Goal: Task Accomplishment & Management: Manage account settings

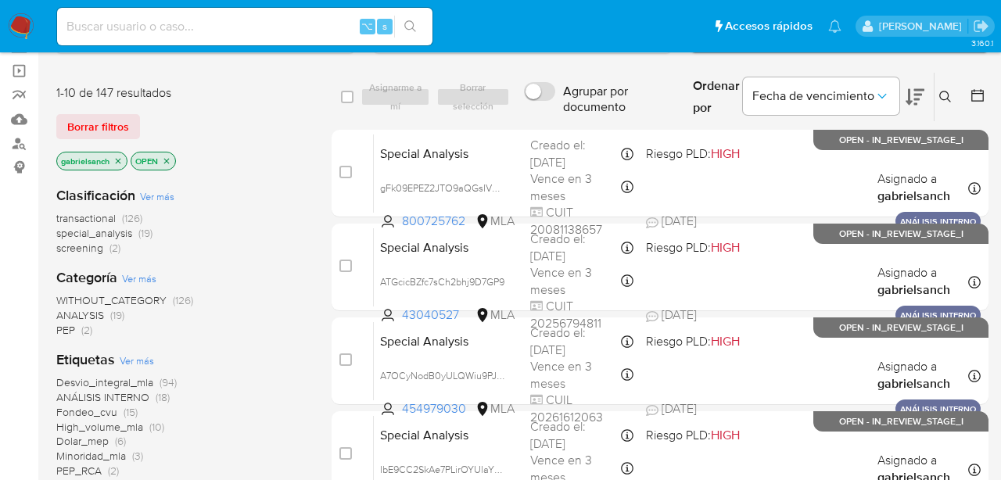
scroll to position [113, 0]
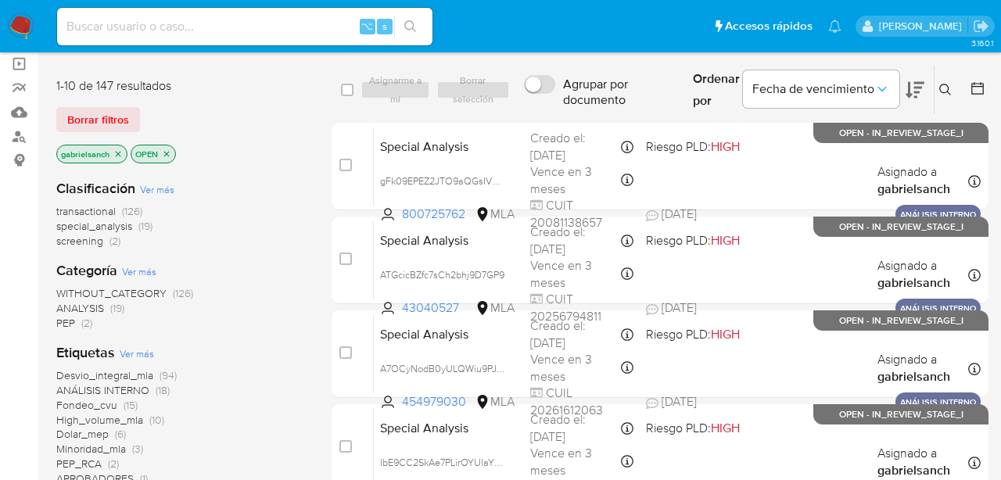
click at [942, 92] on icon at bounding box center [946, 90] width 12 height 12
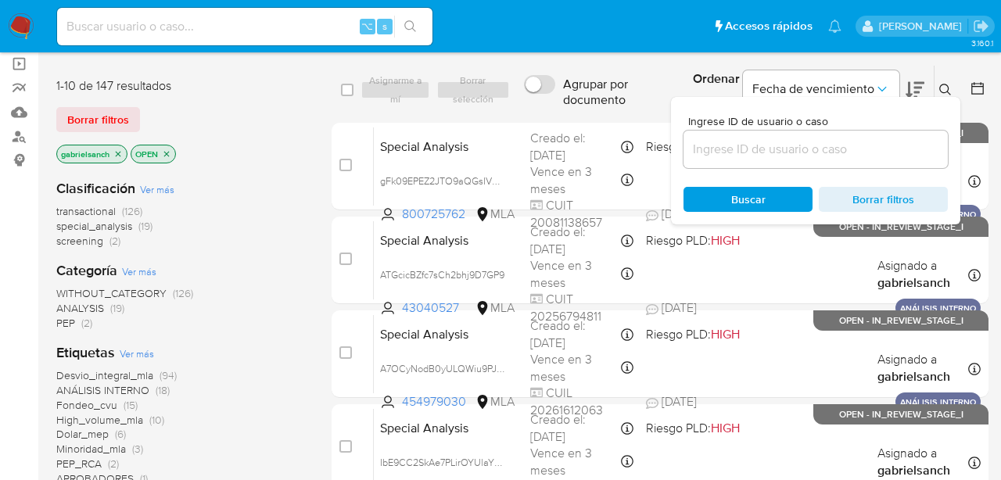
click at [796, 146] on input at bounding box center [816, 149] width 264 height 20
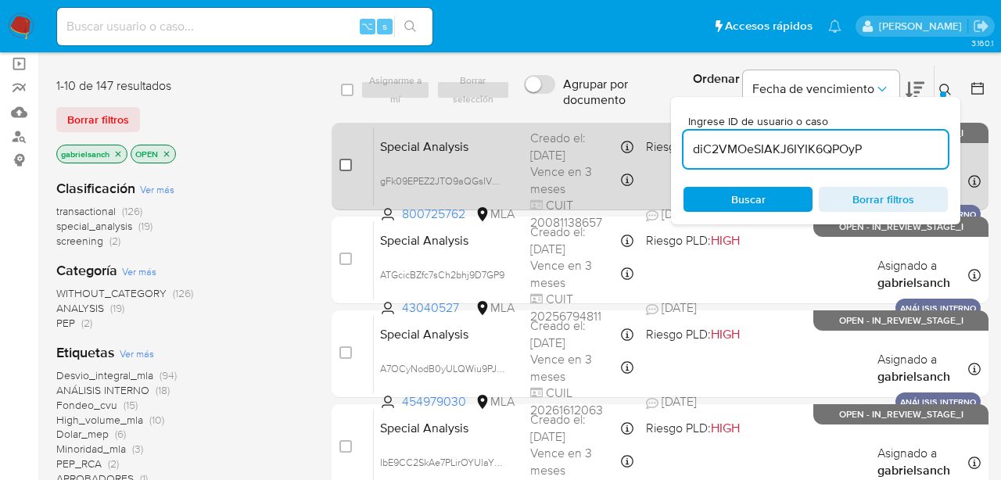
type input "diC2VMOeSIAKJ6IYIK6QPOyP"
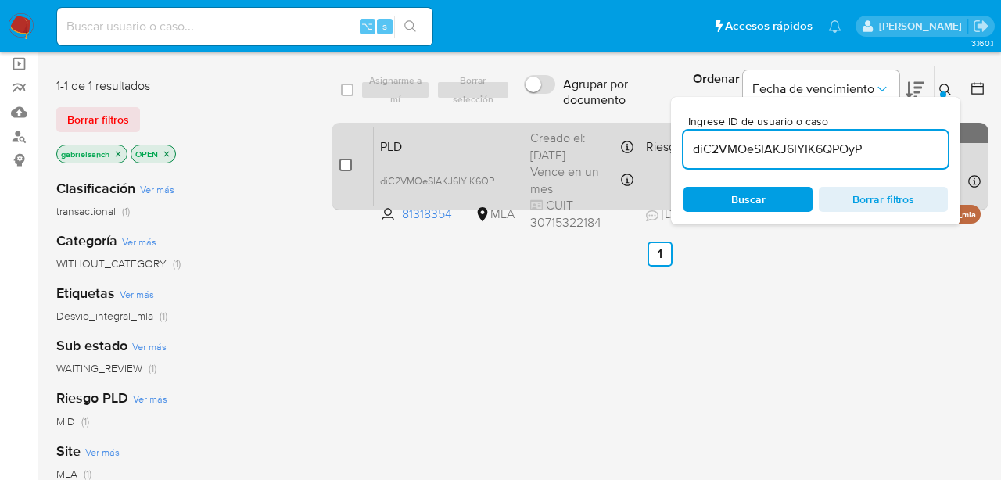
click at [345, 169] on input "checkbox" at bounding box center [346, 165] width 13 height 13
checkbox input "true"
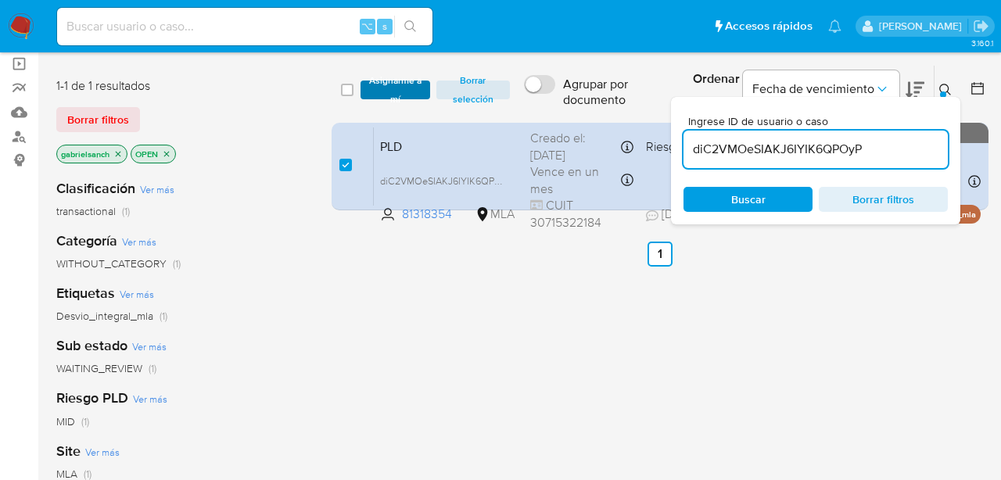
click at [393, 95] on span "Asignarme a mí" at bounding box center [396, 90] width 54 height 16
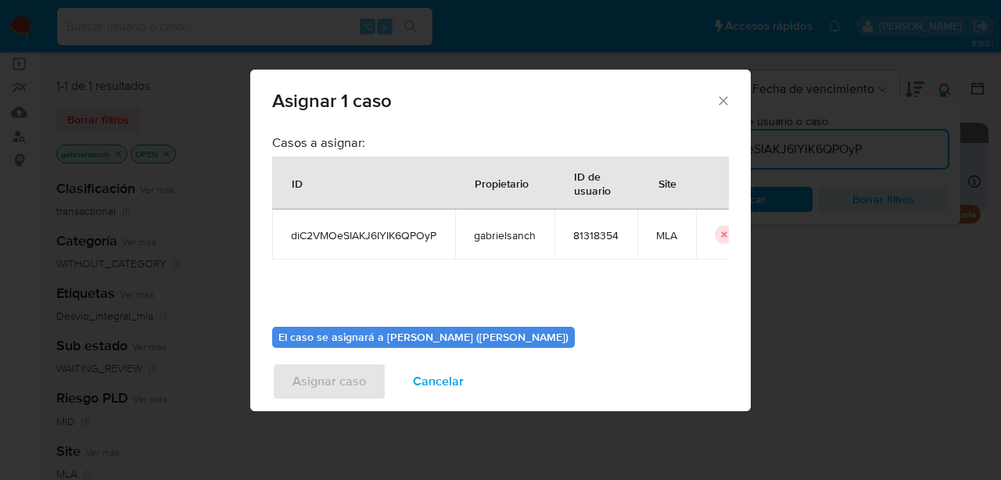
scroll to position [81, 0]
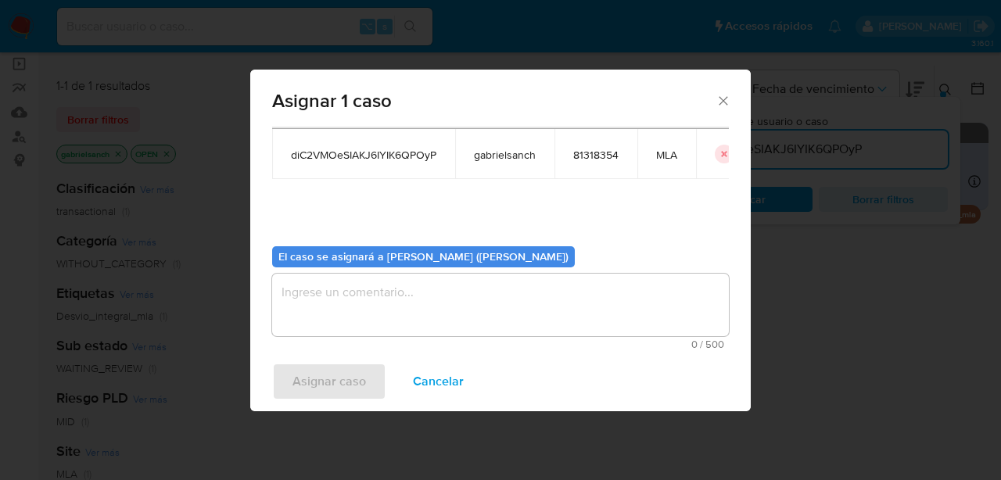
click at [409, 324] on textarea "assign-modal" at bounding box center [500, 305] width 457 height 63
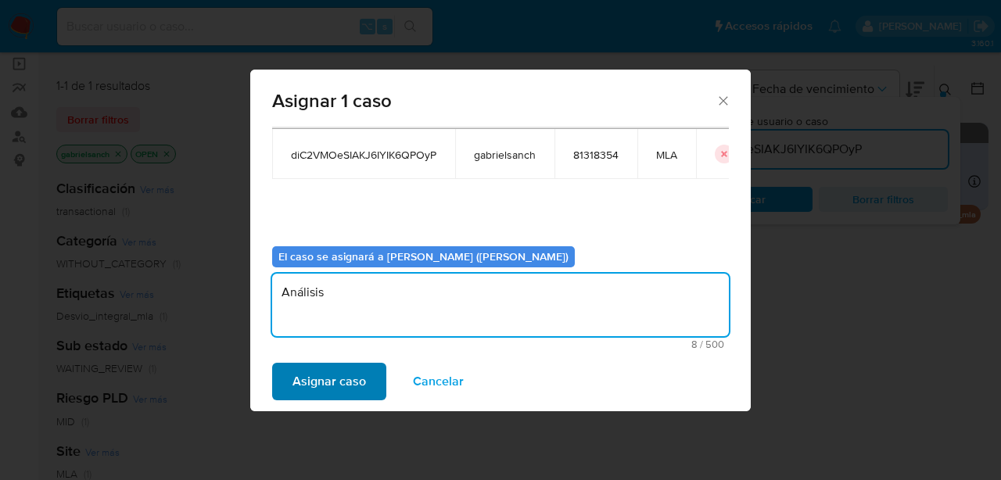
type textarea "Análisis"
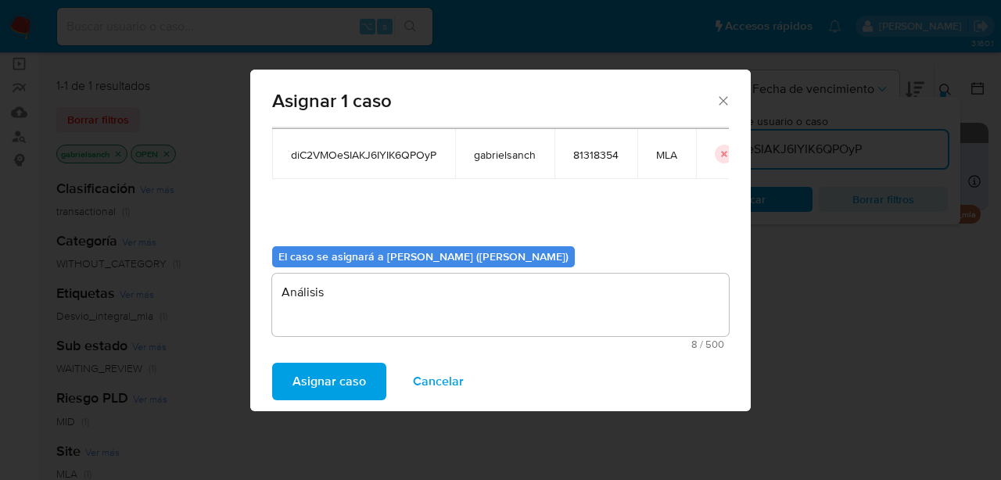
click at [316, 384] on span "Asignar caso" at bounding box center [330, 382] width 74 height 34
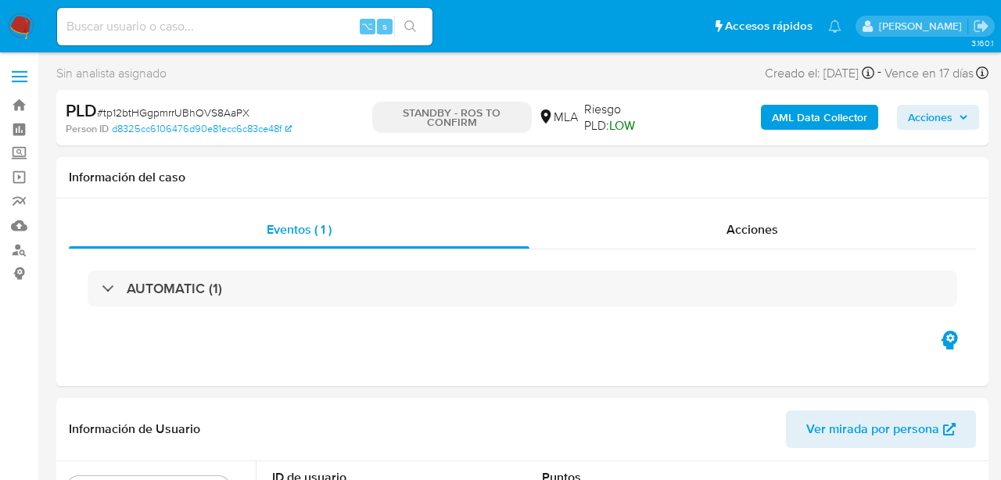
select select "10"
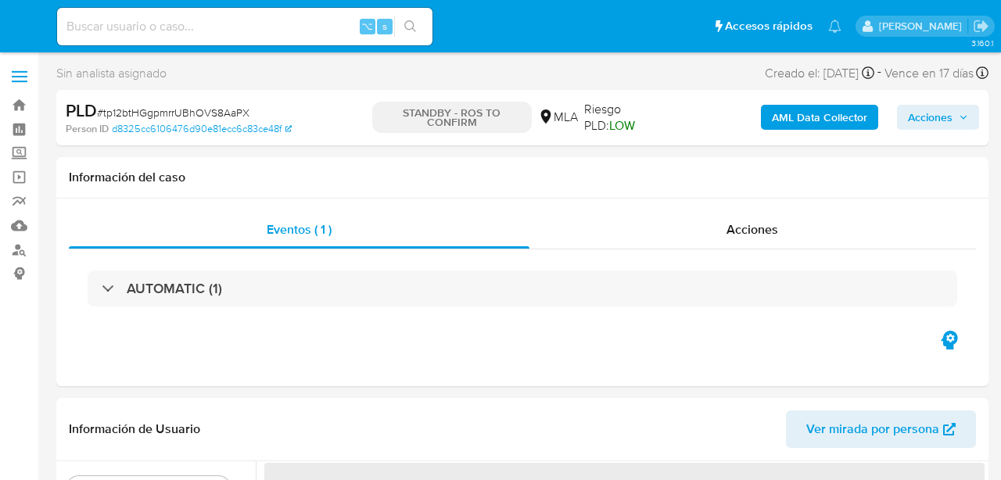
select select "10"
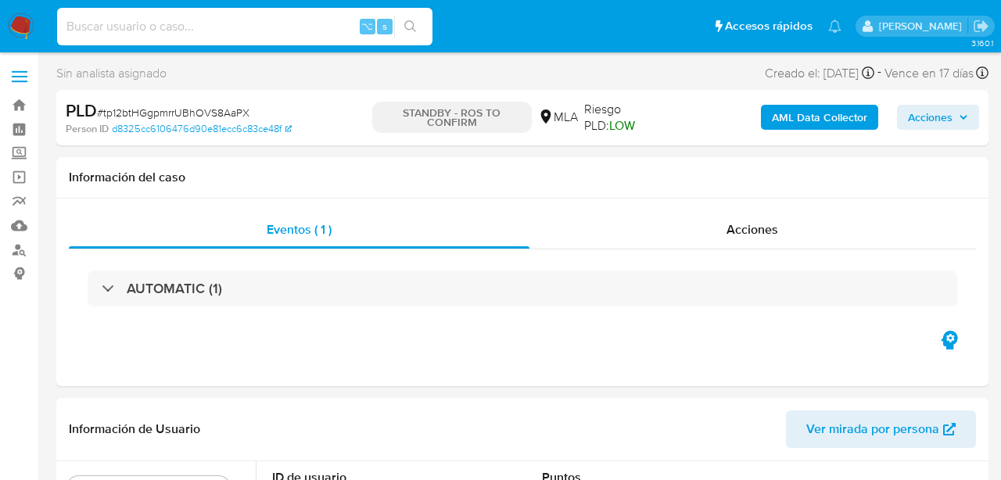
click at [195, 34] on input at bounding box center [245, 26] width 376 height 20
paste input "yokPnvfV3J6aQ7ExkuRqSeeM"
type input "yokPnvfV3J6aQ7ExkuRqSeeM"
click at [406, 31] on icon "search-icon" at bounding box center [410, 26] width 13 height 13
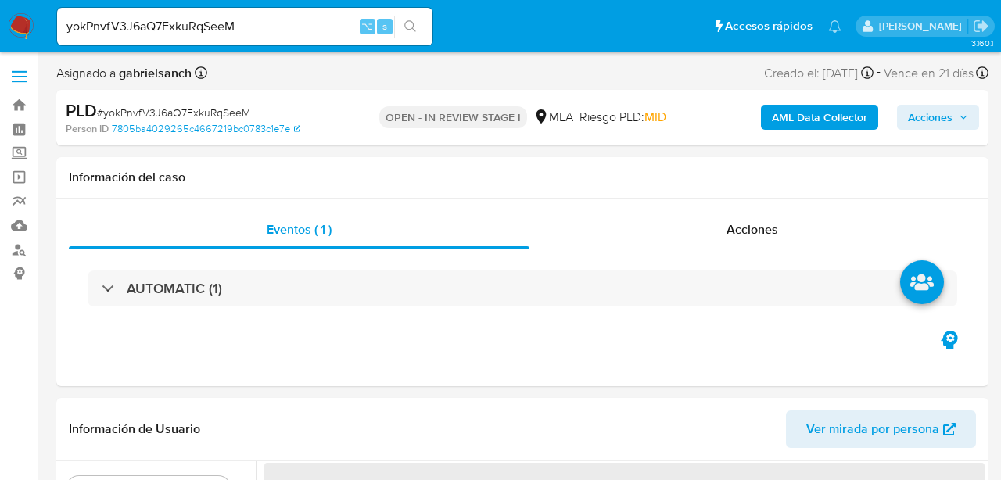
select select "10"
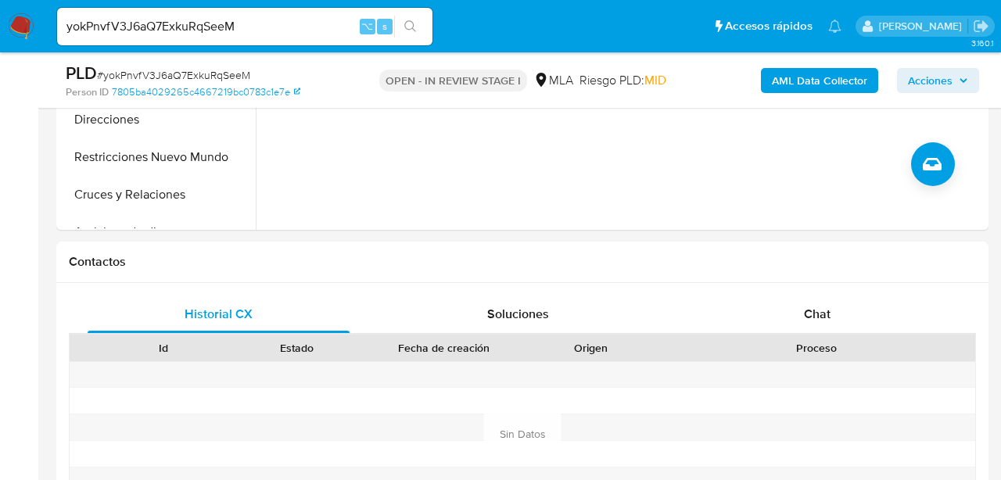
scroll to position [605, 0]
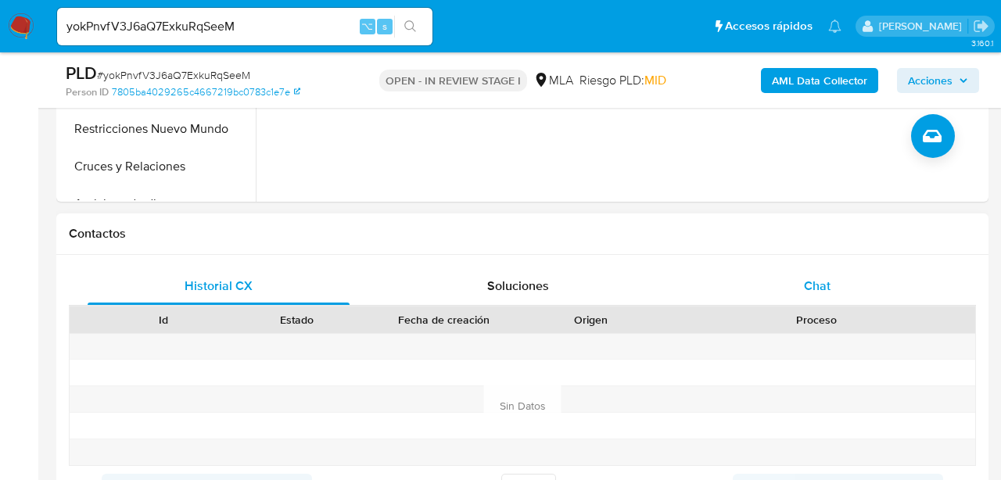
click at [790, 282] on div "Chat" at bounding box center [818, 287] width 262 height 38
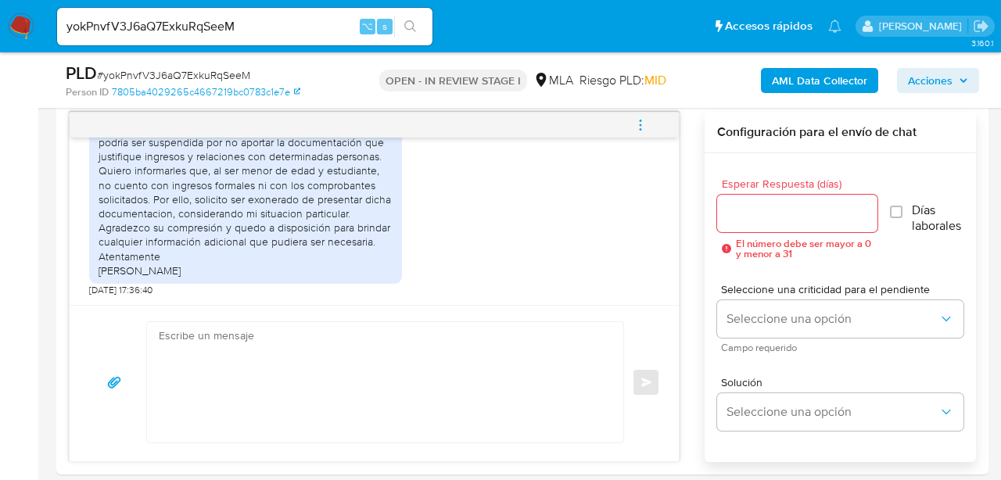
scroll to position [813, 0]
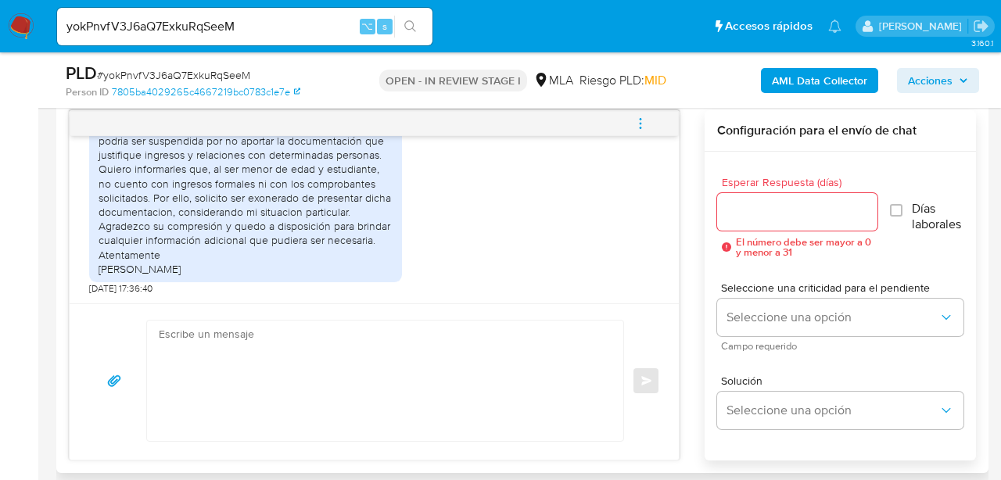
click at [365, 137] on div "Estimado equipo de mercado pago He recibido un aviso en el que se indica que mi…" at bounding box center [246, 191] width 294 height 171
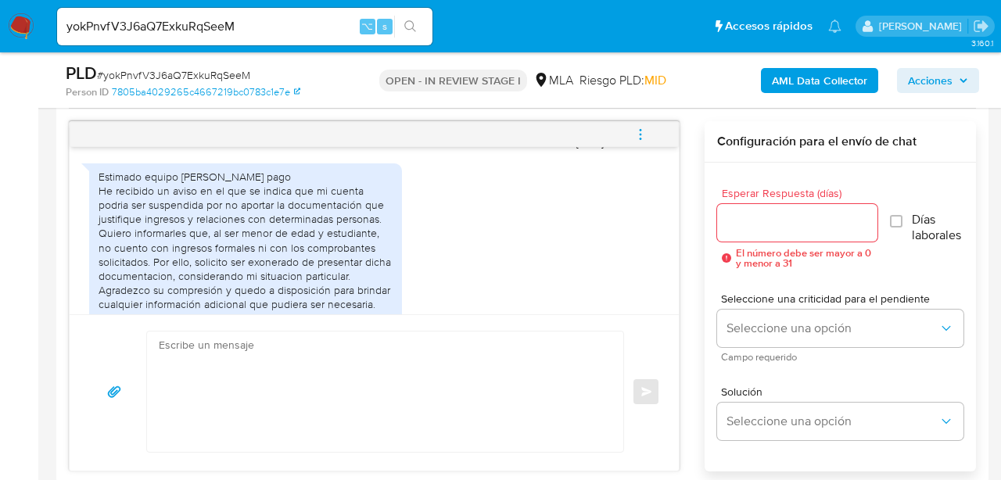
scroll to position [1533, 0]
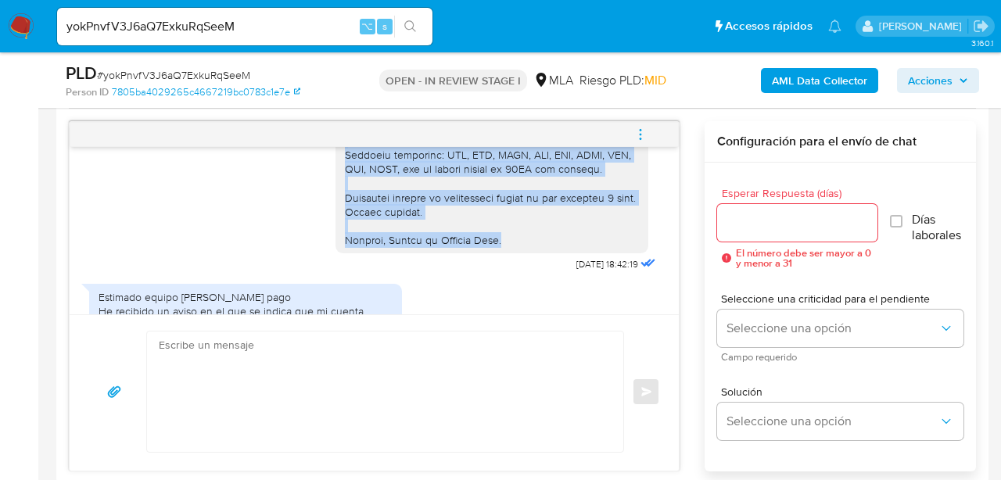
drag, startPoint x: 346, startPoint y: 181, endPoint x: 515, endPoint y: 281, distance: 196.4
click at [515, 247] on div at bounding box center [492, 6] width 294 height 484
copy div "Hola, gracias por tu respuesta. En función de las operaciones registradas en tu…"
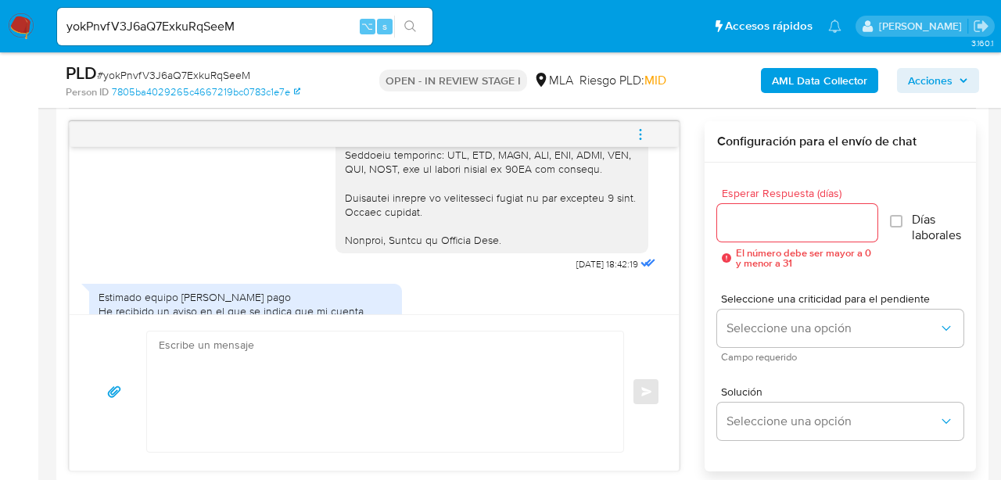
click at [285, 371] on textarea at bounding box center [381, 392] width 445 height 120
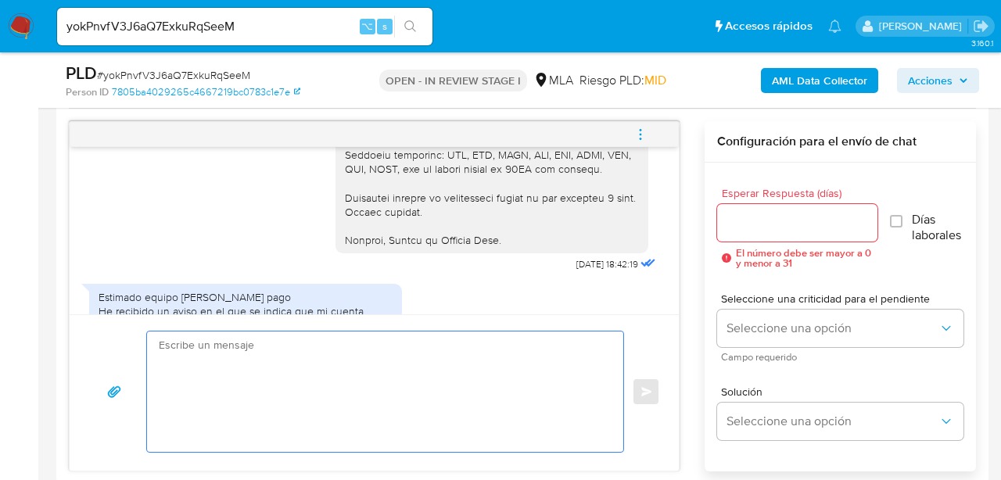
paste textarea "Hola, gracias por tu respuesta. En función de las operaciones registradas en tu…"
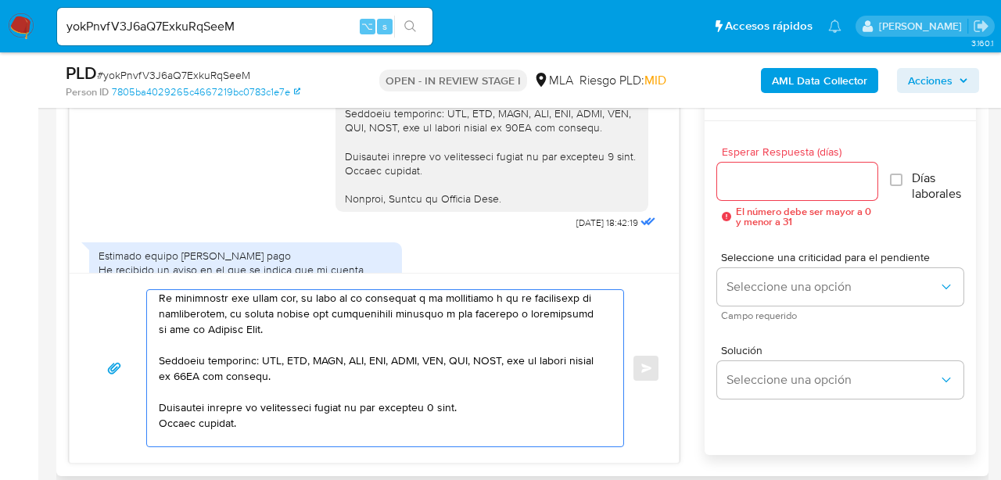
scroll to position [844, 0]
type textarea "Hola, gracias por tu respuesta. En función de las operaciones registradas en tu…"
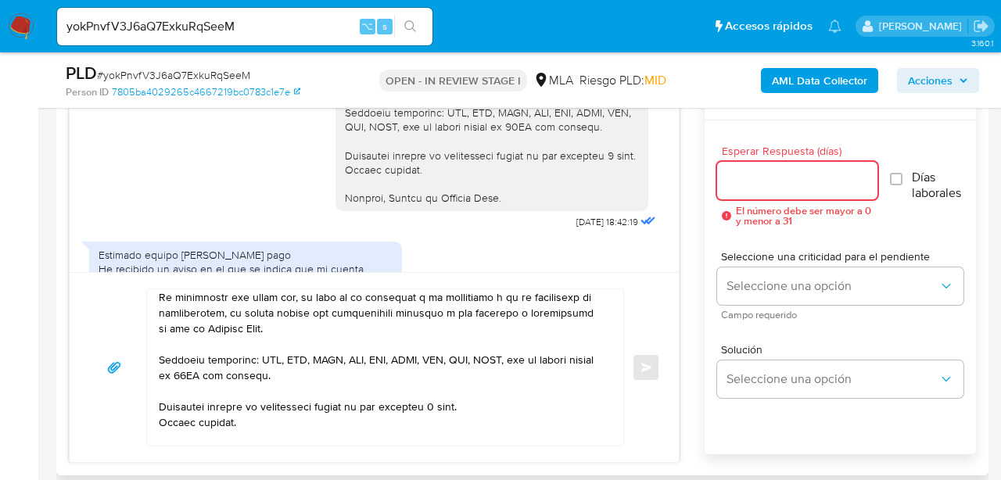
click at [800, 195] on div at bounding box center [797, 181] width 160 height 38
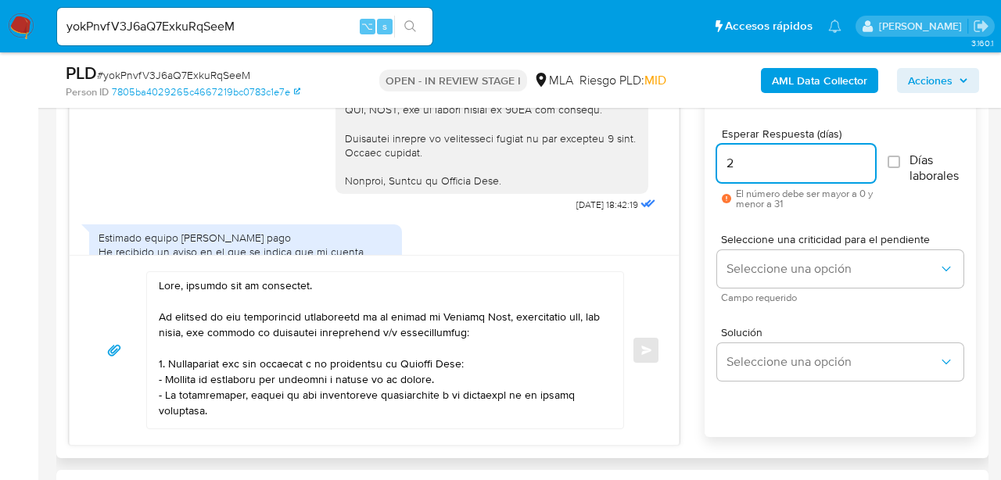
scroll to position [1003, 0]
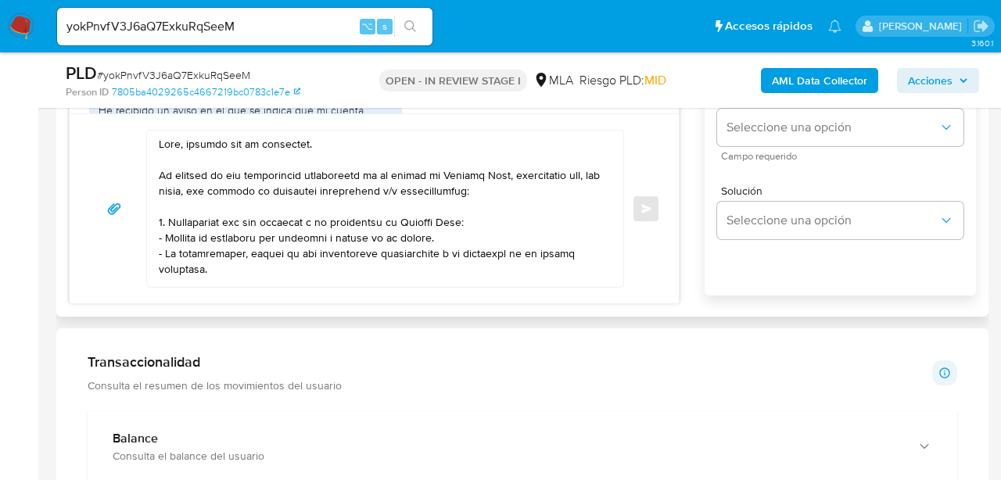
type input "2"
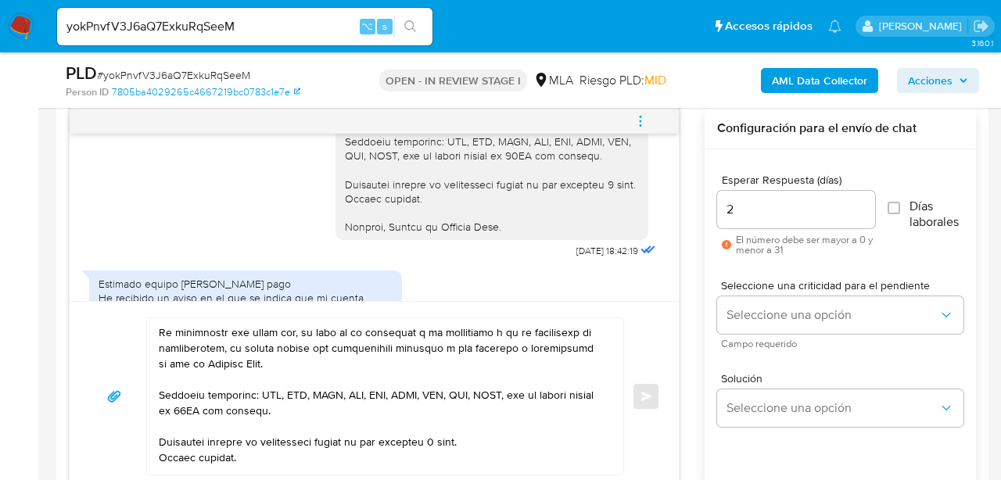
scroll to position [308, 0]
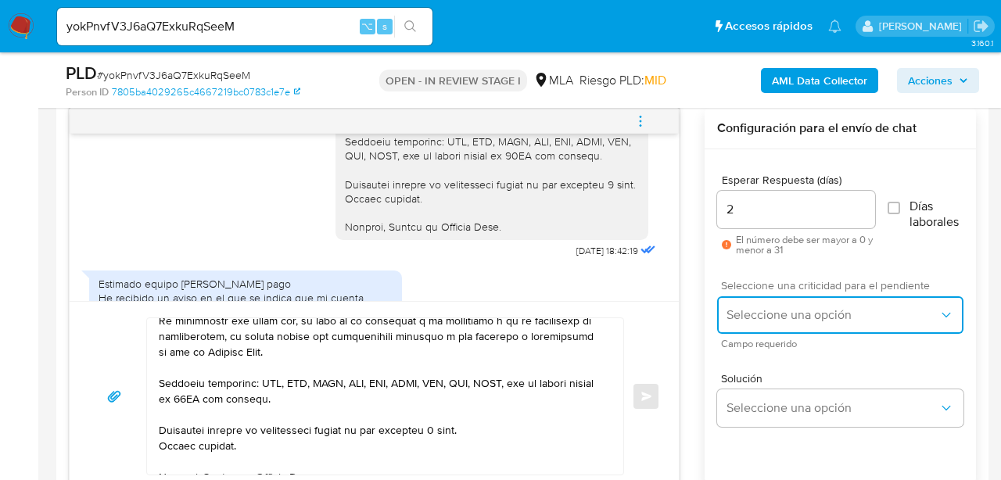
click at [770, 319] on span "Seleccione una opción" at bounding box center [833, 315] width 212 height 16
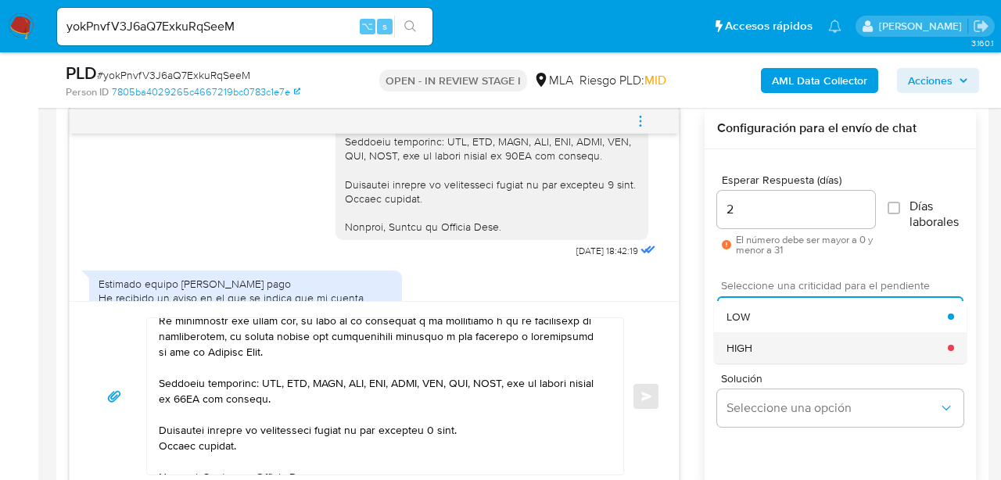
click at [764, 351] on div "HIGH" at bounding box center [837, 348] width 221 height 31
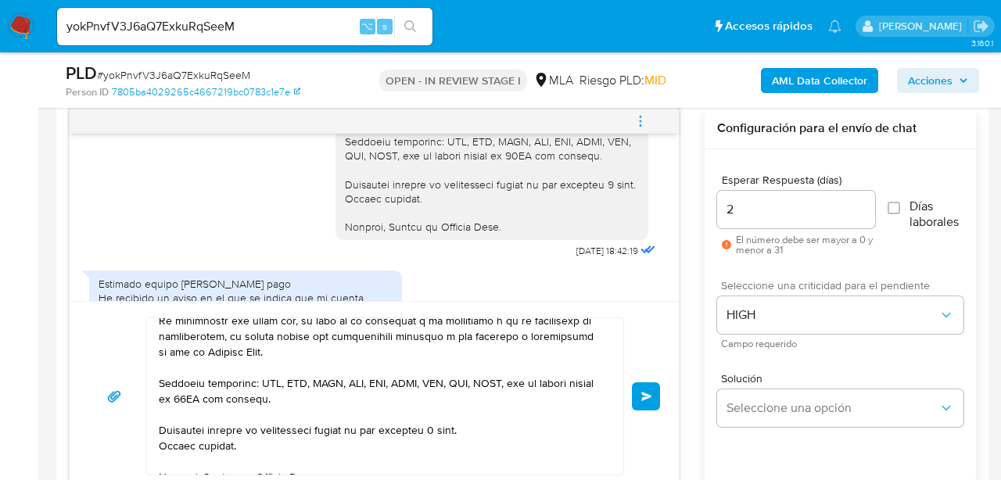
click at [649, 389] on button "Enviar" at bounding box center [646, 397] width 28 height 28
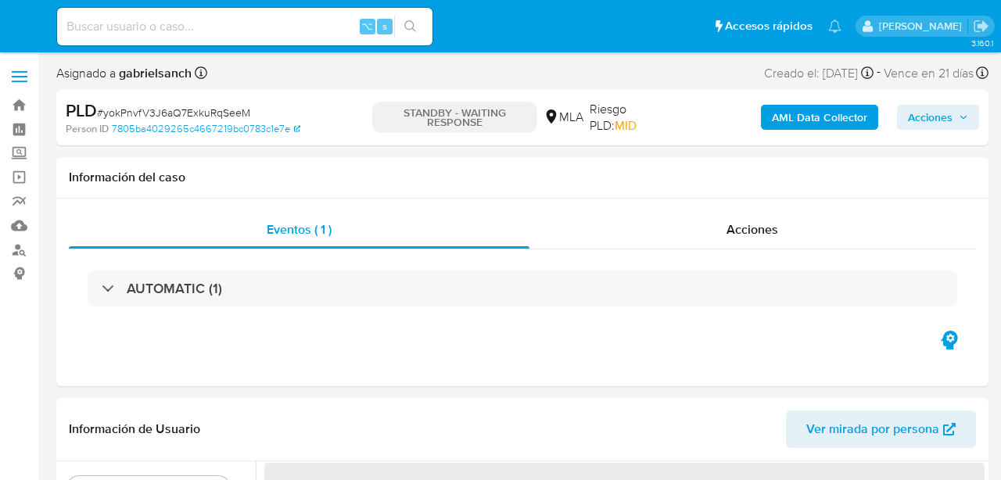
select select "10"
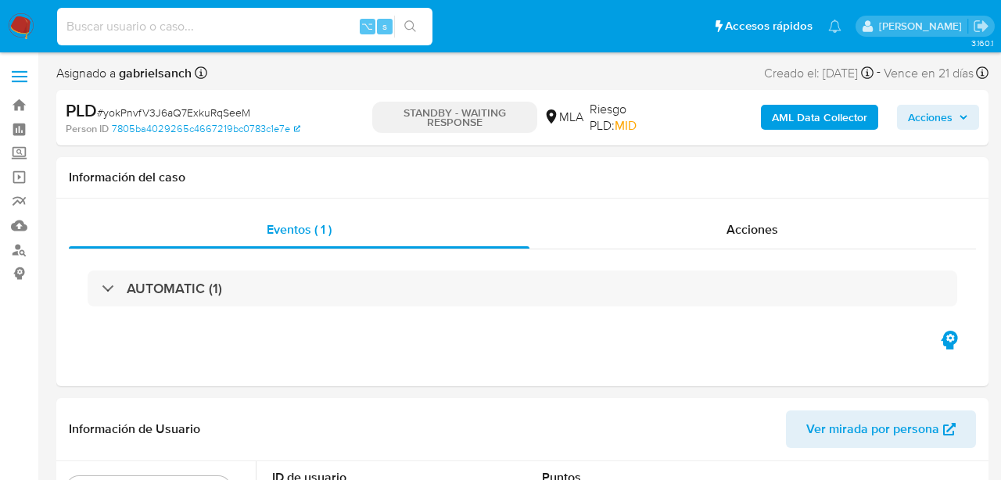
click at [195, 30] on input at bounding box center [245, 26] width 376 height 20
paste input "LEAhITSm9vCUxDpaMJZ6ib7v"
type input "LEAhITSm9vCUxDpaMJZ6ib7v"
click at [405, 29] on icon "search-icon" at bounding box center [410, 26] width 13 height 13
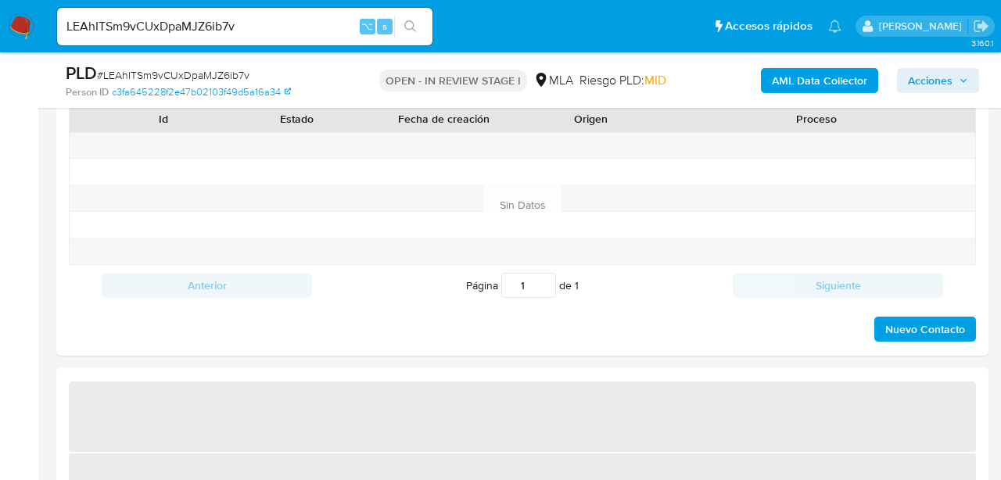
select select "10"
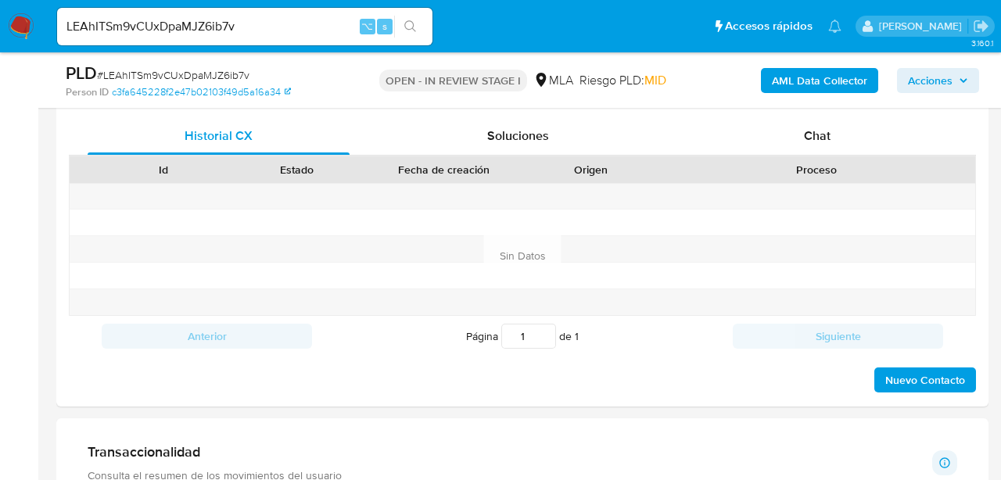
scroll to position [726, 0]
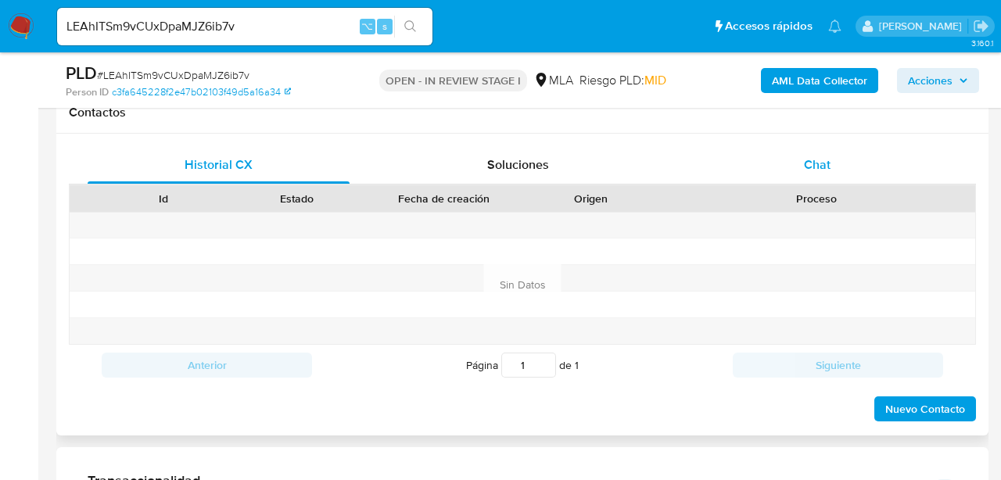
click at [836, 162] on div "Chat" at bounding box center [818, 165] width 262 height 38
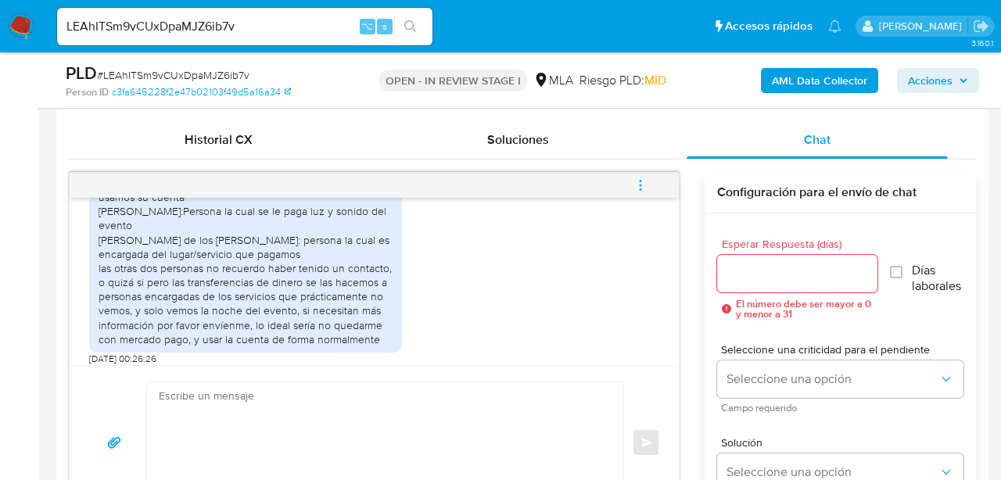
scroll to position [1673, 0]
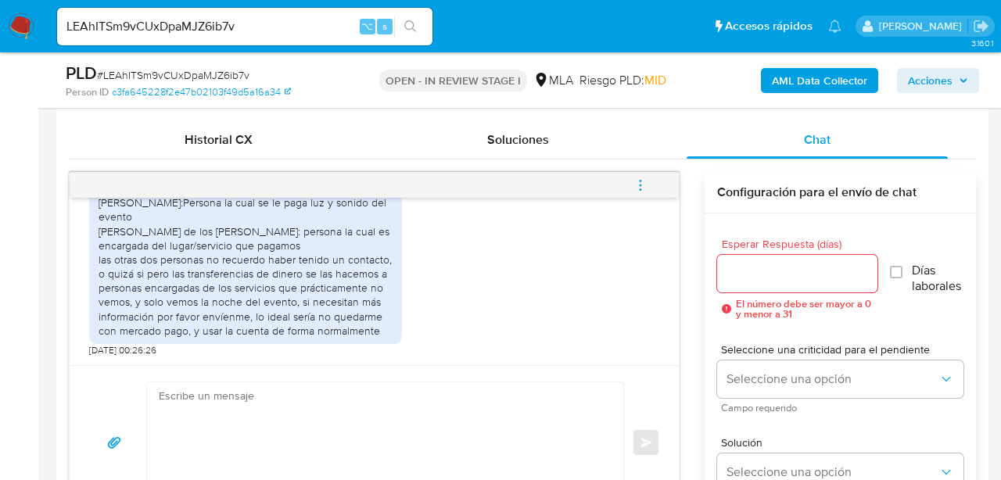
click at [202, 31] on input "LEAhITSm9vCUxDpaMJZ6ib7v" at bounding box center [245, 26] width 376 height 20
paste input "diC2VMOeSIAKJ6IYIK6QPOyP"
type input "diC2VMOeSIAKJ6IYIK6QPOyP"
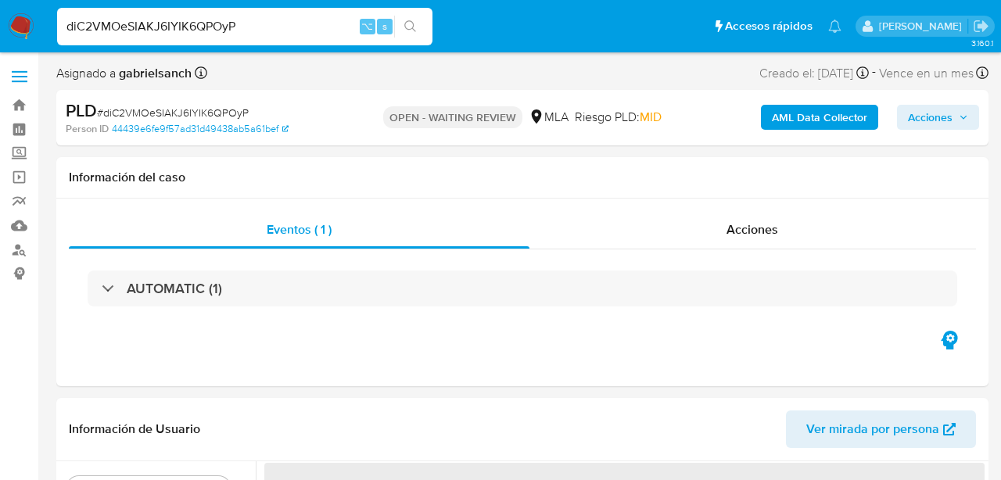
select select "10"
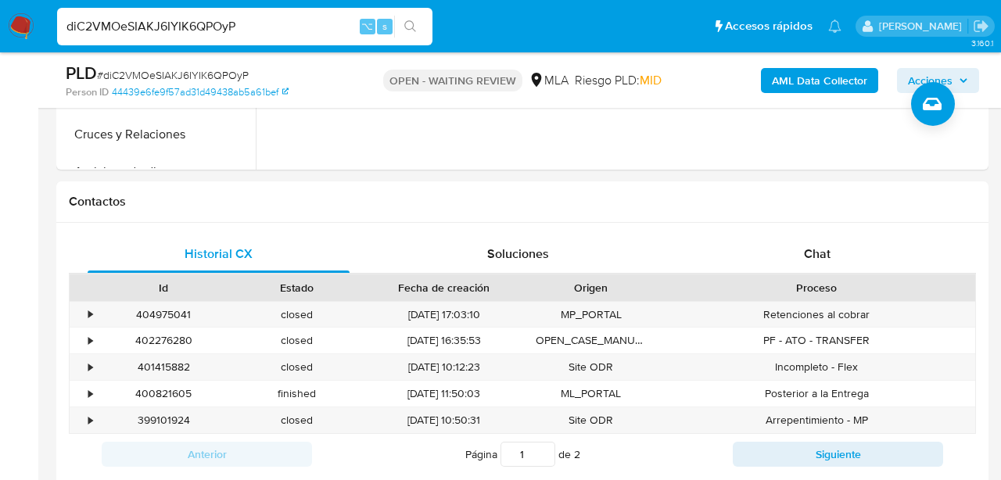
scroll to position [758, 0]
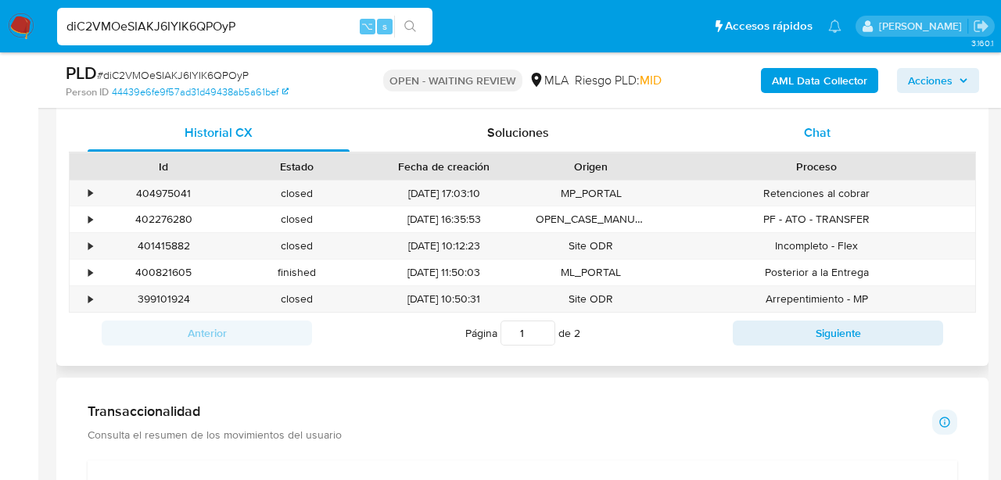
click at [763, 140] on div "Chat" at bounding box center [818, 133] width 262 height 38
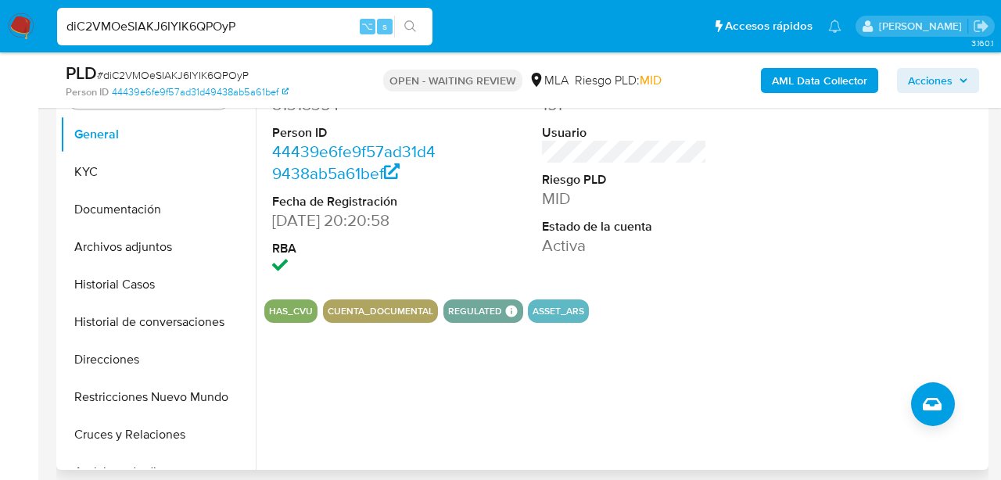
scroll to position [333, 0]
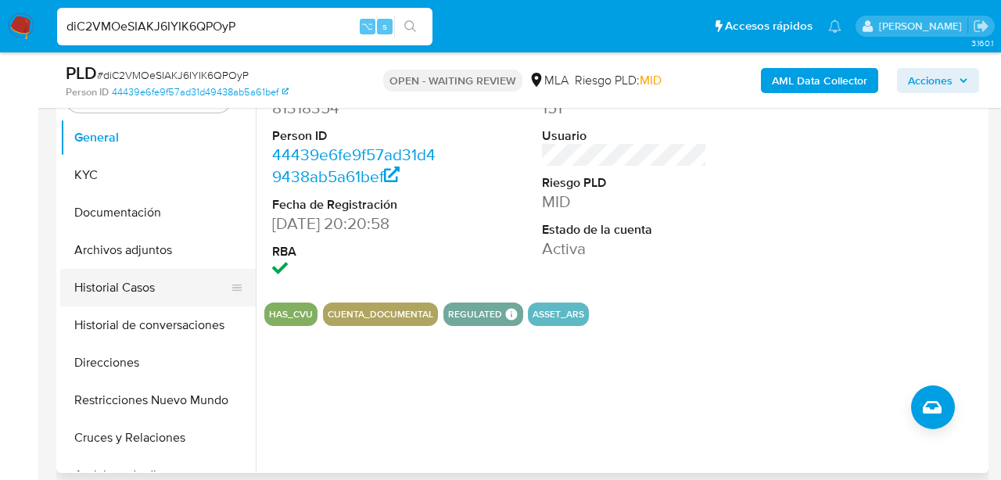
click at [132, 278] on button "Historial Casos" at bounding box center [151, 288] width 183 height 38
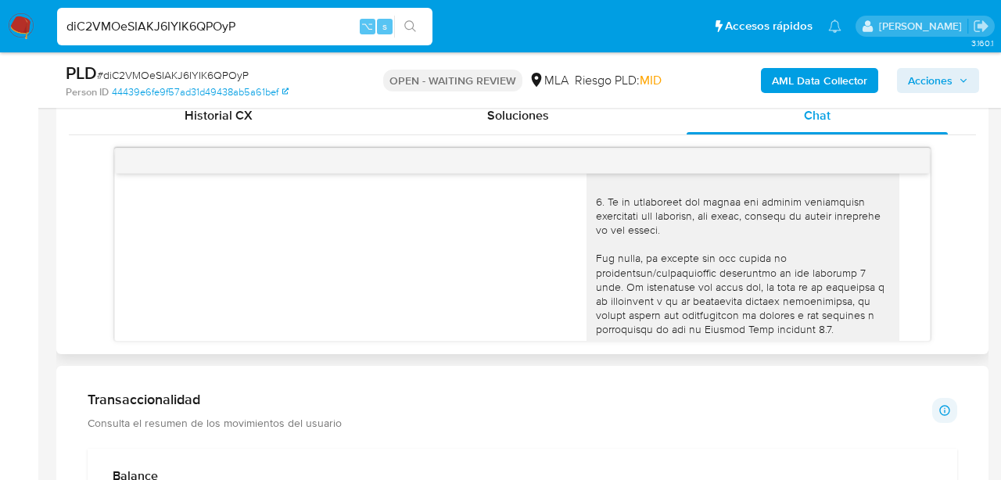
scroll to position [413, 0]
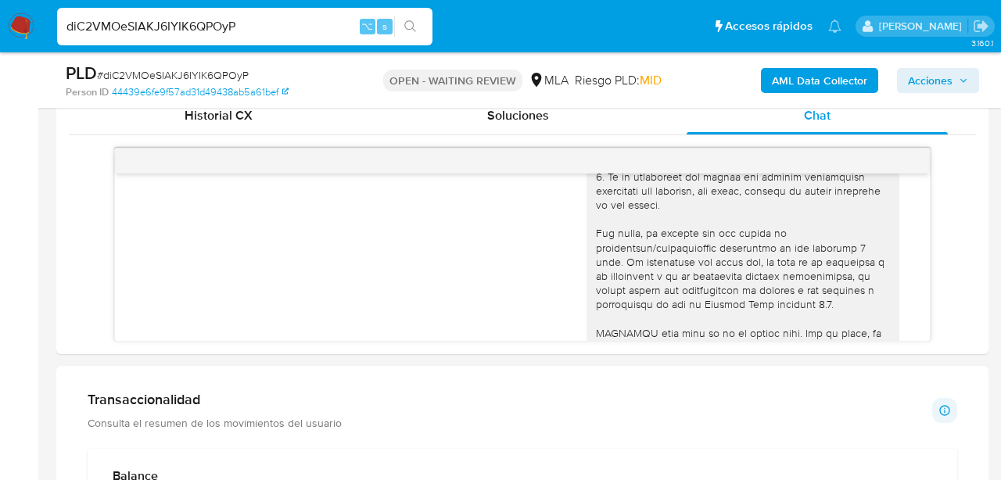
click at [172, 19] on input "diC2VMOeSIAKJ6IYIK6QPOyP" at bounding box center [245, 26] width 376 height 20
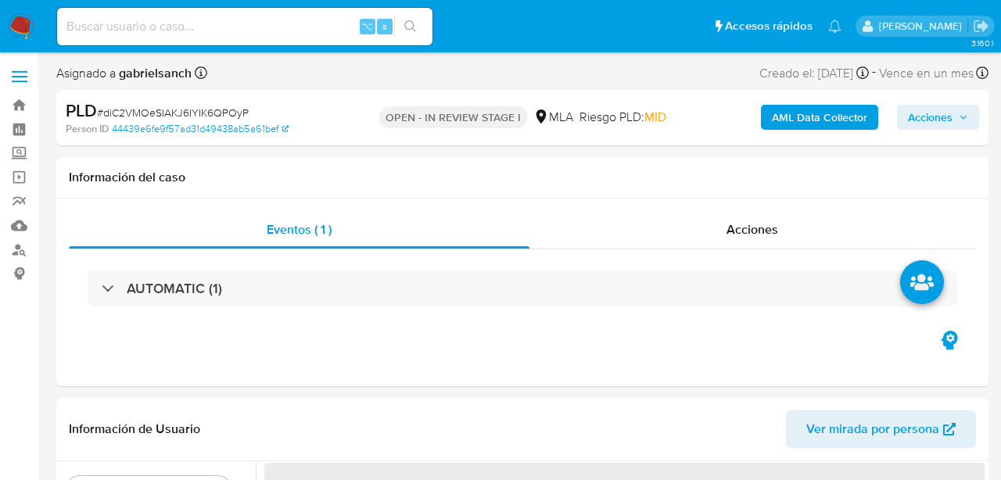
select select "10"
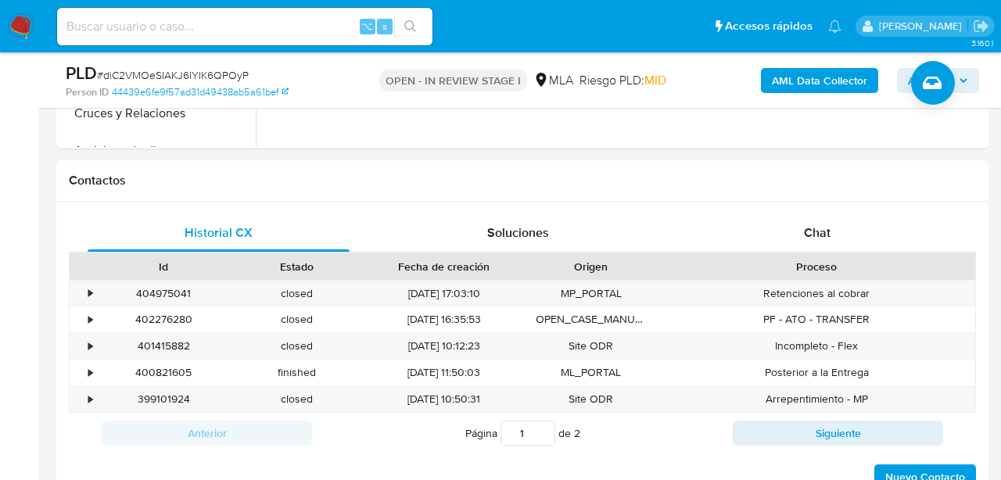
scroll to position [666, 0]
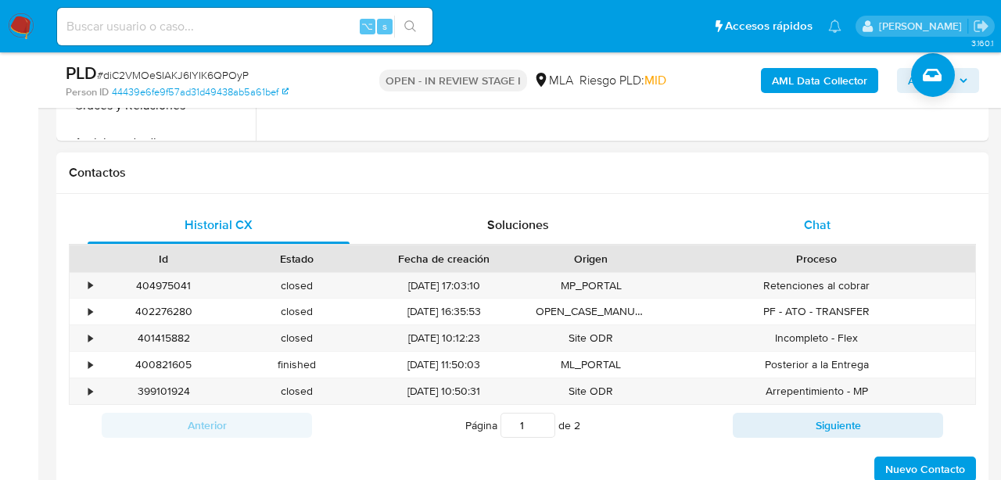
click at [825, 221] on span "Chat" at bounding box center [817, 225] width 27 height 18
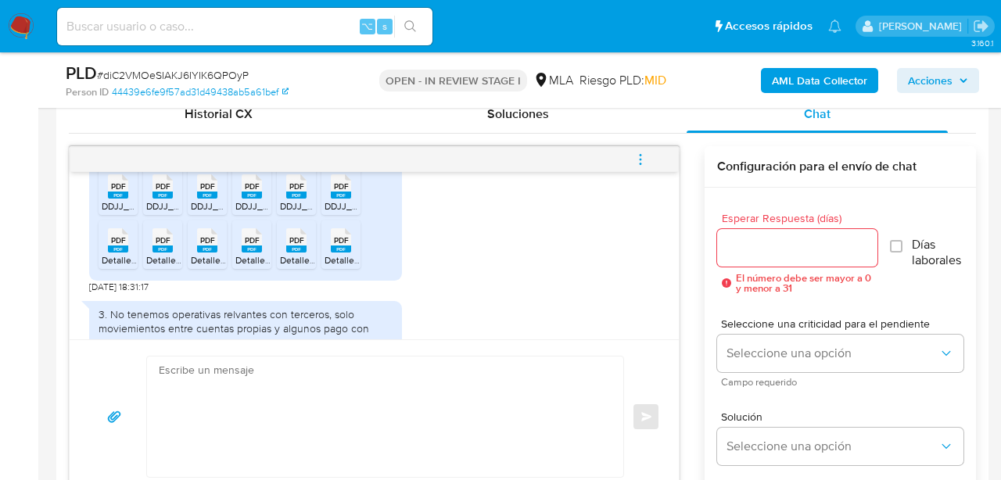
scroll to position [1058, 0]
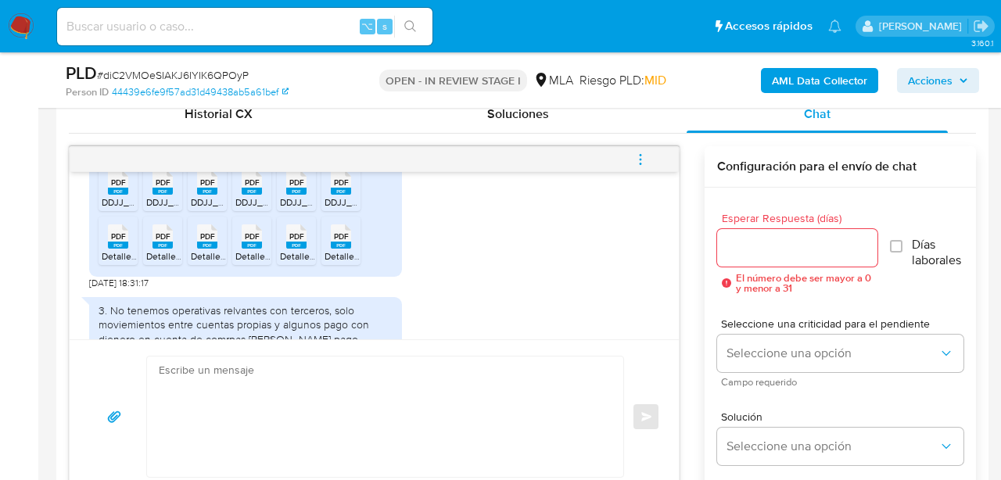
click at [120, 188] on span "PDF" at bounding box center [118, 183] width 15 height 10
click at [157, 188] on span "PDF" at bounding box center [163, 183] width 15 height 10
click at [210, 195] on rect at bounding box center [207, 191] width 20 height 7
click at [257, 195] on rect at bounding box center [252, 191] width 20 height 7
click at [299, 195] on rect at bounding box center [296, 191] width 20 height 7
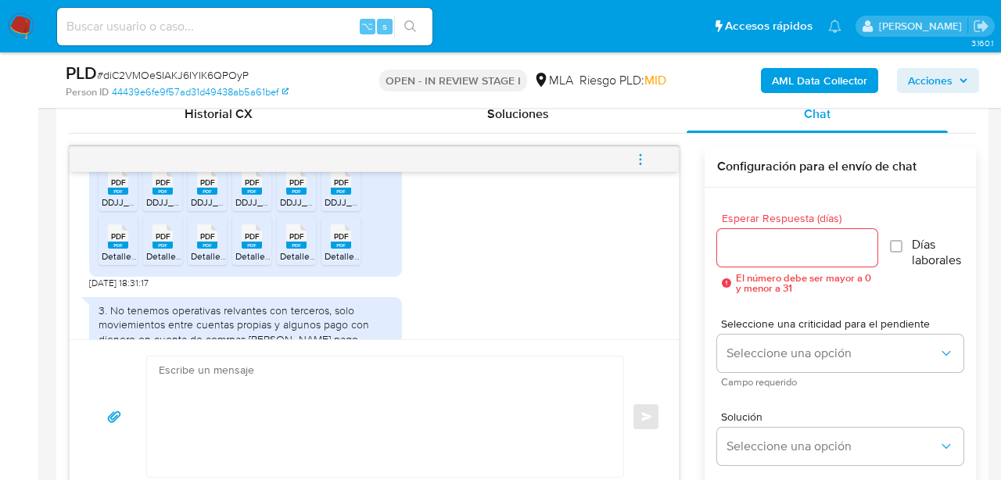
click at [350, 195] on icon at bounding box center [341, 183] width 20 height 24
click at [120, 242] on span "PDF" at bounding box center [118, 237] width 15 height 10
click at [172, 250] on icon "PDF" at bounding box center [163, 236] width 20 height 27
click at [205, 249] on rect at bounding box center [207, 245] width 20 height 7
click at [243, 249] on rect at bounding box center [252, 245] width 20 height 7
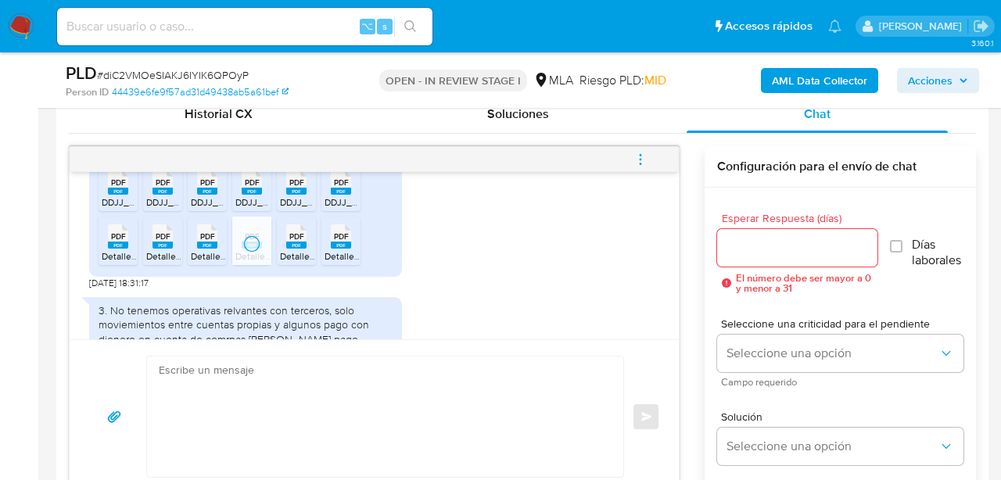
click at [300, 242] on span "PDF" at bounding box center [296, 237] width 15 height 10
click at [343, 242] on span "PDF" at bounding box center [341, 237] width 15 height 10
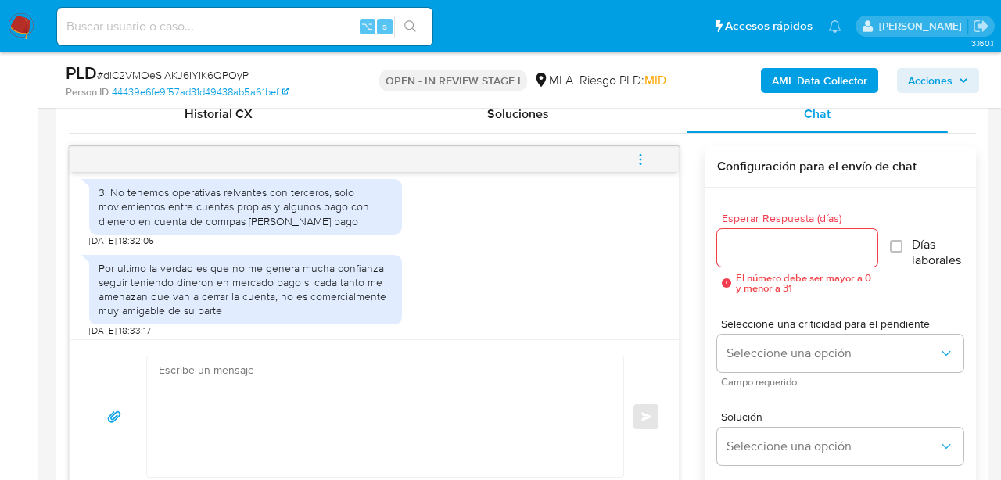
scroll to position [1181, 0]
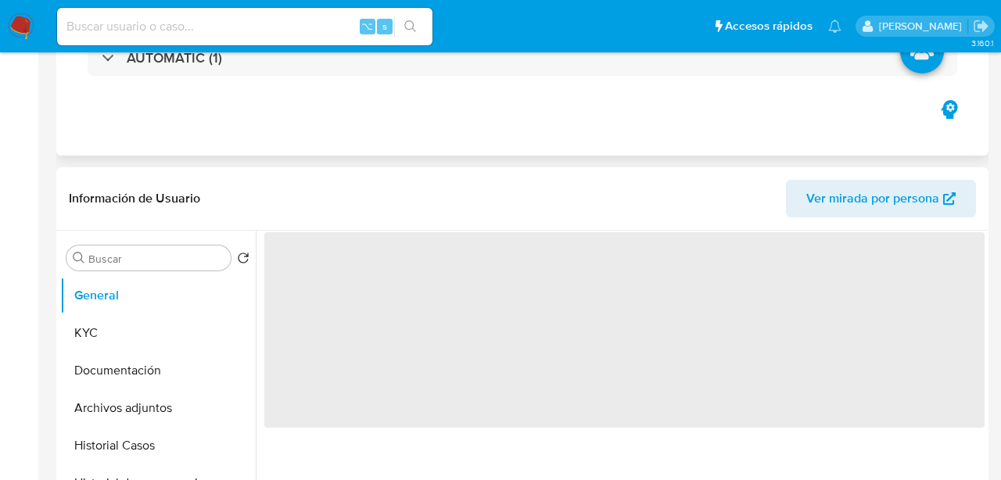
select select "10"
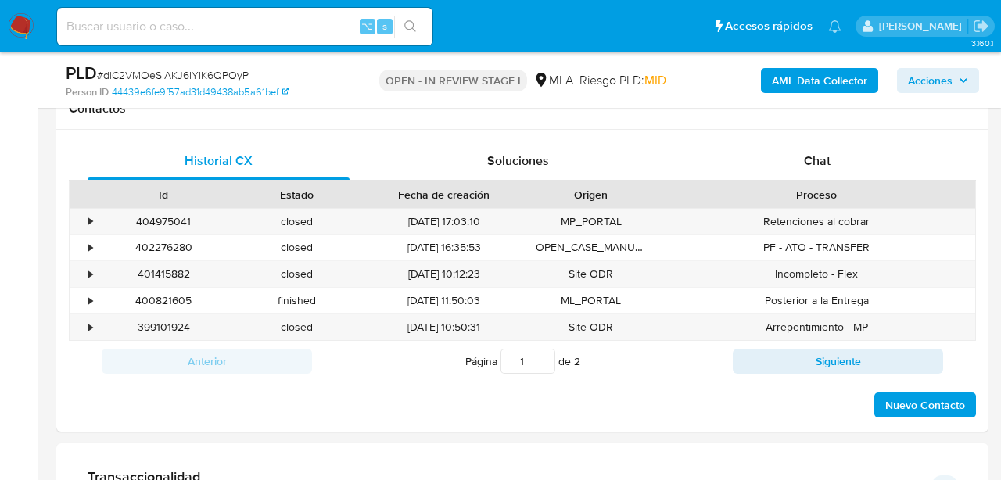
scroll to position [739, 0]
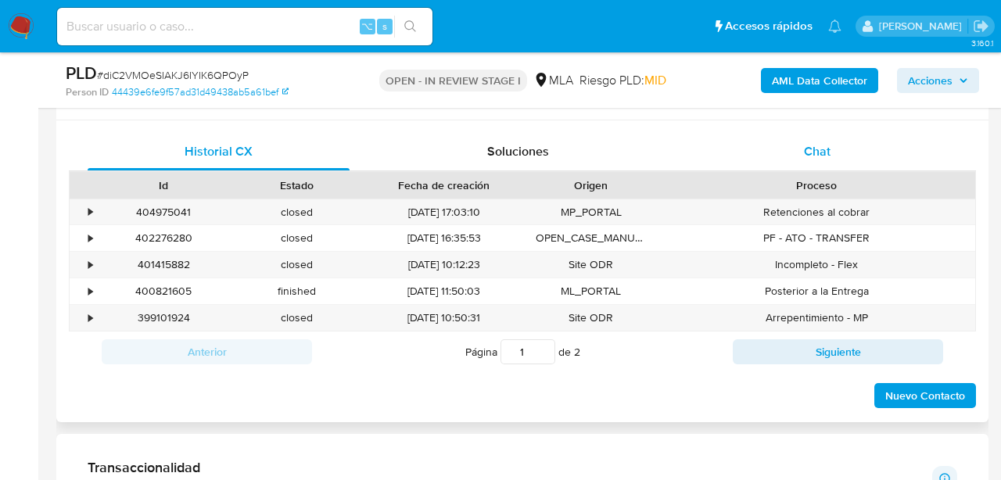
click at [815, 153] on span "Chat" at bounding box center [817, 151] width 27 height 18
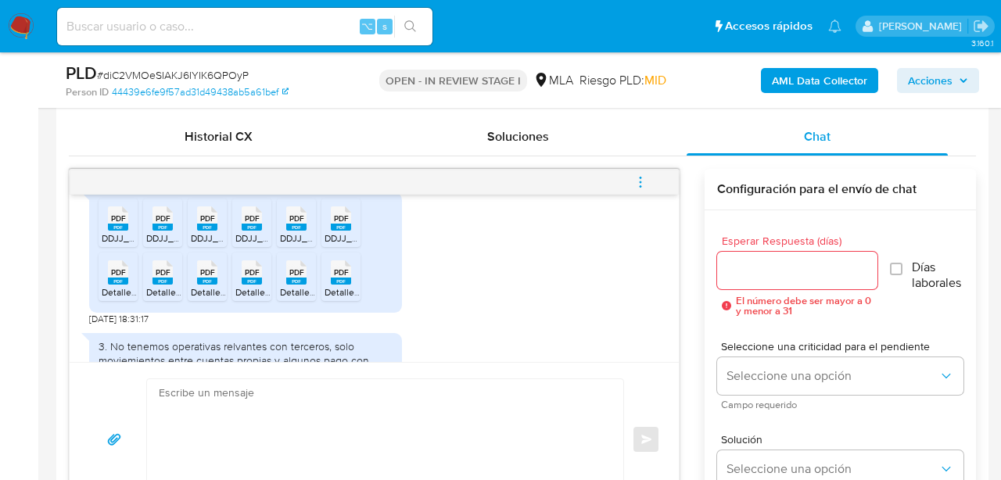
scroll to position [1051, 0]
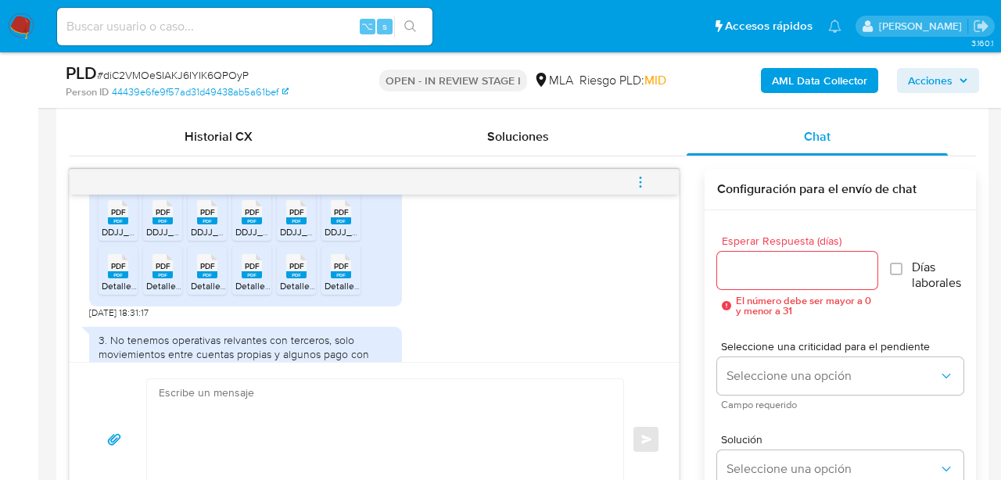
click at [115, 225] on icon at bounding box center [118, 212] width 20 height 24
click at [142, 242] on ul "PDF PDF DDJJ_Mensual_389842392 (1).pdf PDF PDF DDJJ_Mensual_387009799 (1).pdf P…" at bounding box center [246, 246] width 294 height 108
click at [156, 218] on span "PDF" at bounding box center [163, 212] width 15 height 10
click at [193, 226] on div "PDF PDF" at bounding box center [207, 211] width 33 height 31
click at [252, 225] on rect at bounding box center [252, 221] width 20 height 7
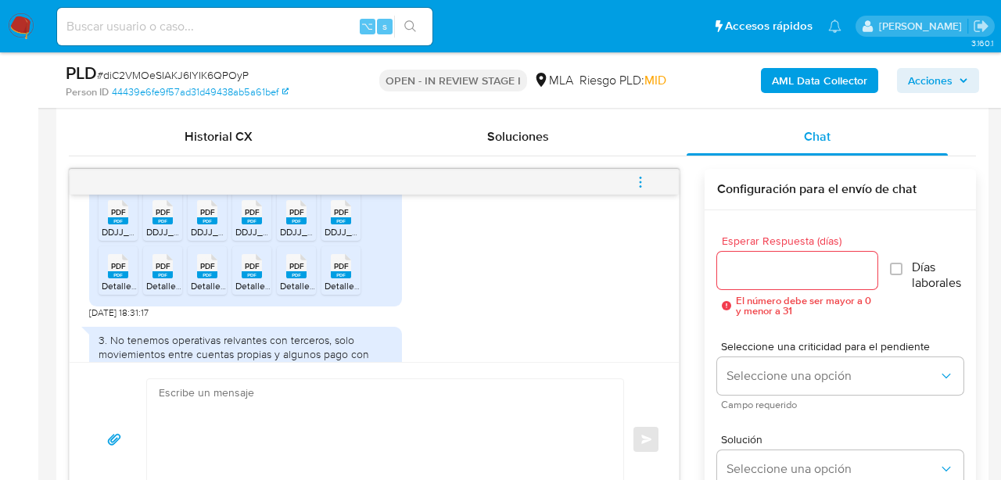
click at [296, 225] on rect at bounding box center [296, 221] width 20 height 7
click at [354, 226] on div "PDF PDF" at bounding box center [341, 211] width 33 height 31
click at [112, 271] on span "PDF" at bounding box center [118, 266] width 15 height 10
click at [164, 293] on span "DetallePresentacion (4).pdf" at bounding box center [202, 285] width 113 height 13
click at [218, 293] on span "DetallePresentacion (1).pdf" at bounding box center [246, 285] width 111 height 13
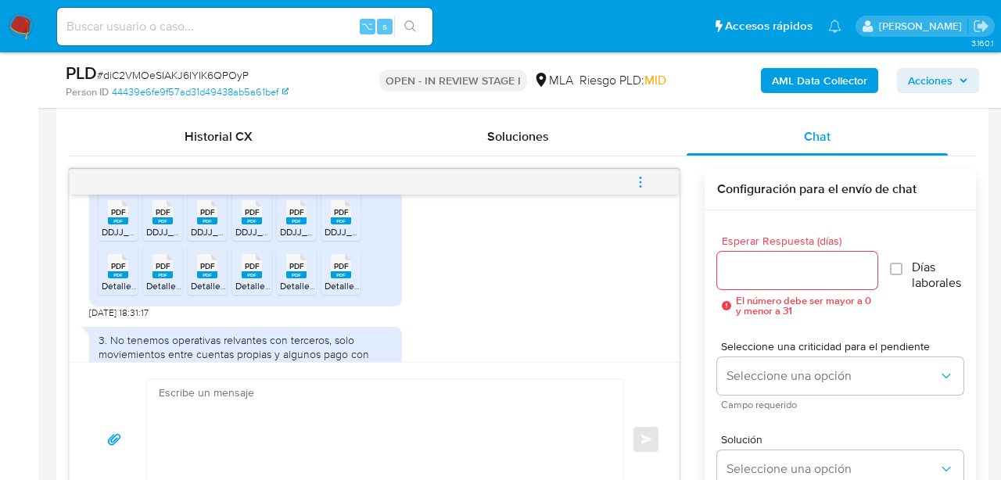
click at [255, 293] on span "DetallePresentacion (3).pdf" at bounding box center [291, 285] width 113 height 13
click at [293, 279] on rect at bounding box center [296, 274] width 20 height 7
click at [352, 280] on div "PDF PDF" at bounding box center [341, 265] width 33 height 31
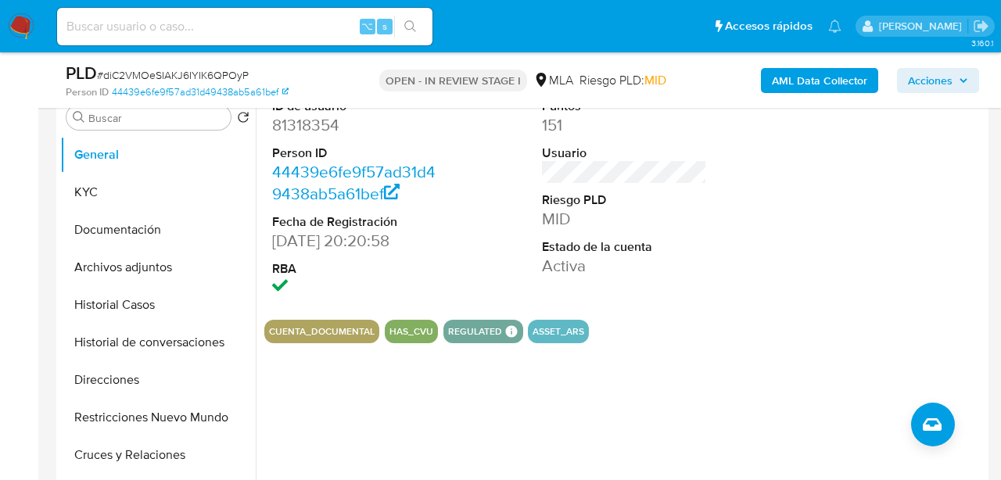
scroll to position [315, 0]
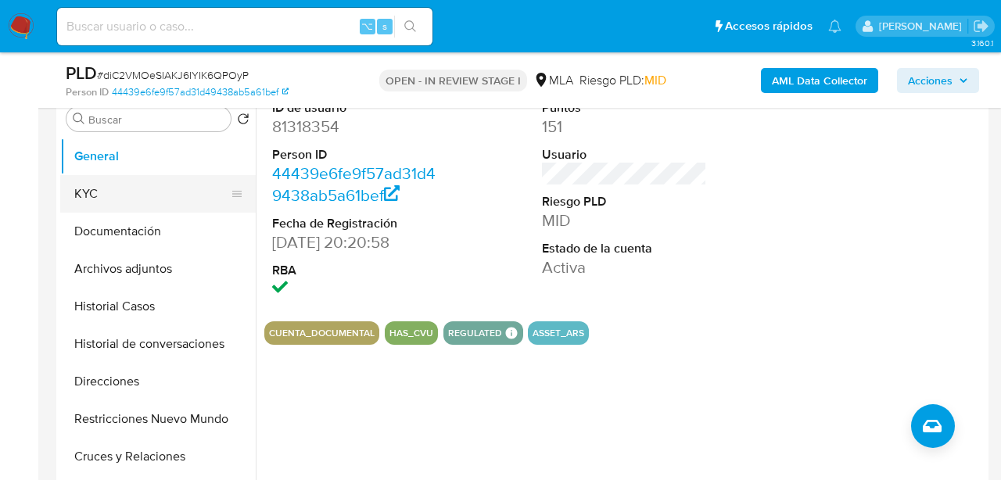
click at [97, 200] on button "KYC" at bounding box center [151, 194] width 183 height 38
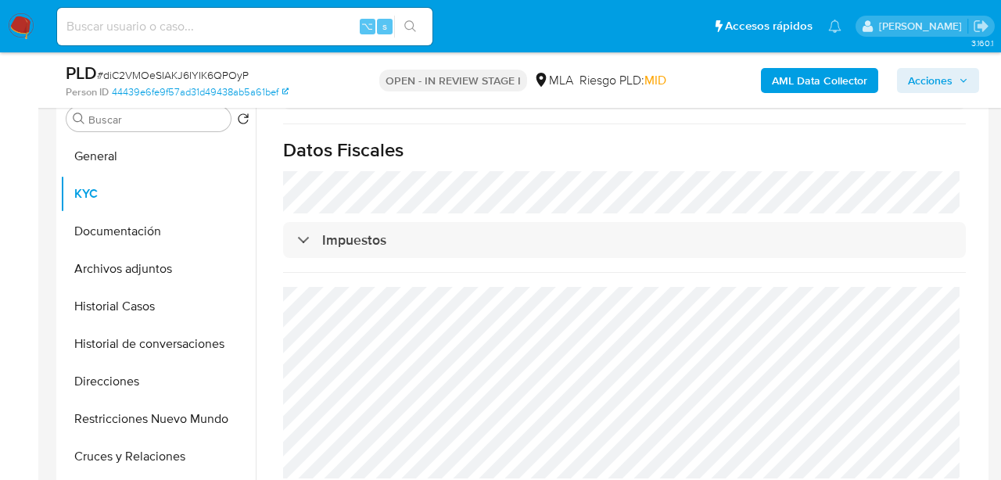
scroll to position [1091, 0]
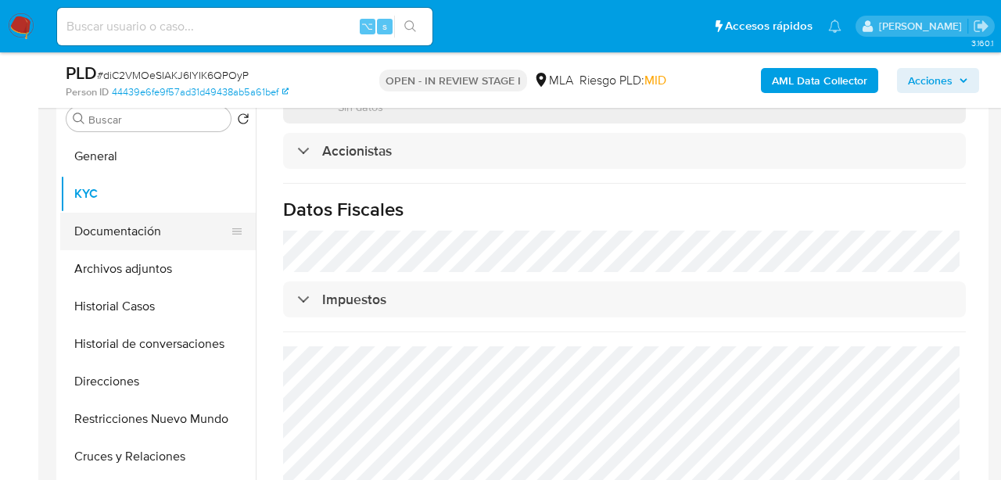
click at [124, 239] on button "Documentación" at bounding box center [151, 232] width 183 height 38
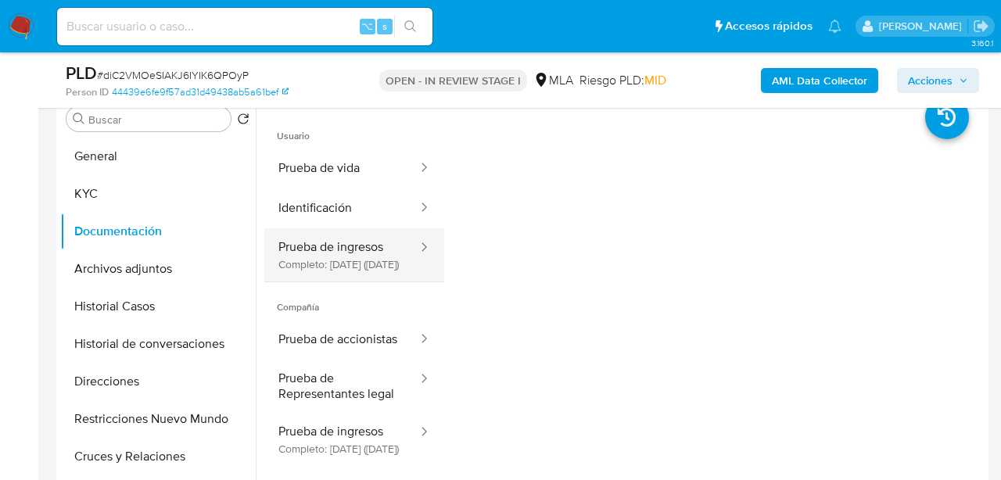
click at [360, 257] on button "Prueba de ingresos Completo: 03/11/2023 (hace 2 años)" at bounding box center [341, 254] width 155 height 53
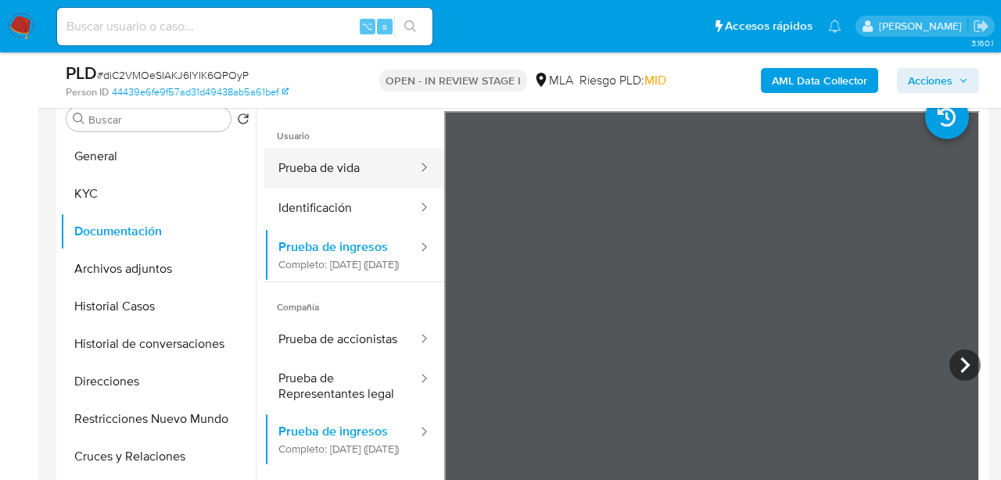
click at [345, 171] on button "Prueba de vida" at bounding box center [341, 169] width 155 height 40
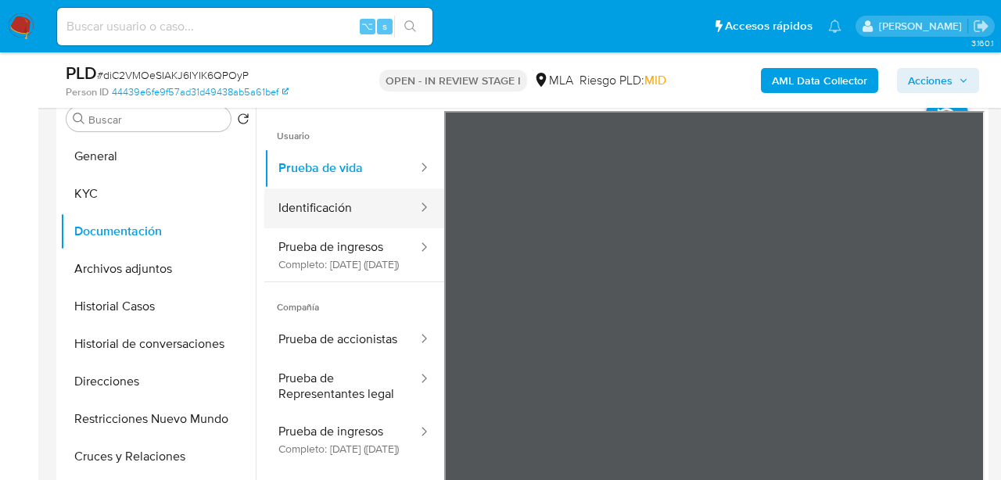
click at [341, 203] on button "Identificación" at bounding box center [341, 209] width 155 height 40
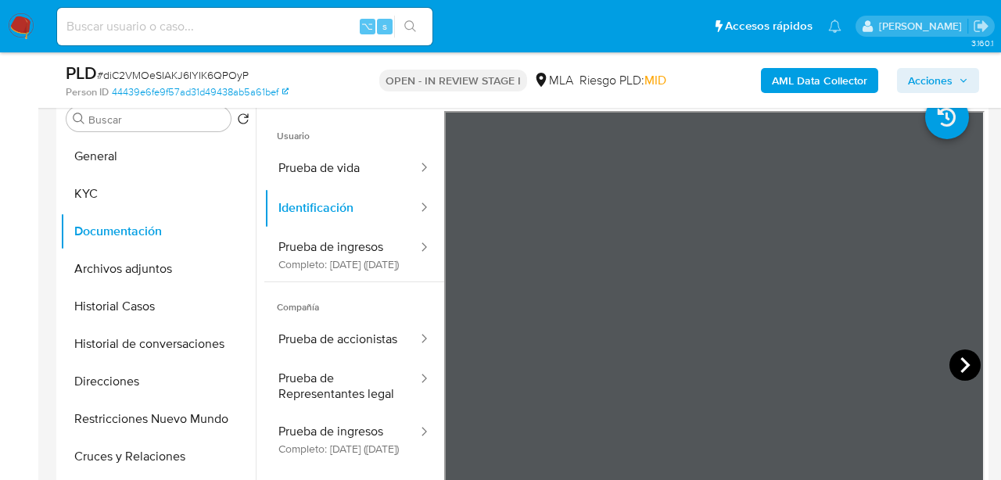
click at [971, 364] on icon at bounding box center [965, 365] width 31 height 31
click at [983, 261] on div at bounding box center [620, 292] width 729 height 401
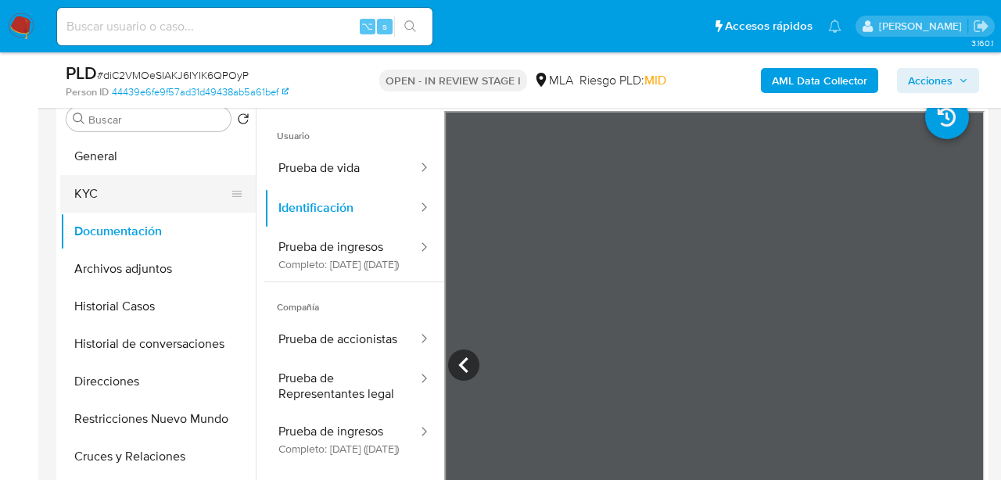
click at [140, 184] on button "KYC" at bounding box center [151, 194] width 183 height 38
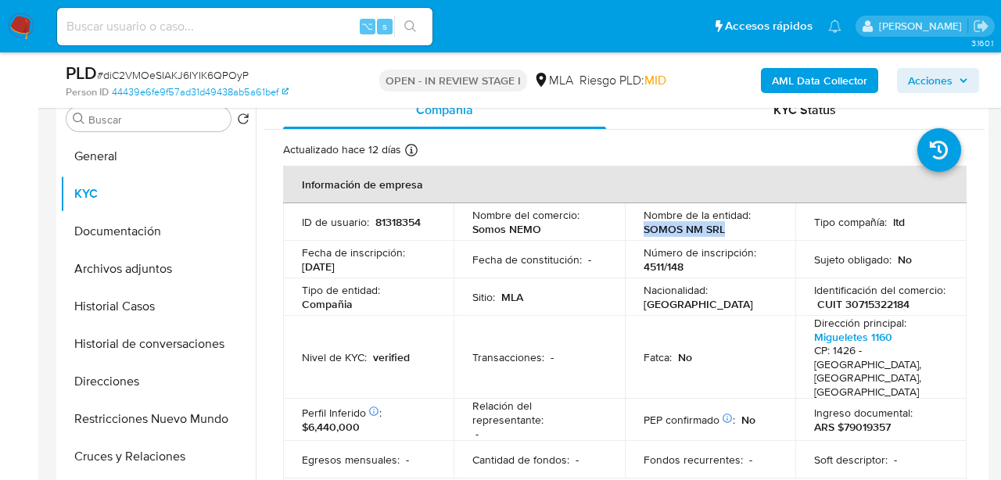
drag, startPoint x: 640, startPoint y: 230, endPoint x: 720, endPoint y: 230, distance: 79.8
click at [720, 230] on p "SOMOS NM SRL" at bounding box center [684, 229] width 81 height 14
copy p "SOMOS NM SRL"
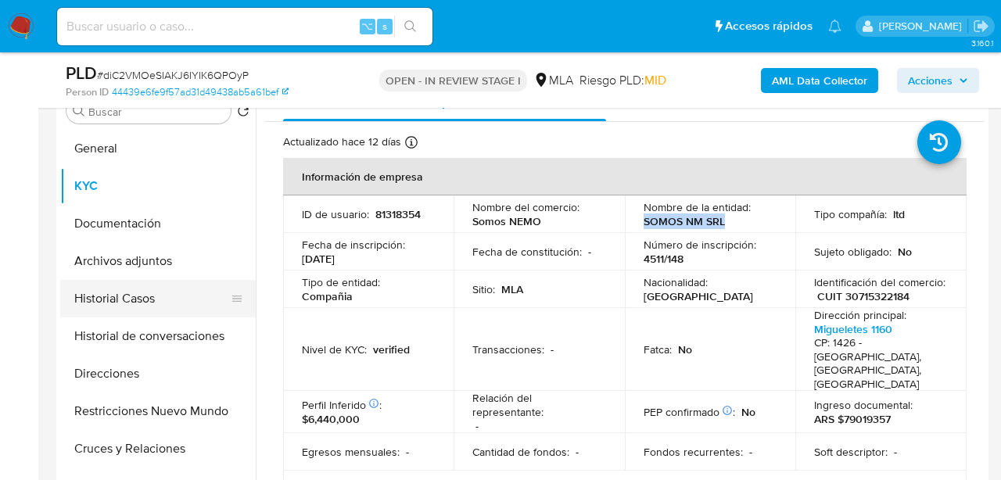
click at [132, 305] on button "Historial Casos" at bounding box center [151, 299] width 183 height 38
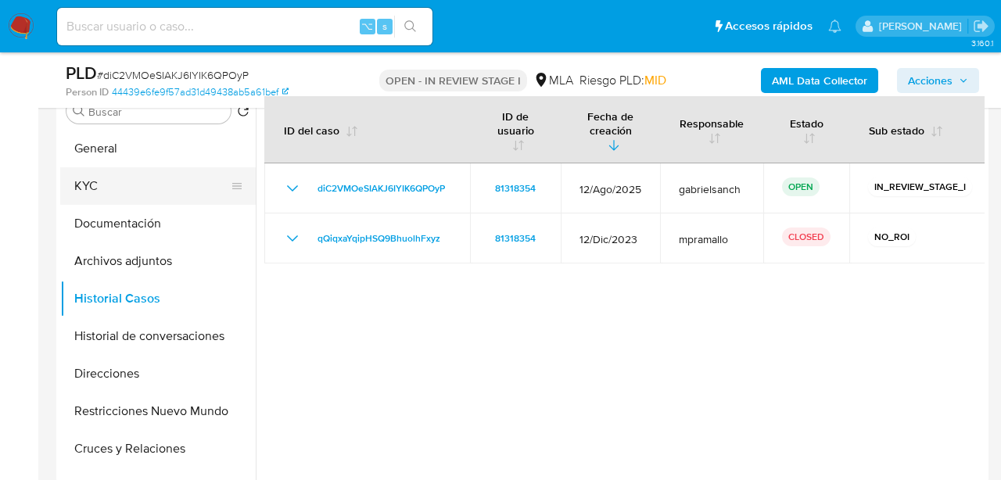
click at [123, 194] on button "KYC" at bounding box center [151, 186] width 183 height 38
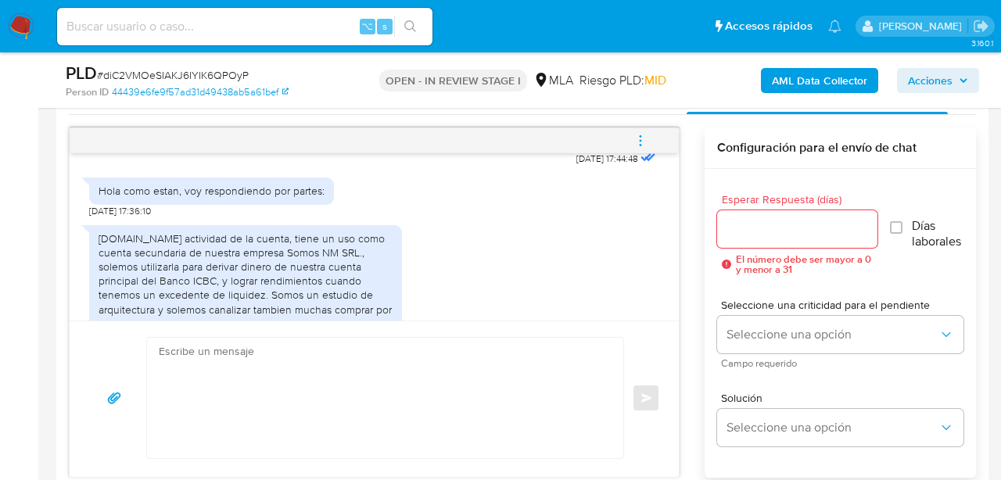
scroll to position [764, 0]
click at [286, 394] on textarea at bounding box center [381, 398] width 445 height 120
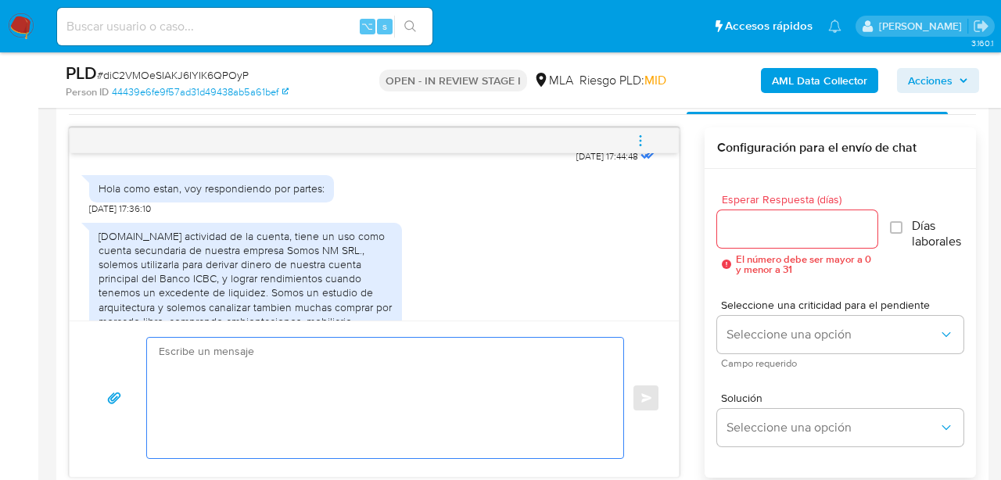
paste textarea "Hola, ¡Muchas gracias por tu respuesta! Confirmamos la recepción de la document…"
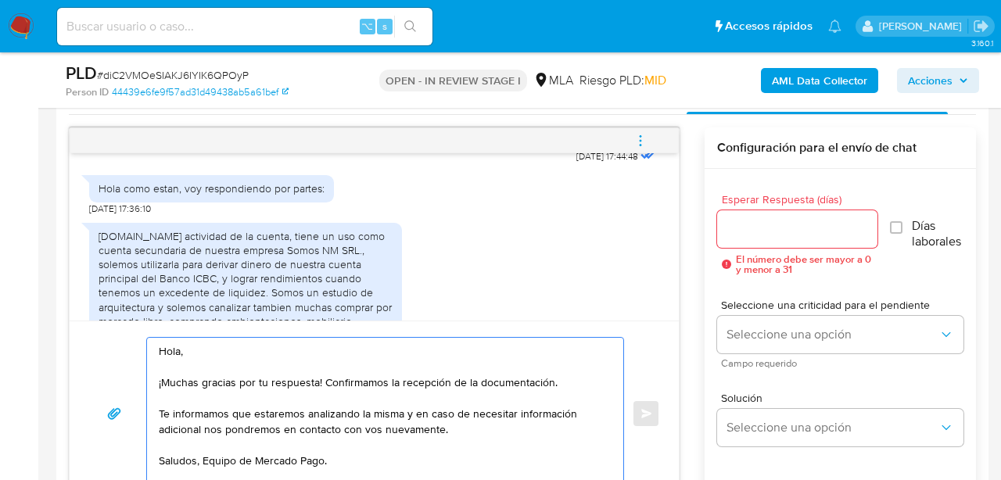
scroll to position [800, 0]
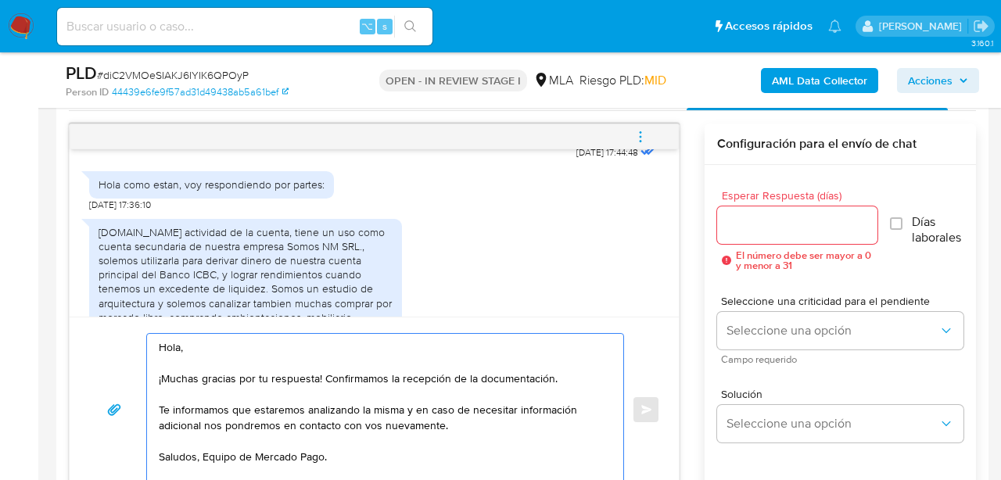
type textarea "Hola, ¡Muchas gracias por tu respuesta! Confirmamos la recepción de la document…"
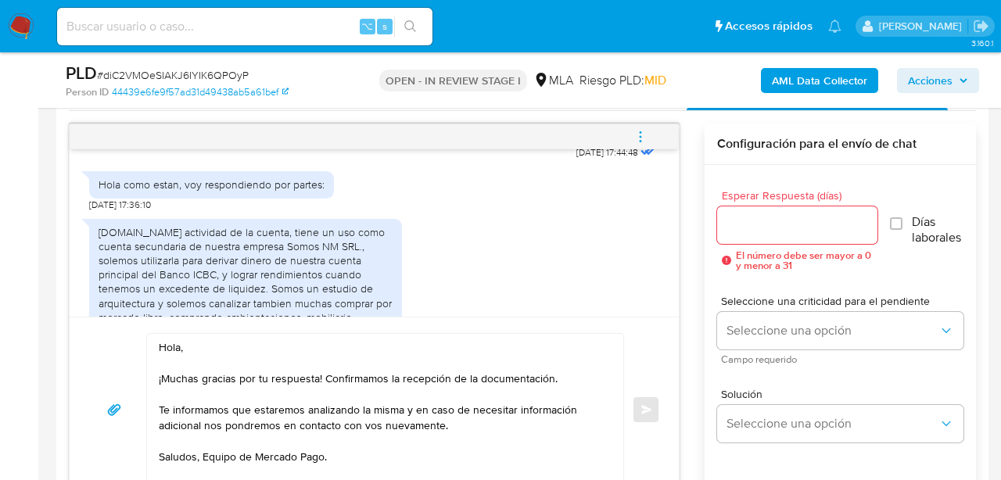
click at [751, 228] on input "Esperar Respuesta (días)" at bounding box center [797, 225] width 160 height 20
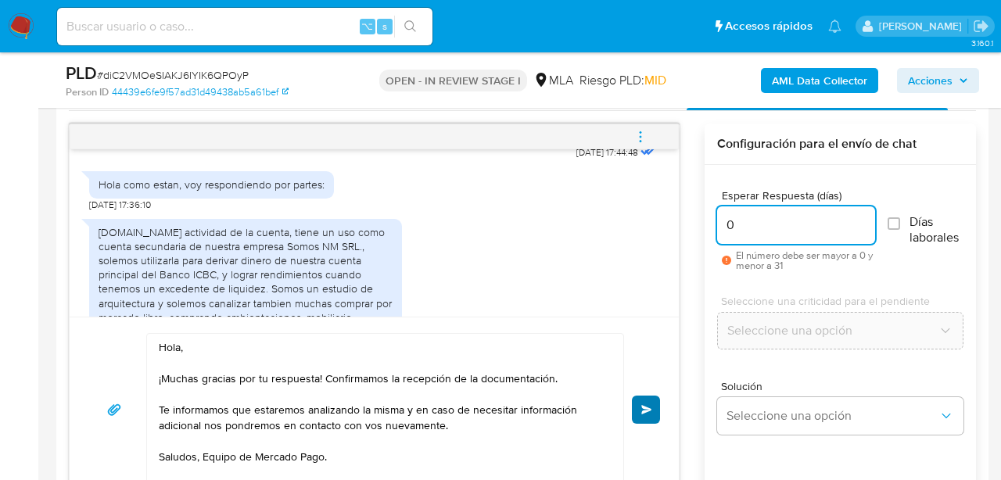
type input "0"
click at [635, 401] on button "Enviar" at bounding box center [646, 410] width 28 height 28
click at [637, 140] on icon "menu-action" at bounding box center [641, 137] width 14 height 14
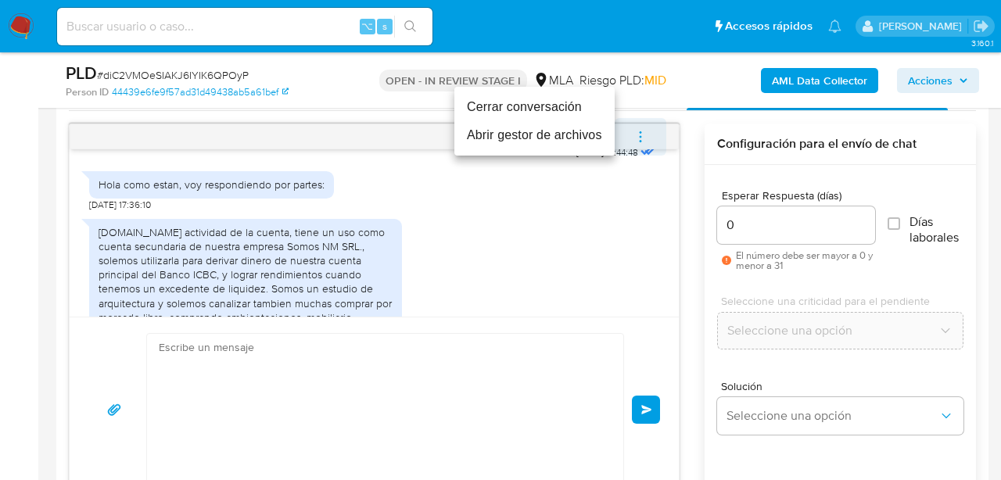
scroll to position [1459, 0]
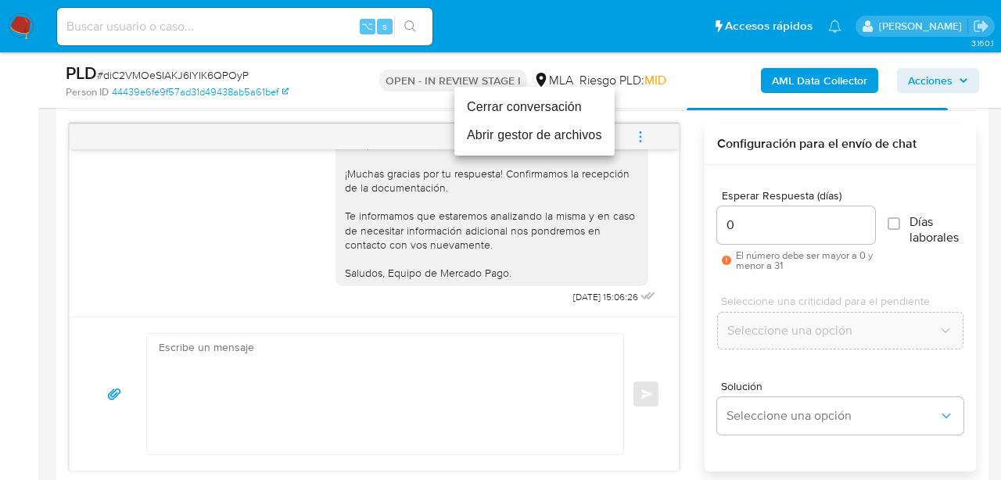
click at [533, 104] on li "Cerrar conversación" at bounding box center [535, 107] width 160 height 28
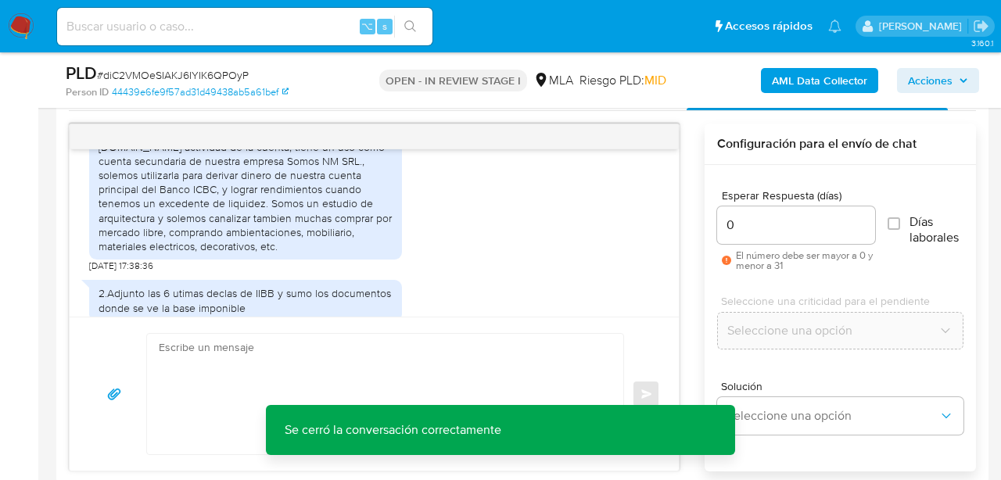
scroll to position [840, 0]
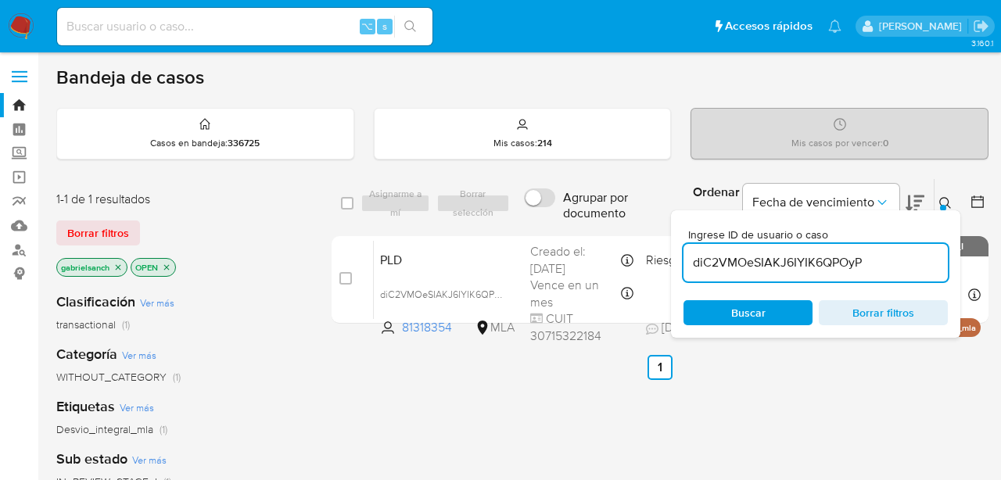
scroll to position [113, 0]
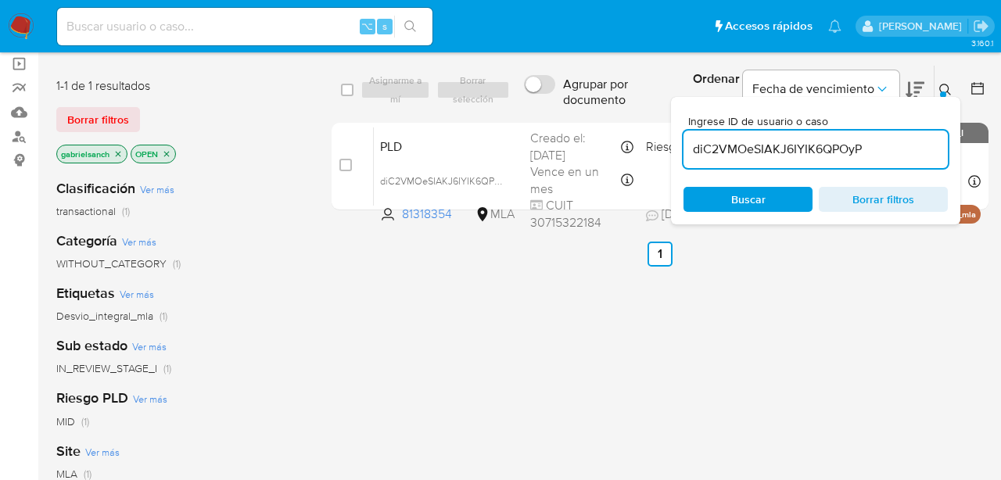
click at [835, 156] on input "diC2VMOeSIAKJ6IYIK6QPOyP" at bounding box center [816, 149] width 264 height 20
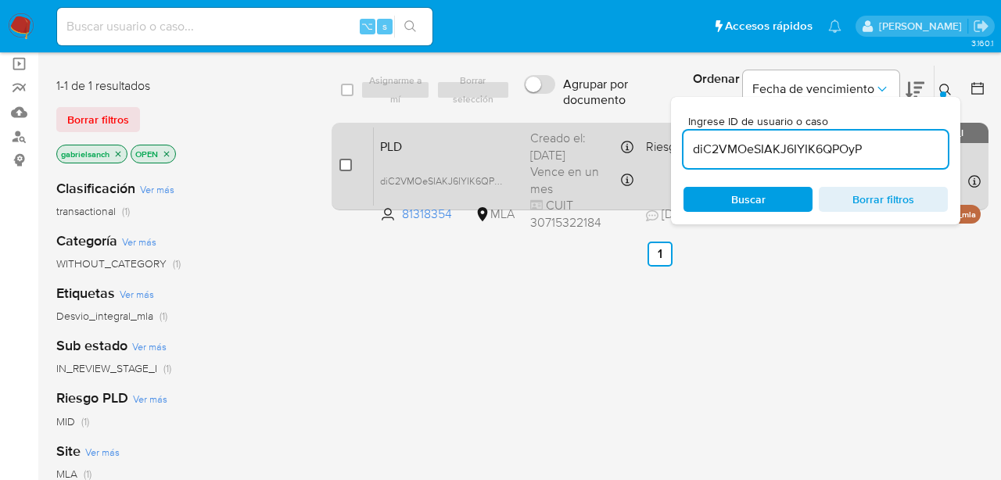
click at [349, 160] on input "checkbox" at bounding box center [346, 165] width 13 height 13
checkbox input "true"
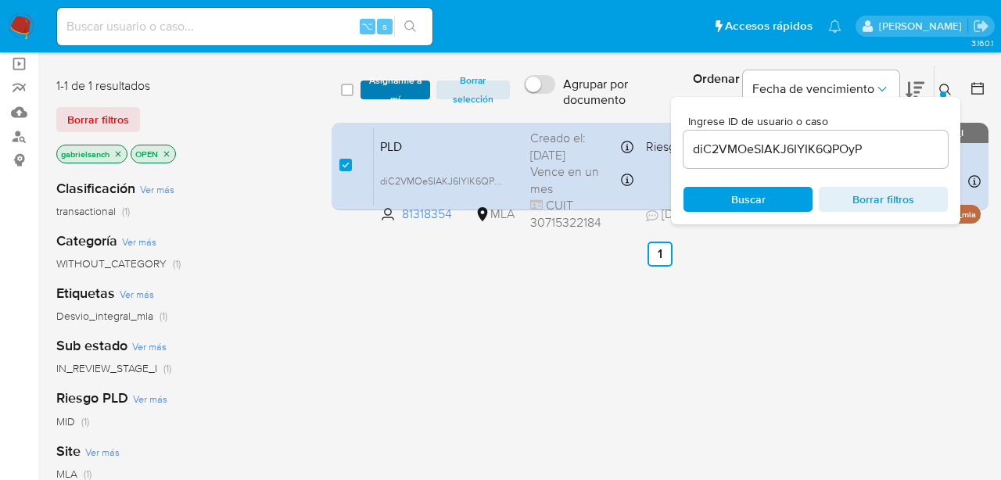
click at [386, 90] on span "Asignarme a mí" at bounding box center [396, 90] width 54 height 16
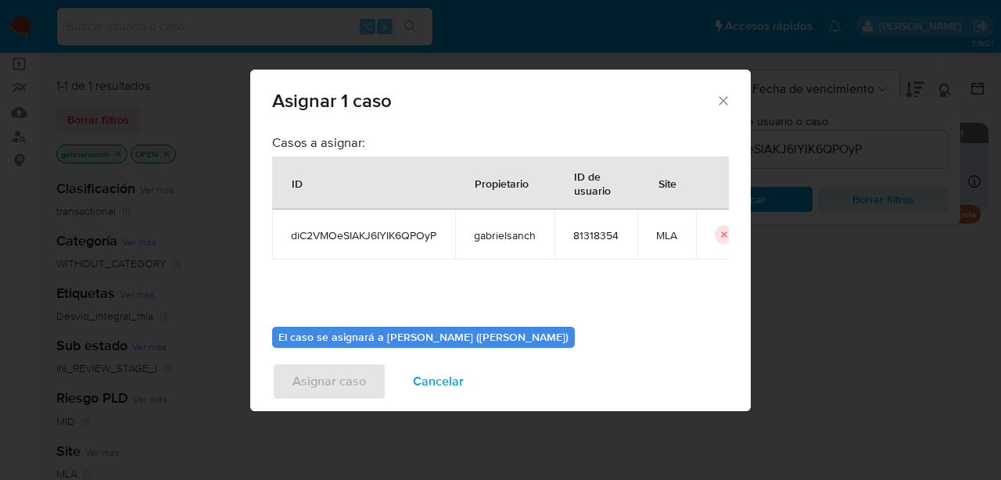
scroll to position [81, 0]
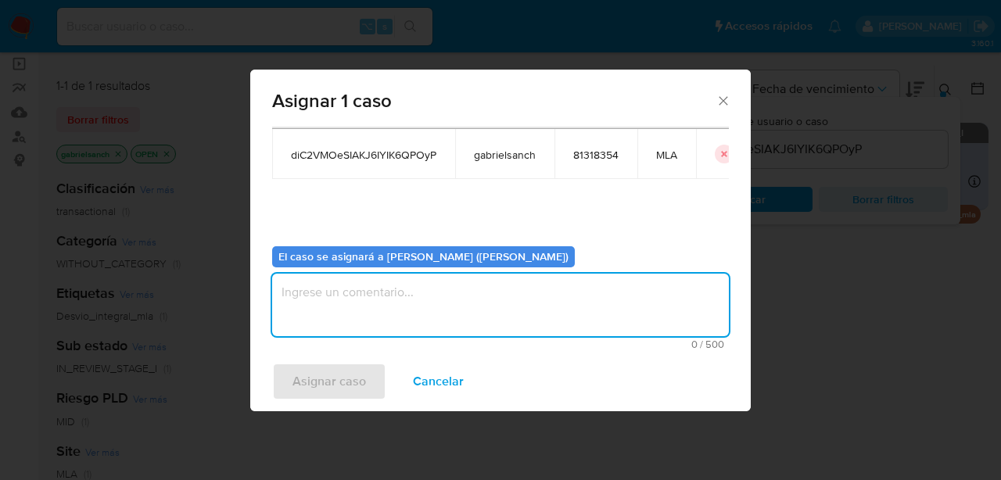
click at [422, 299] on textarea "assign-modal" at bounding box center [500, 305] width 457 height 63
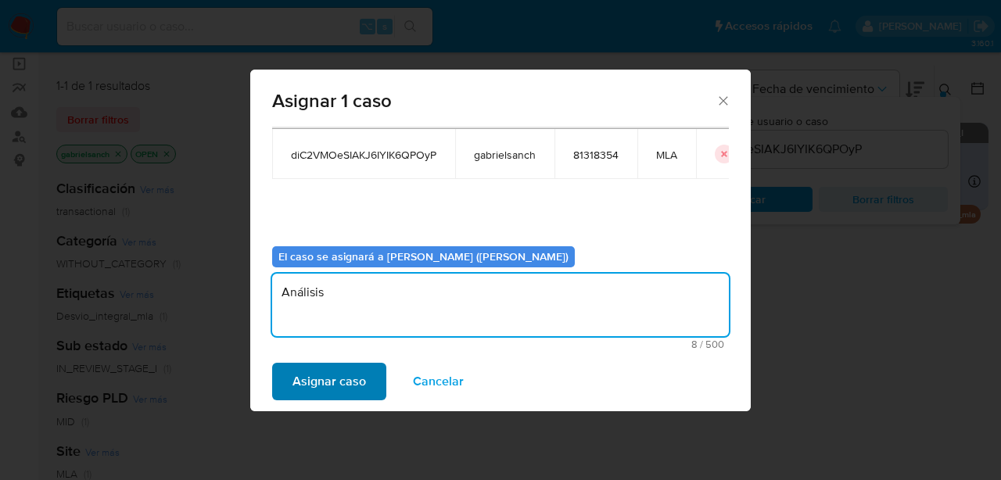
type textarea "Análisis"
click at [318, 374] on span "Asignar caso" at bounding box center [330, 382] width 74 height 34
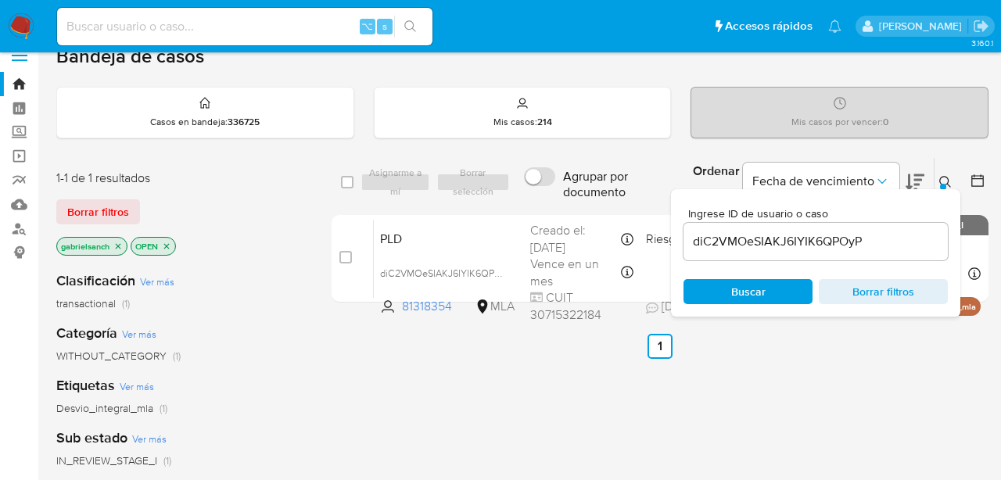
scroll to position [19, 0]
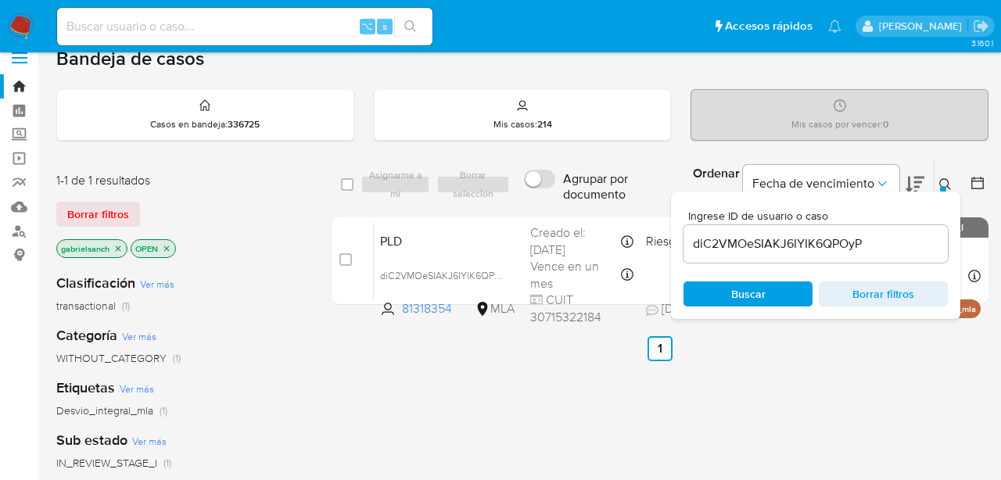
click at [120, 250] on icon "close-filter" at bounding box center [117, 248] width 9 height 9
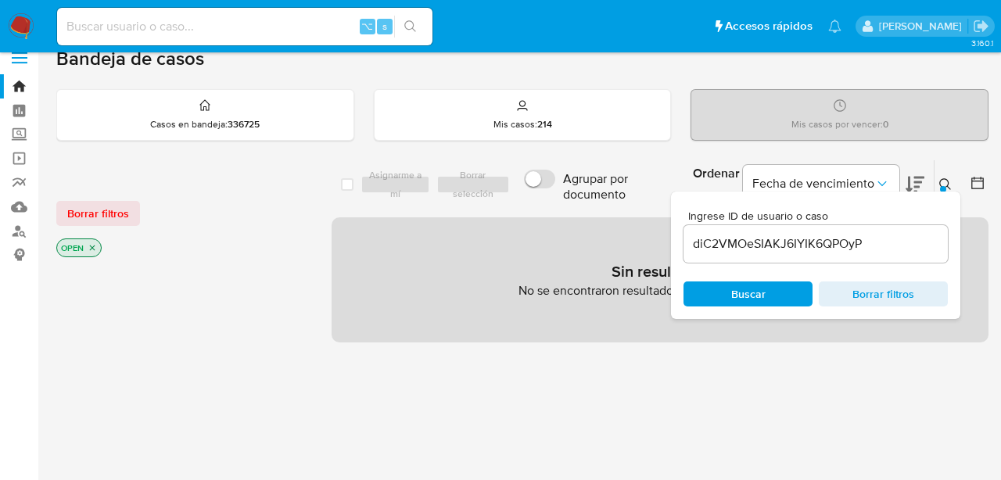
click at [739, 249] on input "diC2VMOeSIAKJ6IYIK6QPOyP" at bounding box center [816, 244] width 264 height 20
paste input "vjX1O30M25VfyLvEZgg4BQNu"
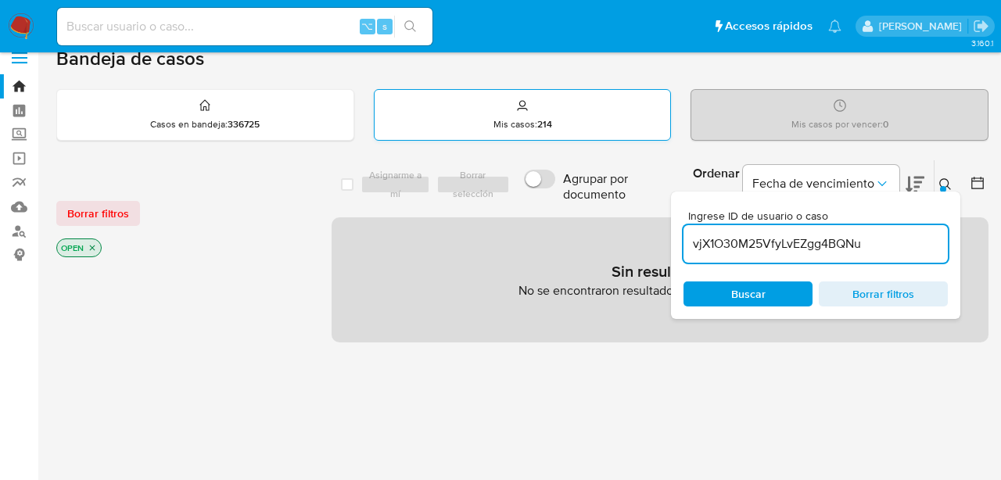
type input "vjX1O30M25VfyLvEZgg4BQNu"
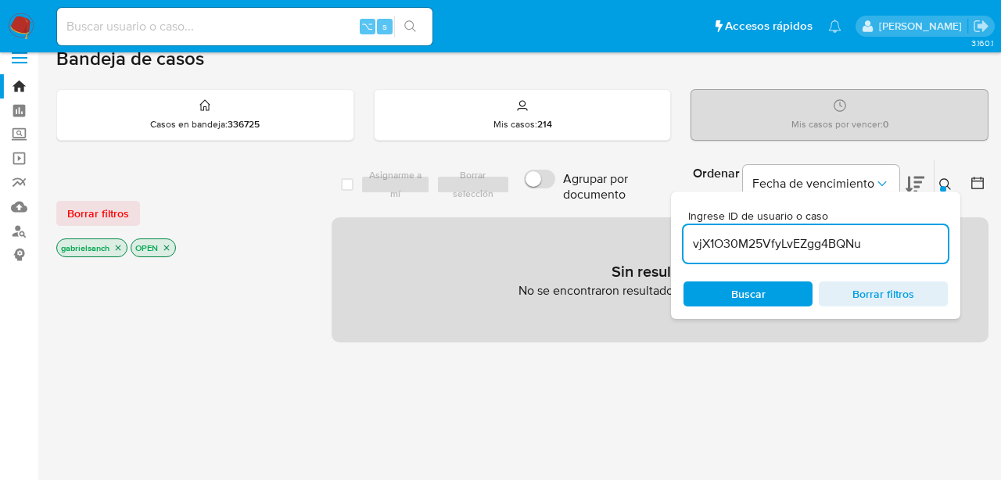
click at [27, 32] on img at bounding box center [21, 26] width 27 height 27
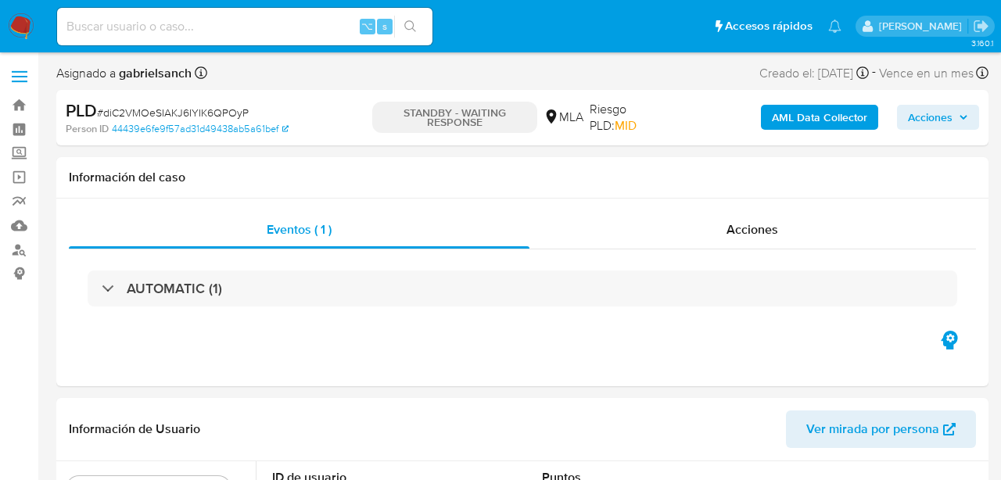
select select "10"
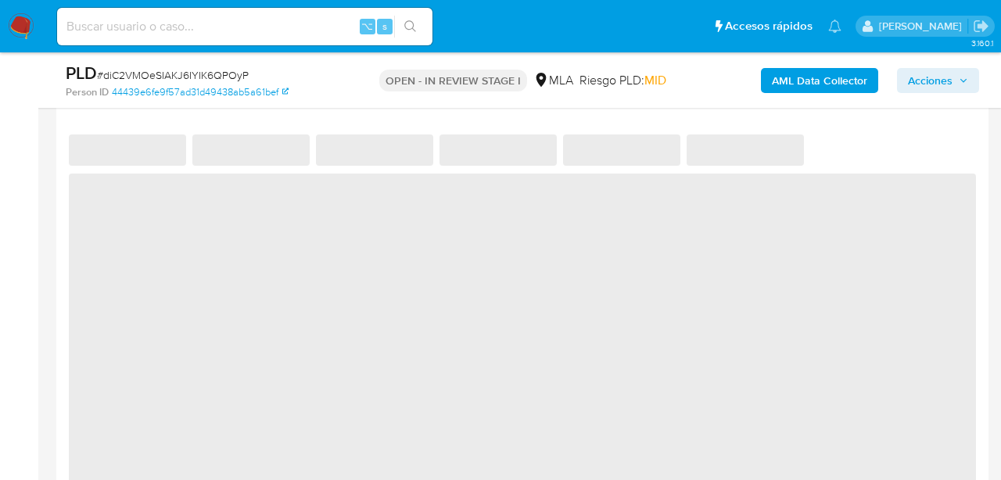
select select "10"
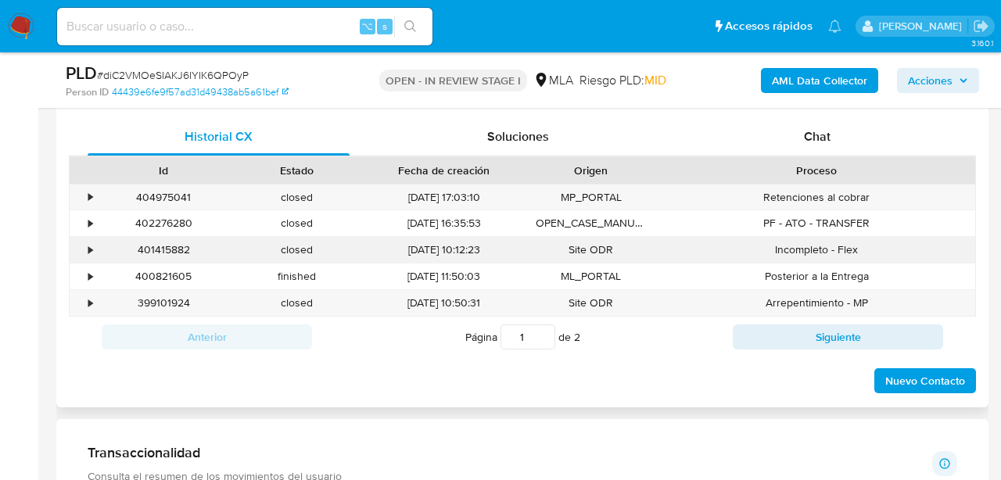
scroll to position [769, 0]
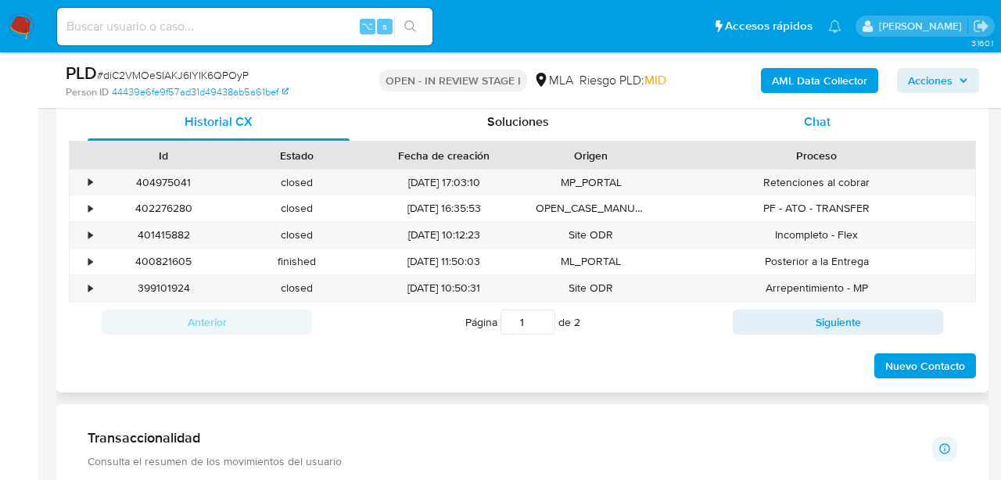
click at [789, 117] on div "Chat" at bounding box center [818, 122] width 262 height 38
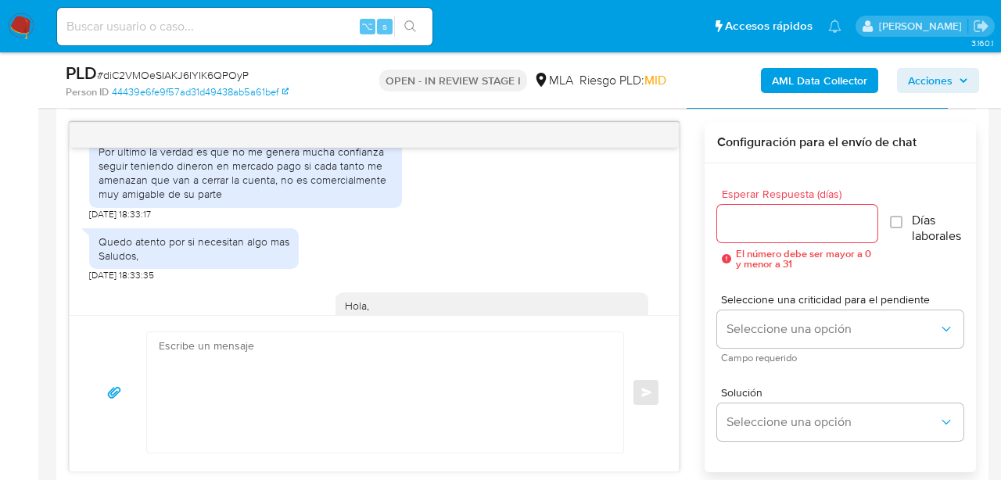
scroll to position [1282, 0]
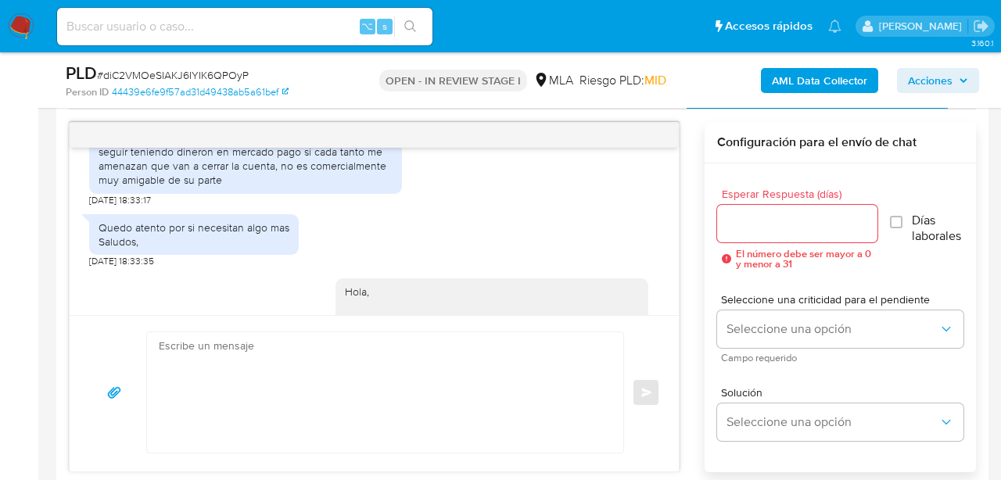
click at [822, 91] on b "AML Data Collector" at bounding box center [819, 80] width 95 height 25
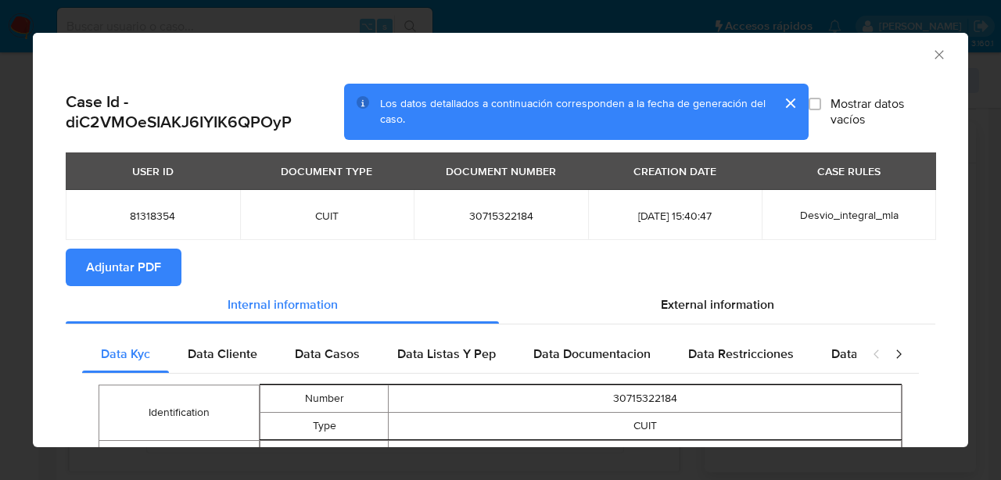
click at [104, 269] on span "Adjuntar PDF" at bounding box center [123, 267] width 75 height 34
click at [937, 53] on icon "Cerrar ventana" at bounding box center [939, 54] width 9 height 9
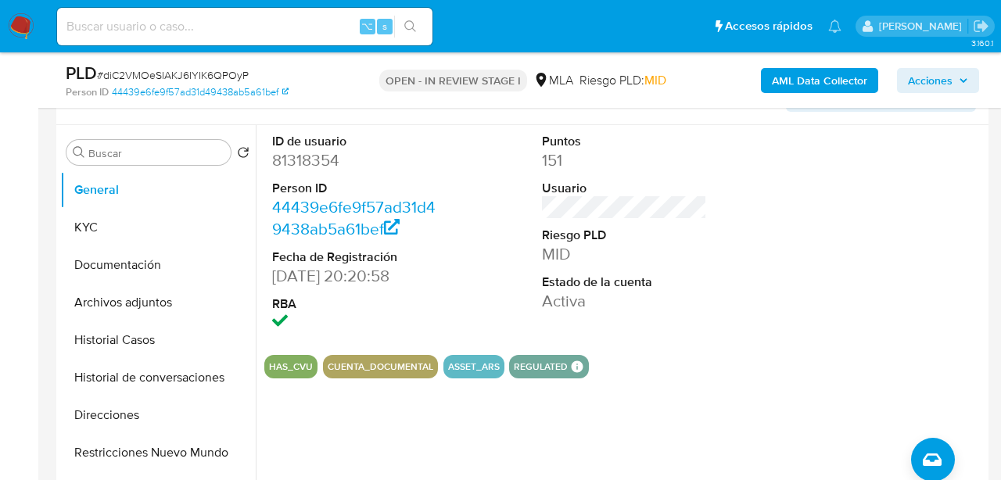
scroll to position [282, 0]
click at [135, 298] on button "Archivos adjuntos" at bounding box center [151, 302] width 183 height 38
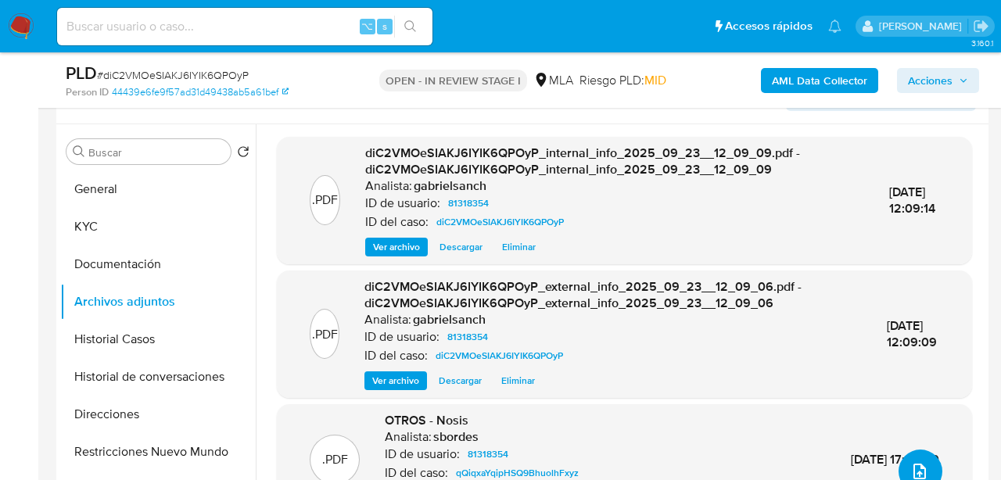
click at [922, 455] on button "upload-file" at bounding box center [921, 472] width 44 height 44
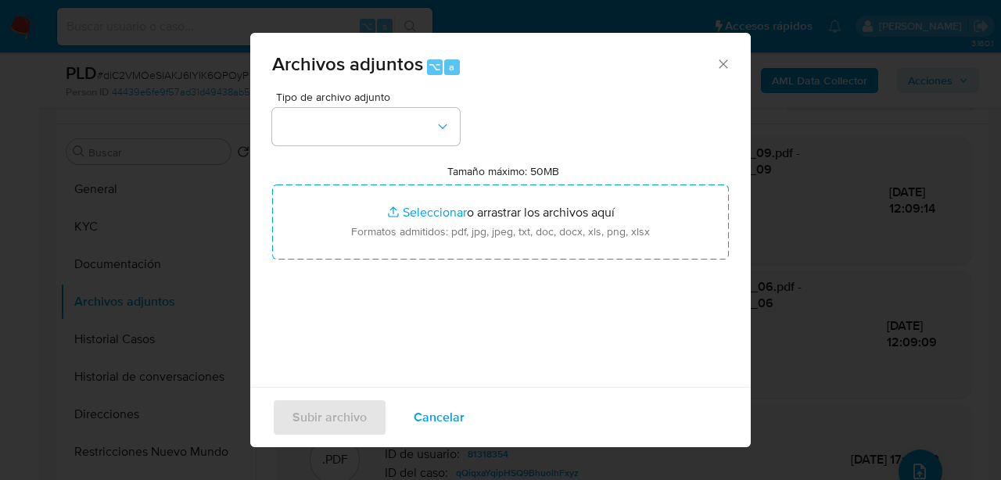
click at [415, 98] on span "Tipo de archivo adjunto" at bounding box center [370, 97] width 188 height 11
click at [417, 129] on button "button" at bounding box center [366, 127] width 188 height 38
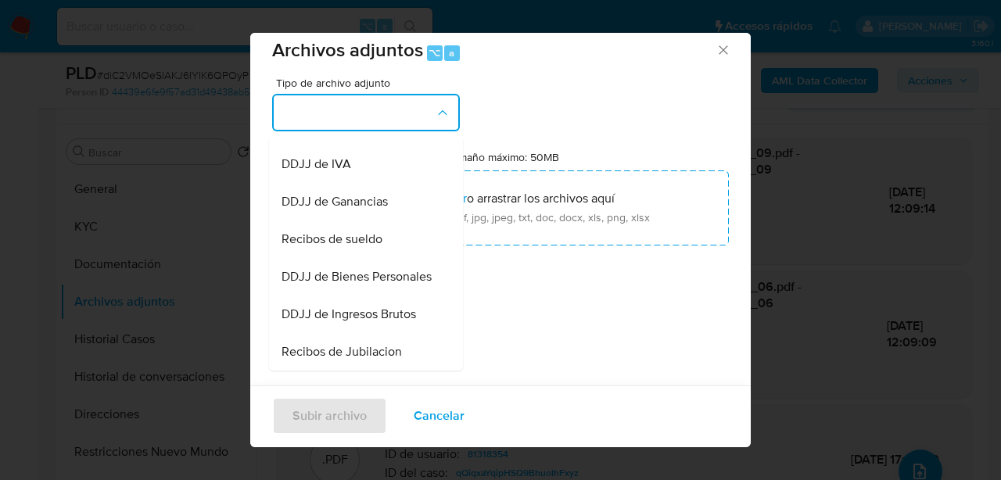
scroll to position [334, 0]
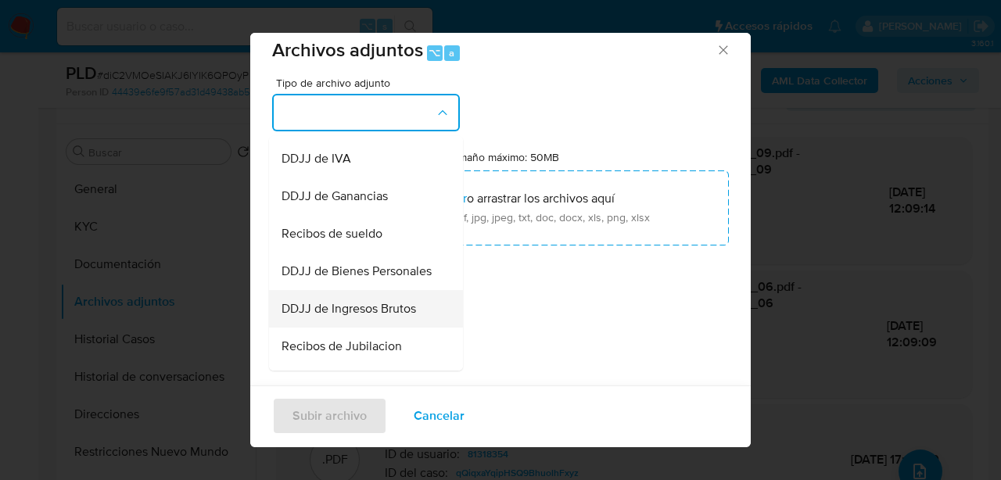
click at [373, 317] on span "DDJJ de Ingresos Brutos" at bounding box center [349, 309] width 135 height 16
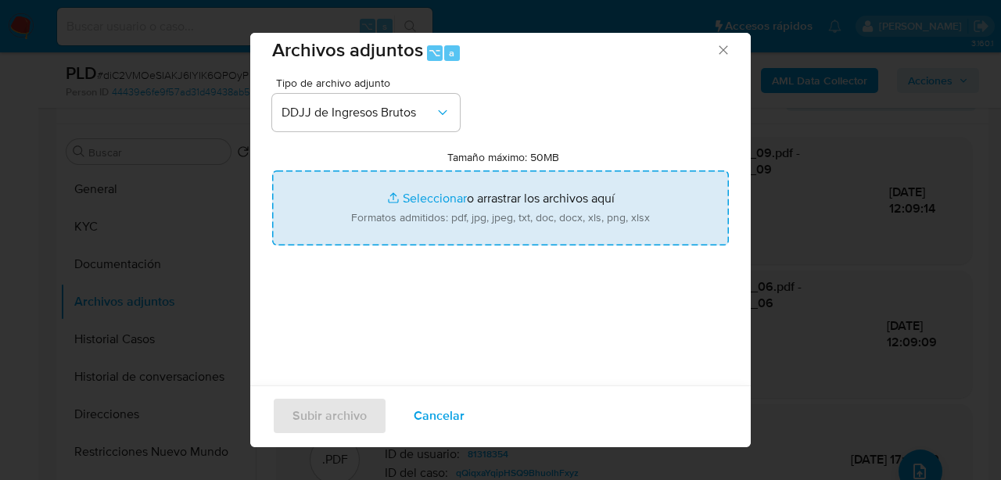
click at [488, 224] on input "Tamaño máximo: 50MB Seleccionar archivos" at bounding box center [500, 208] width 457 height 75
type input "C:\fakepath\DDJJ de IIBB.pdf"
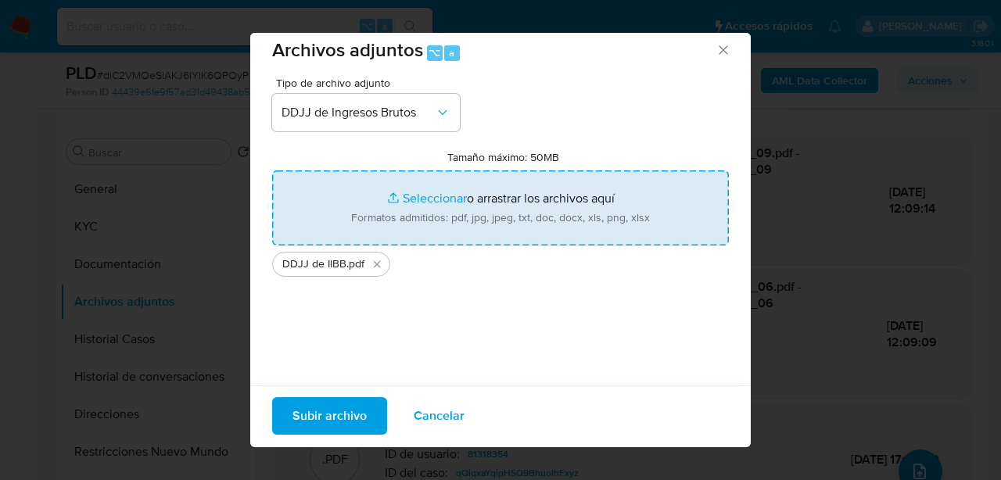
click at [330, 415] on span "Subir archivo" at bounding box center [330, 416] width 74 height 34
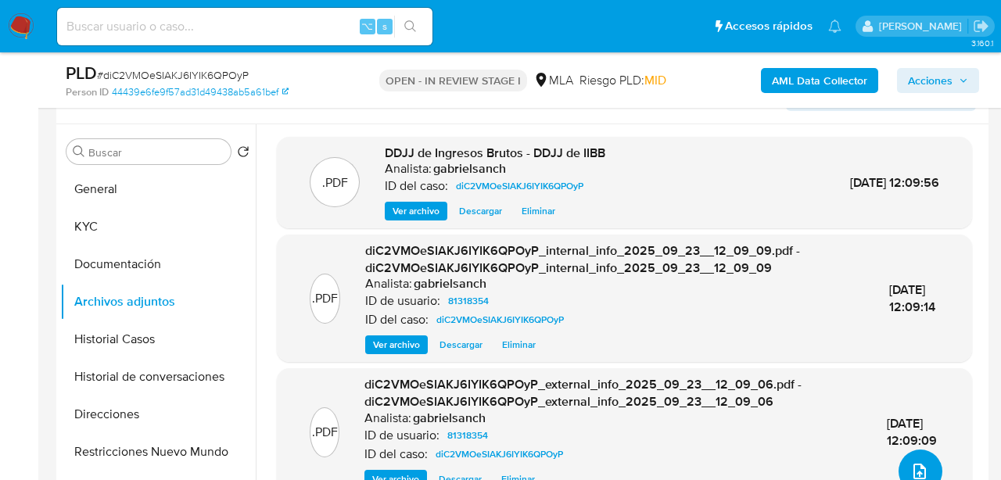
click at [919, 471] on icon "upload-file" at bounding box center [920, 471] width 19 height 19
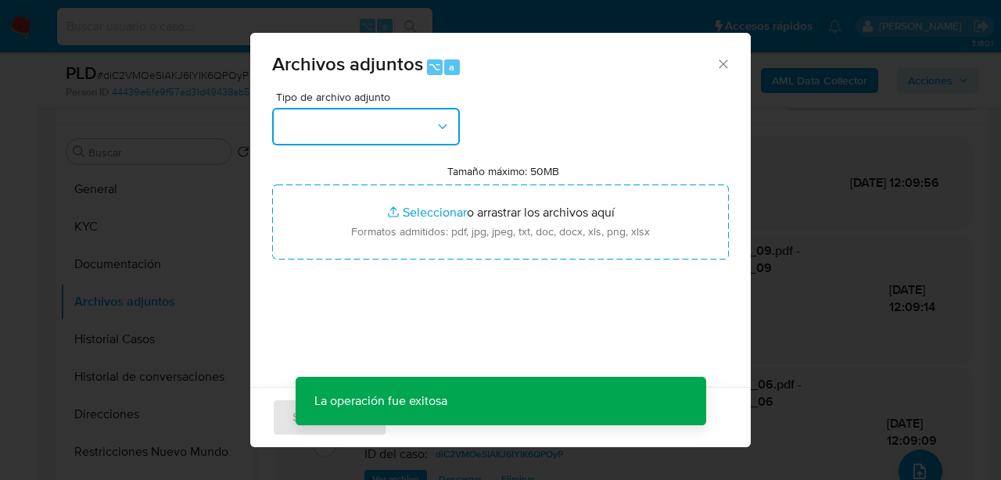
click at [386, 131] on button "button" at bounding box center [366, 127] width 188 height 38
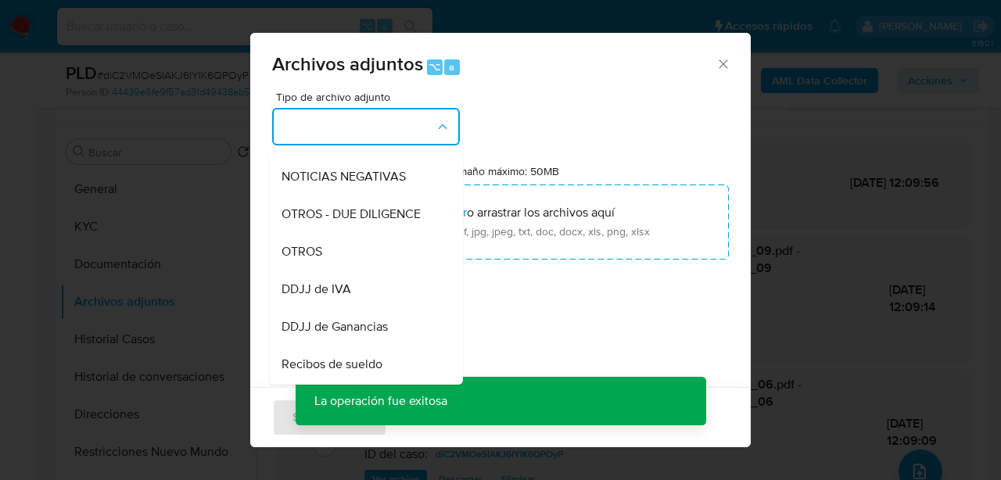
scroll to position [219, 0]
click at [371, 261] on div "OTROS" at bounding box center [362, 251] width 160 height 38
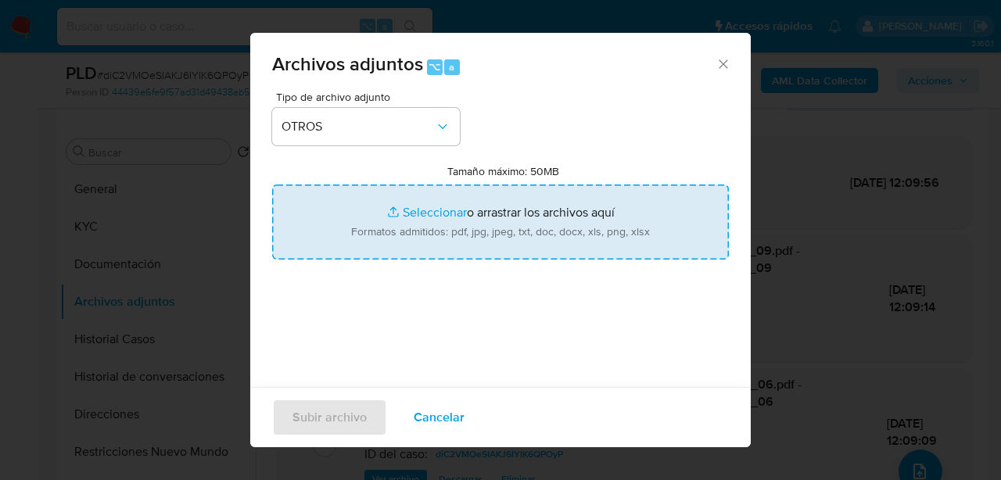
click at [419, 235] on input "Tamaño máximo: 50MB Seleccionar archivos" at bounding box center [500, 222] width 457 height 75
type input "C:\fakepath\Calculador-diC2VMOeSIAKJ6IYIK6QPOyP.xlsx"
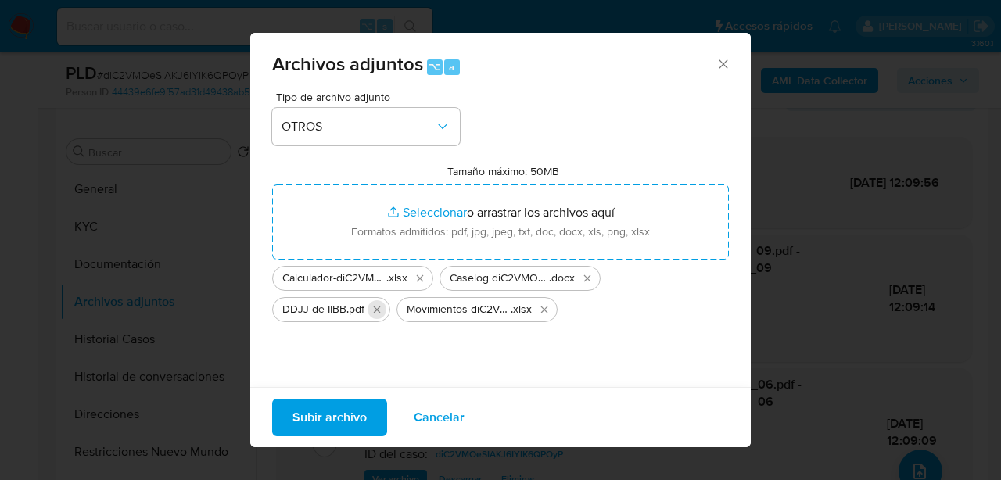
click at [379, 312] on icon "Eliminar DDJJ de IIBB.pdf" at bounding box center [377, 310] width 13 height 13
click at [343, 414] on span "Subir archivo" at bounding box center [330, 418] width 74 height 34
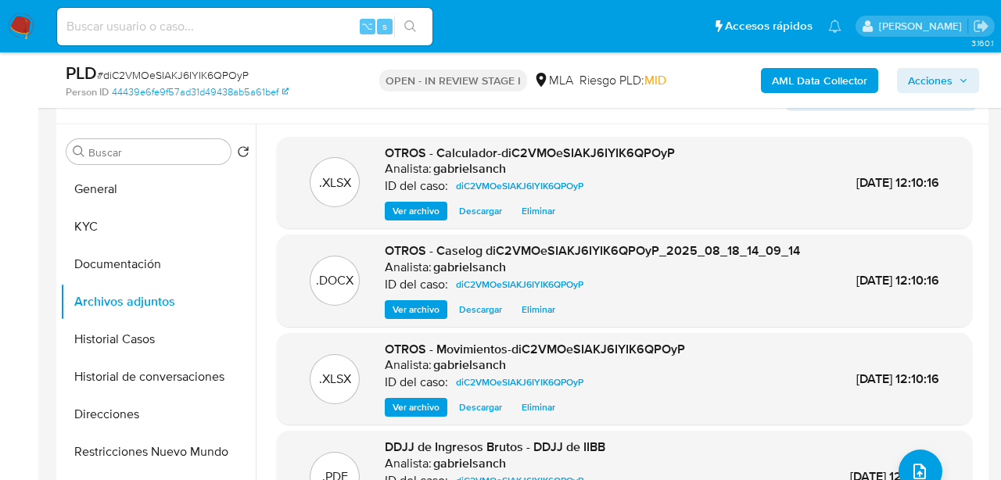
click at [958, 68] on button "Acciones" at bounding box center [938, 80] width 82 height 25
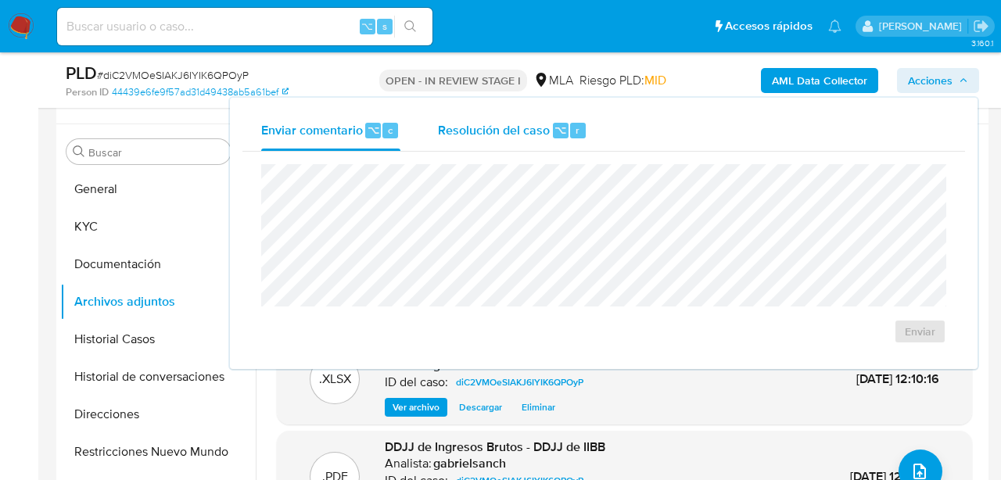
click at [500, 113] on div "Resolución del caso ⌥ r" at bounding box center [512, 130] width 149 height 41
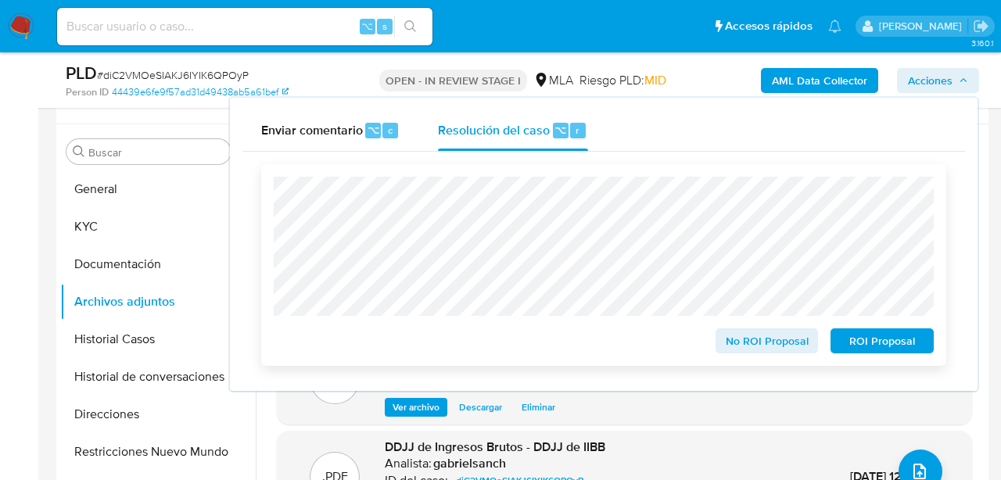
click at [791, 351] on span "No ROI Proposal" at bounding box center [767, 341] width 81 height 22
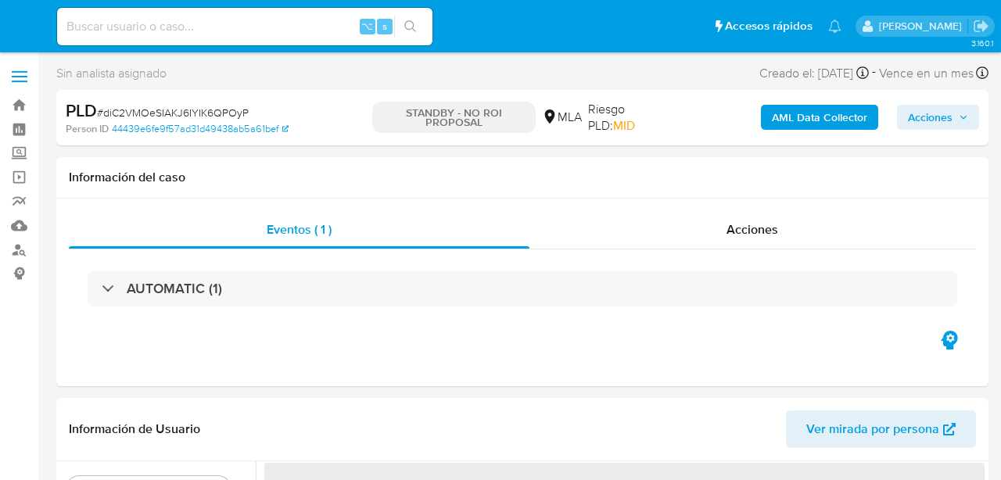
select select "10"
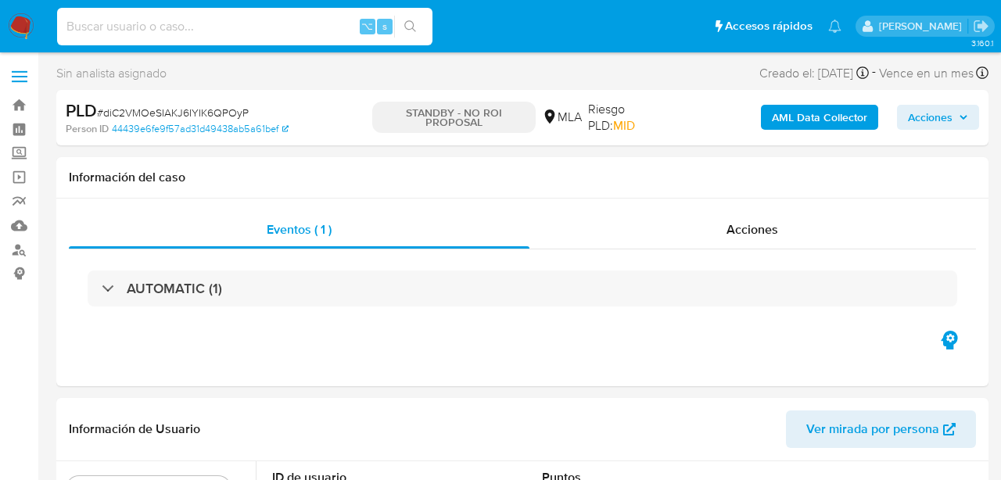
click at [203, 19] on input at bounding box center [245, 26] width 376 height 20
paste input "lo0dtTWE5LDXxq81b8yaI6fc"
type input "lo0dtTWE5LDXxq81b8yaI6fc"
click at [408, 27] on icon "search-icon" at bounding box center [410, 26] width 13 height 13
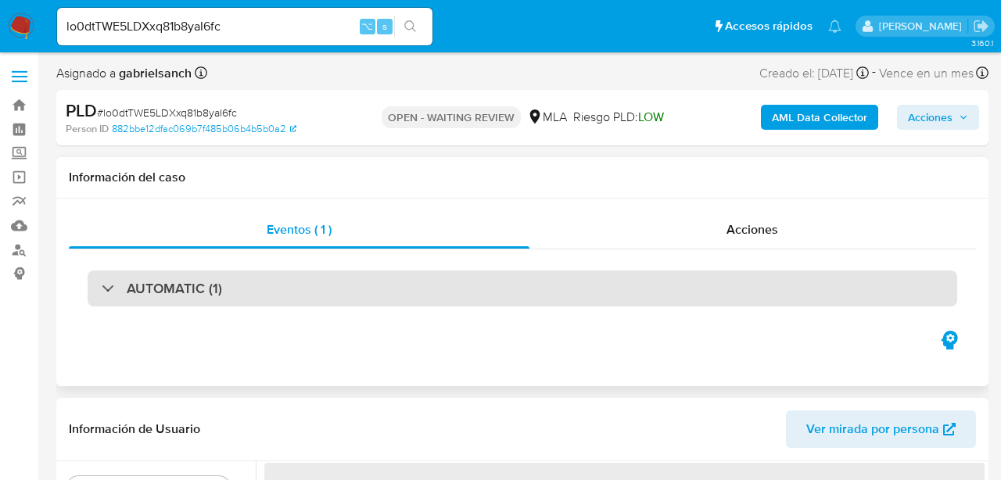
select select "10"
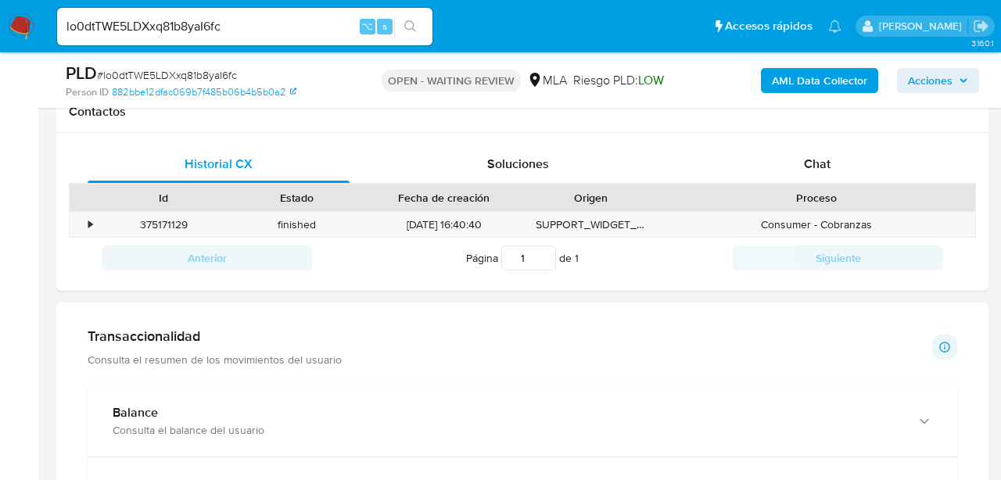
scroll to position [735, 0]
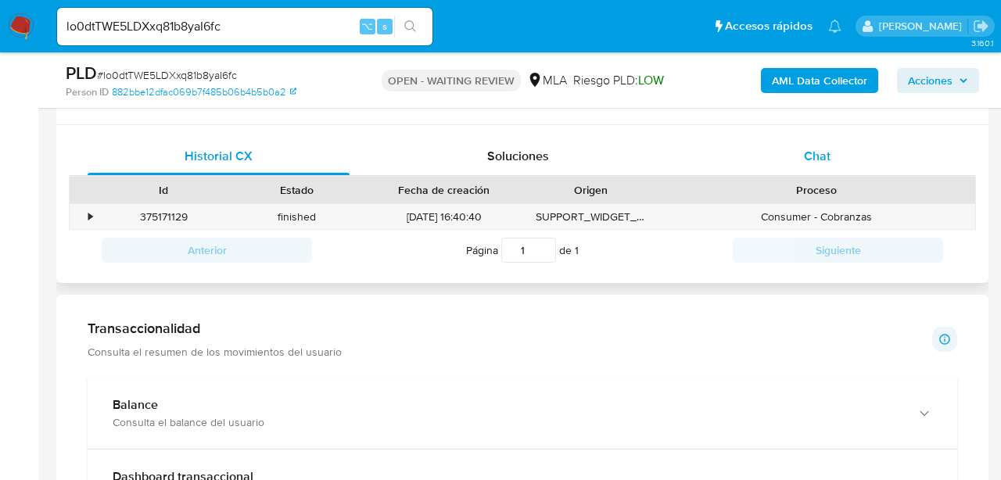
click at [847, 144] on div "Chat" at bounding box center [818, 157] width 262 height 38
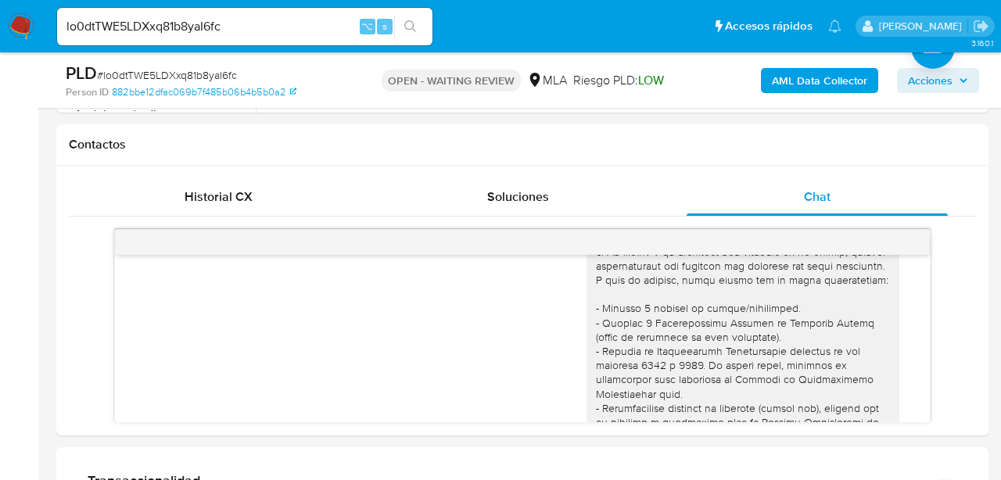
scroll to position [179, 0]
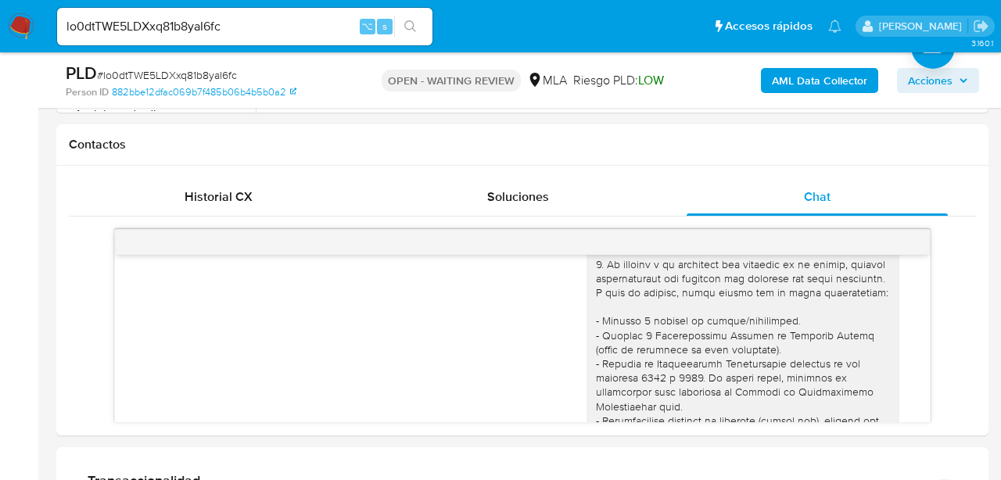
click at [182, 32] on input "lo0dtTWE5LDXxq81b8yaI6fc" at bounding box center [245, 26] width 376 height 20
paste input "W2OUgYUG1RC3ujr23b52k6Wu"
type input "W2OUgYUG1RC3ujr23b52k6Wu"
click at [412, 33] on button "search-icon" at bounding box center [410, 27] width 32 height 22
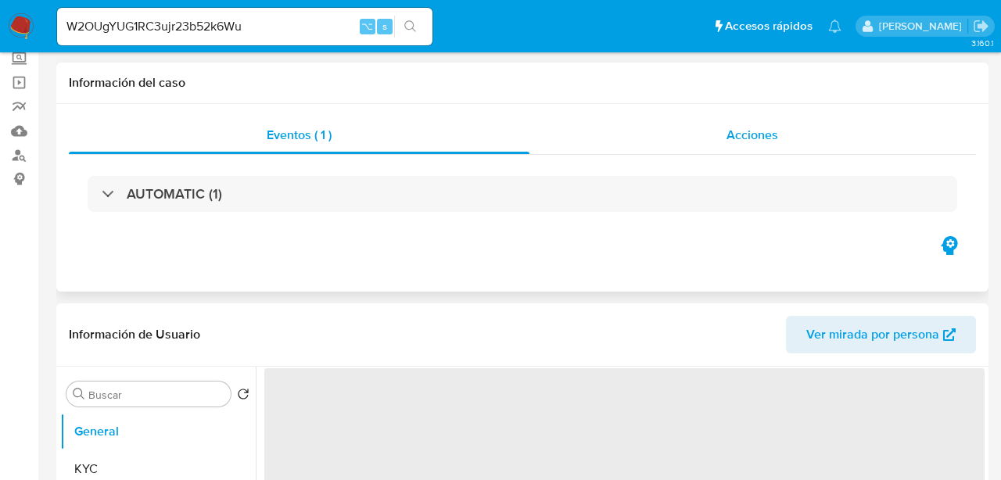
select select "10"
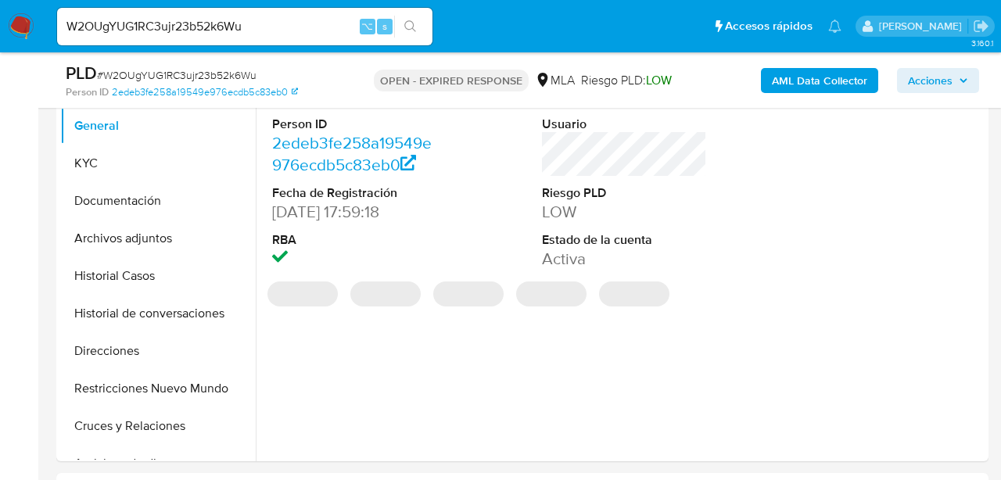
scroll to position [343, 0]
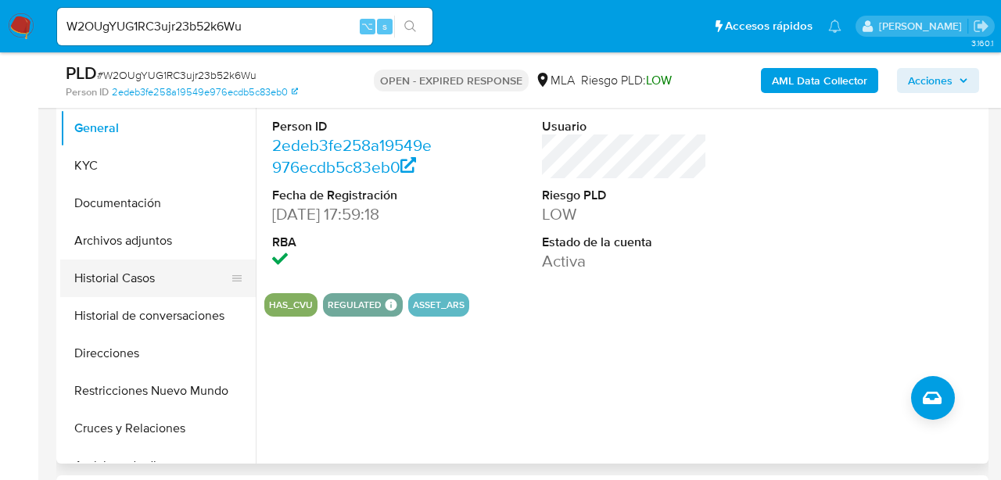
click at [97, 281] on button "Historial Casos" at bounding box center [151, 279] width 183 height 38
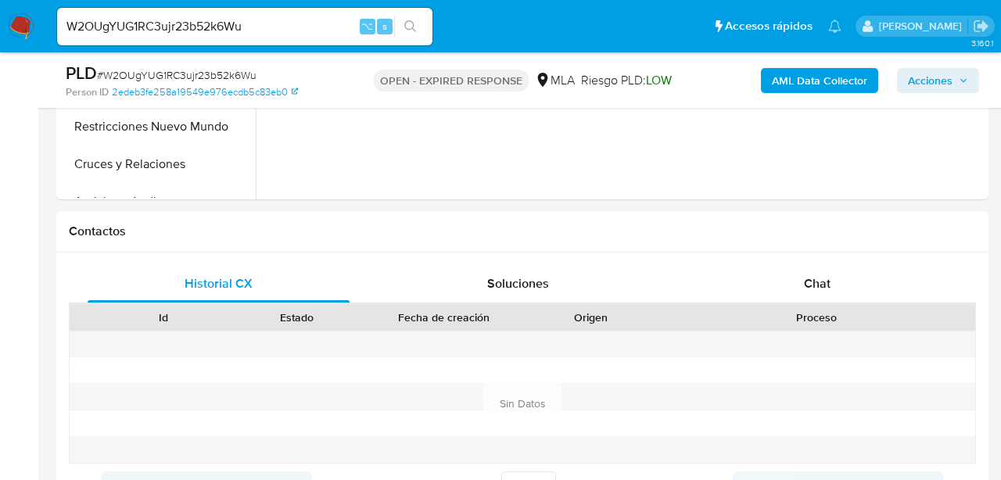
scroll to position [606, 0]
click at [180, 32] on input "W2OUgYUG1RC3ujr23b52k6Wu" at bounding box center [245, 26] width 376 height 20
paste input "NhGFmSnwe6upvPZ88MnzPp1t"
type input "NhGFmSnwe6upvPZ88MnzPp1t"
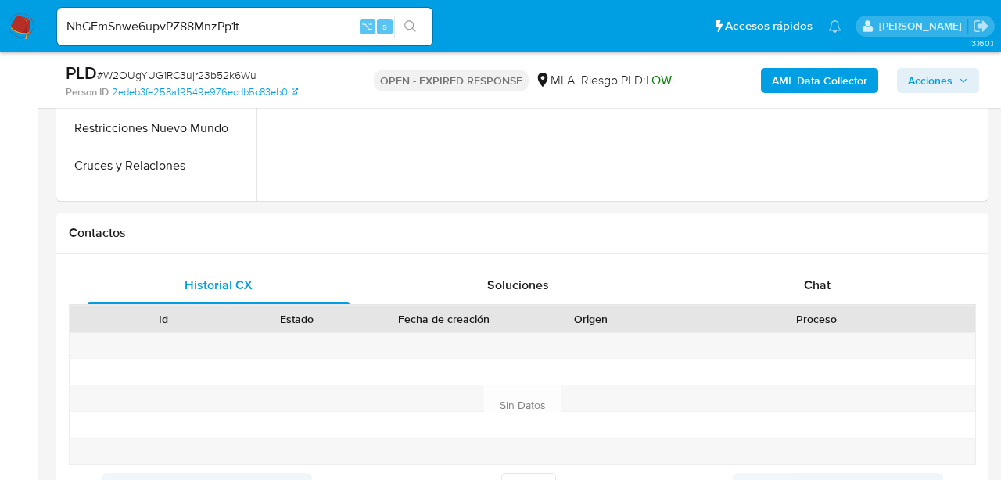
click at [407, 27] on icon "search-icon" at bounding box center [410, 26] width 12 height 12
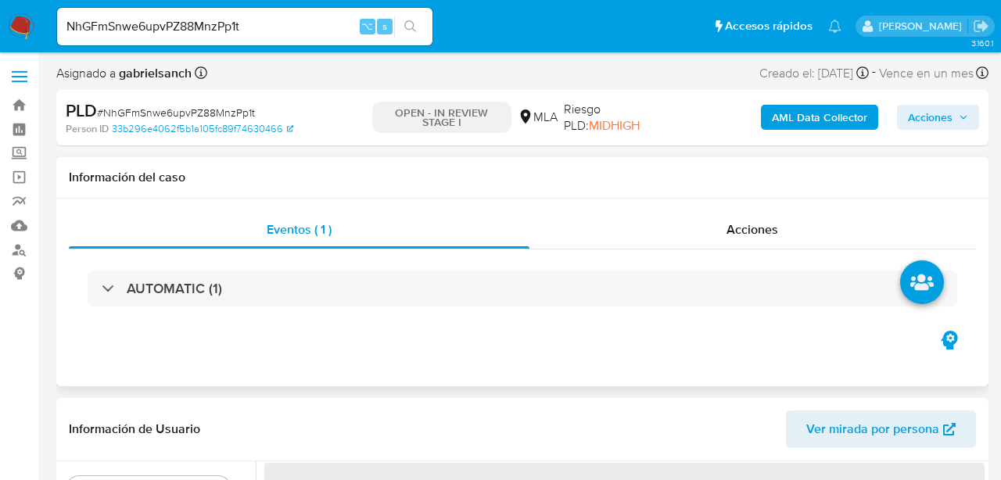
select select "10"
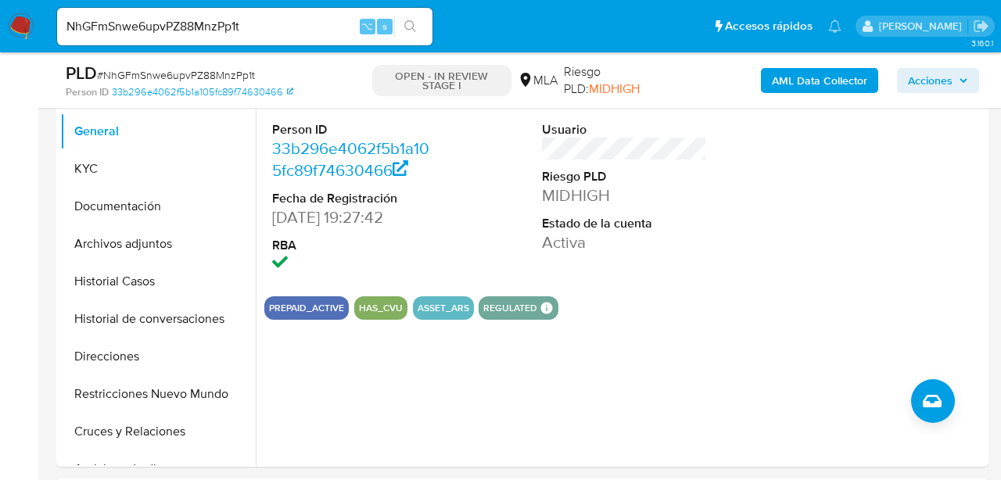
scroll to position [340, 0]
click at [128, 246] on button "Archivos adjuntos" at bounding box center [151, 244] width 183 height 38
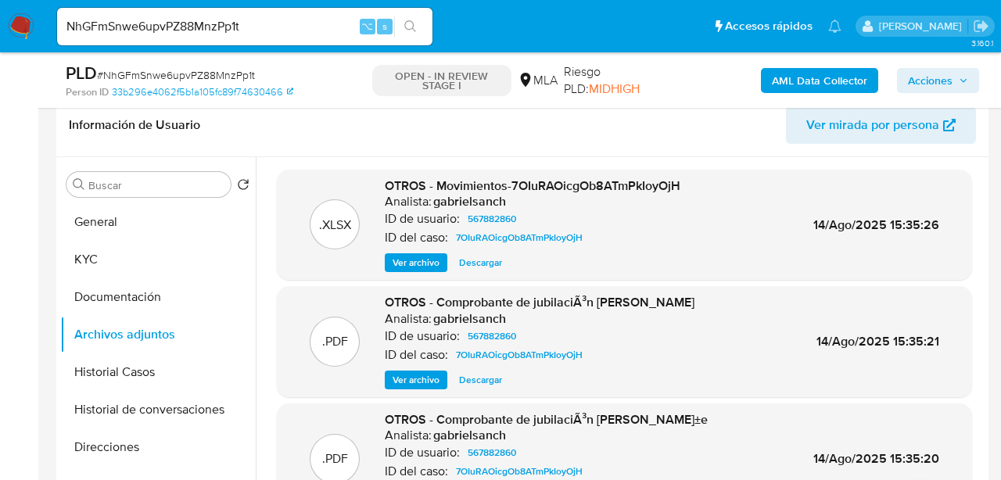
scroll to position [248, 0]
click at [152, 368] on button "Historial Casos" at bounding box center [151, 373] width 183 height 38
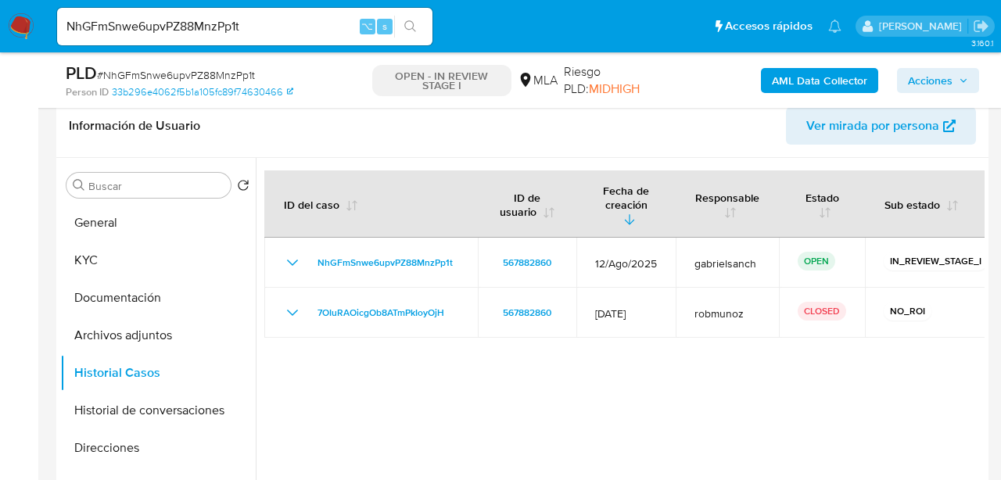
click at [170, 22] on input "NhGFmSnwe6upvPZ88MnzPp1t" at bounding box center [245, 26] width 376 height 20
paste input "U4QaBoSuVHhebgXbK0aAVJhN"
type input "U4QaBoSuVHhebgXbK0aAVJhN"
click at [409, 25] on icon "search-icon" at bounding box center [410, 26] width 13 height 13
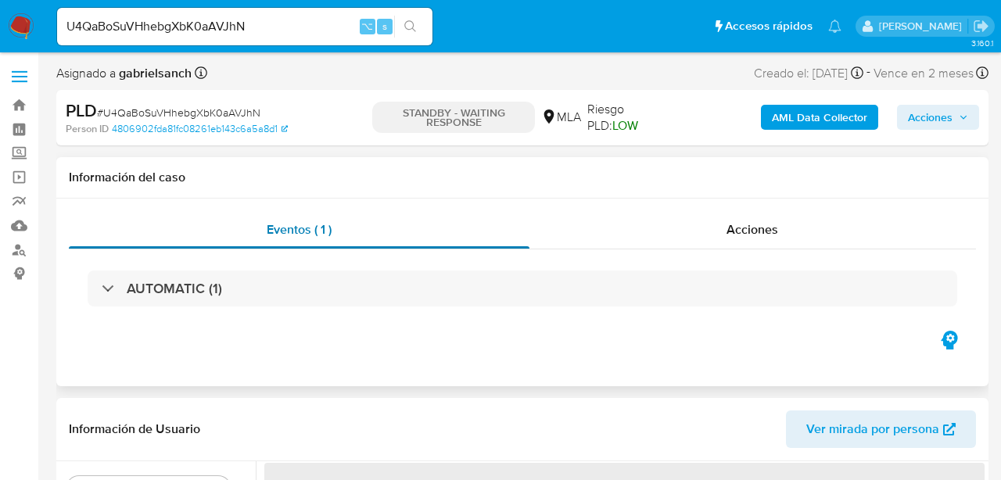
select select "10"
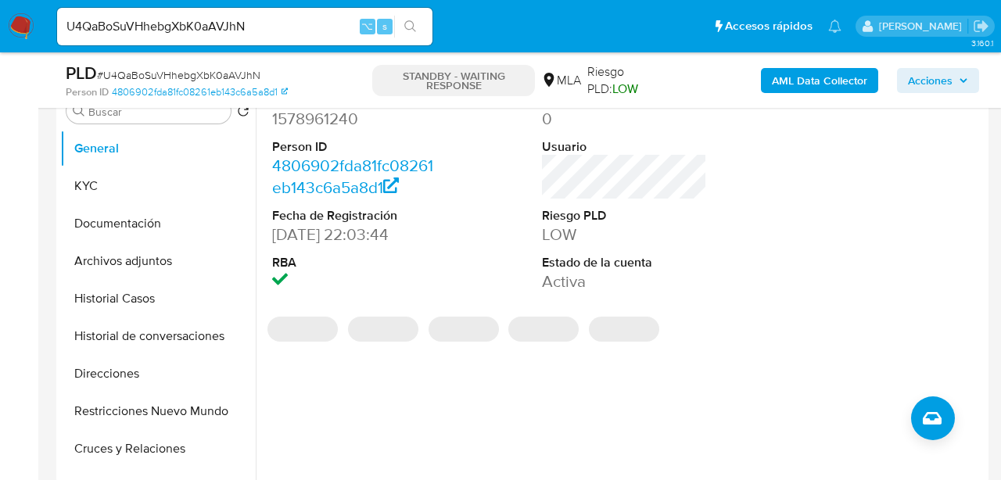
scroll to position [298, 0]
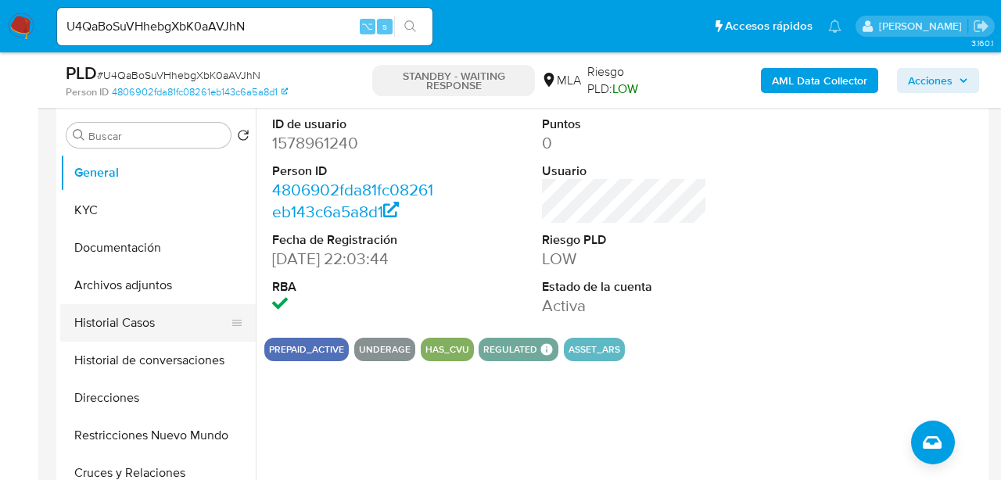
click at [159, 328] on button "Historial Casos" at bounding box center [151, 323] width 183 height 38
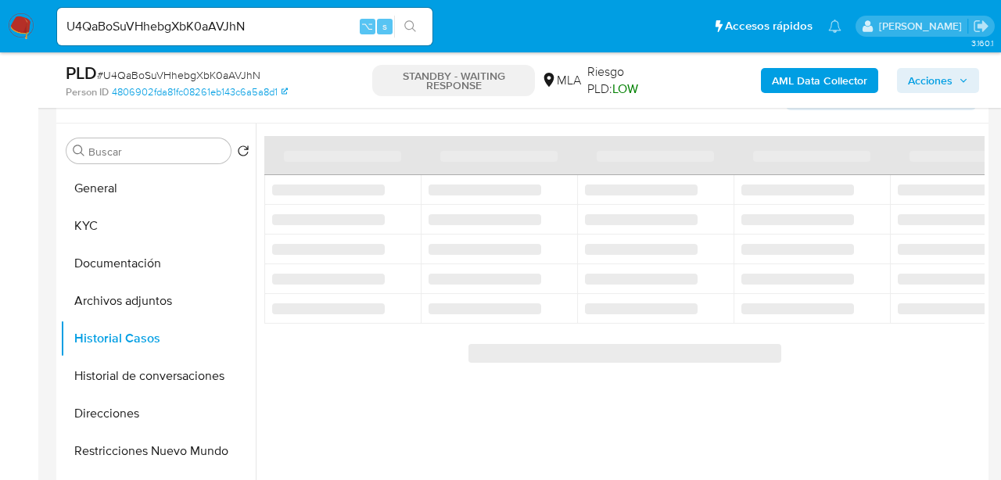
scroll to position [272, 0]
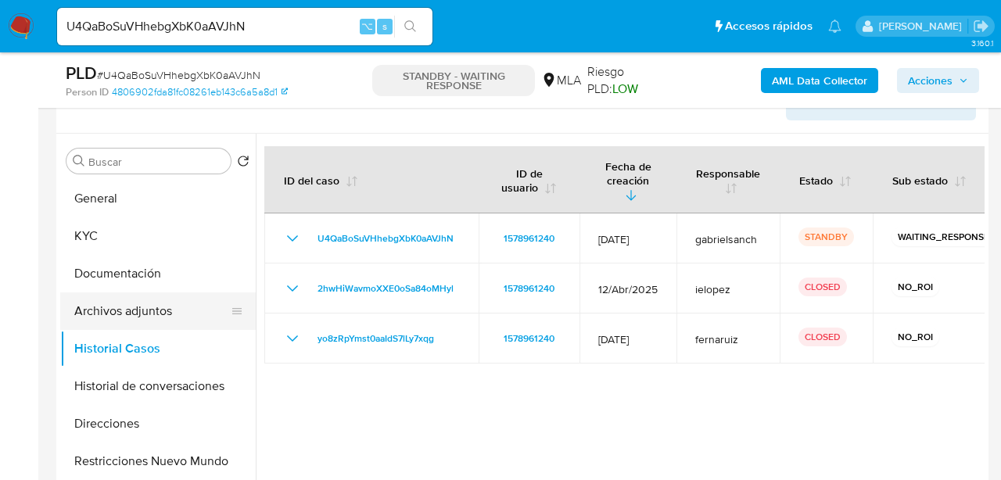
click at [135, 306] on button "Archivos adjuntos" at bounding box center [151, 312] width 183 height 38
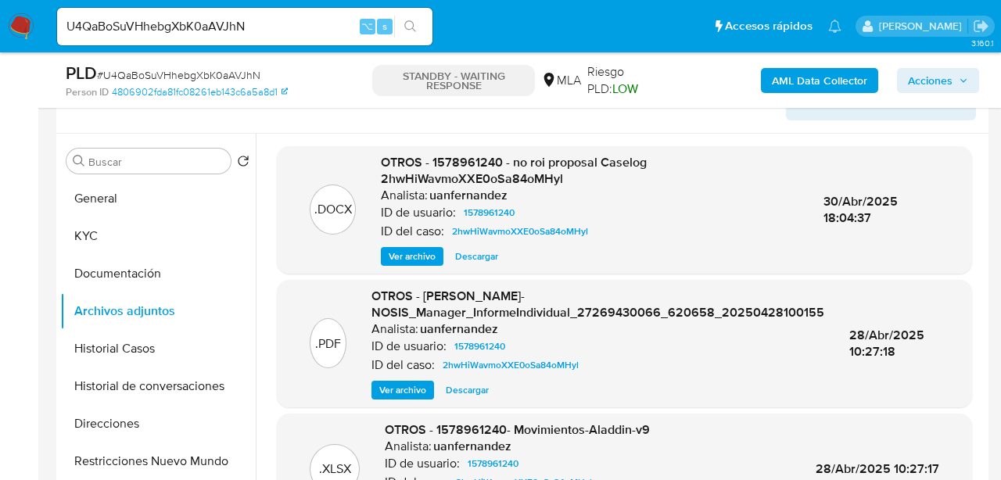
click at [397, 260] on span "Ver archivo" at bounding box center [412, 257] width 47 height 16
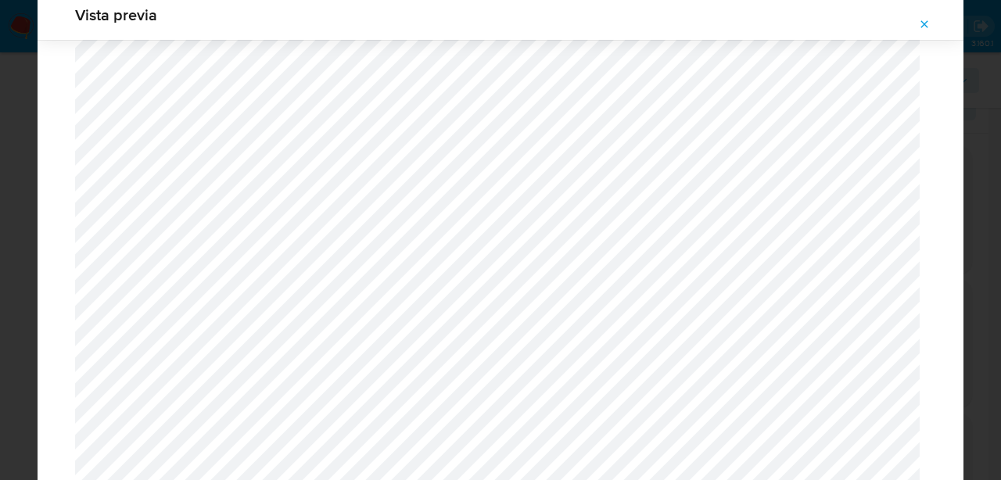
scroll to position [606, 0]
click at [922, 31] on span "Attachment preview" at bounding box center [925, 24] width 13 height 22
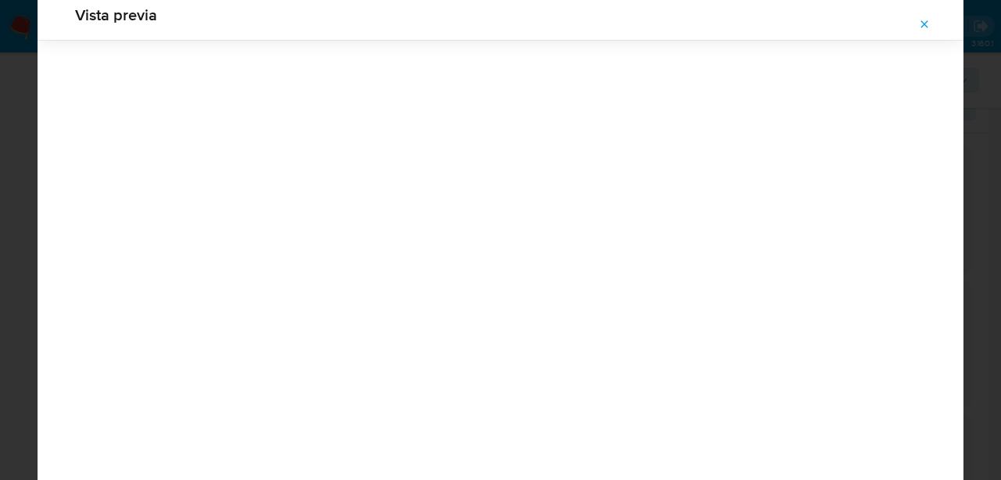
scroll to position [50, 0]
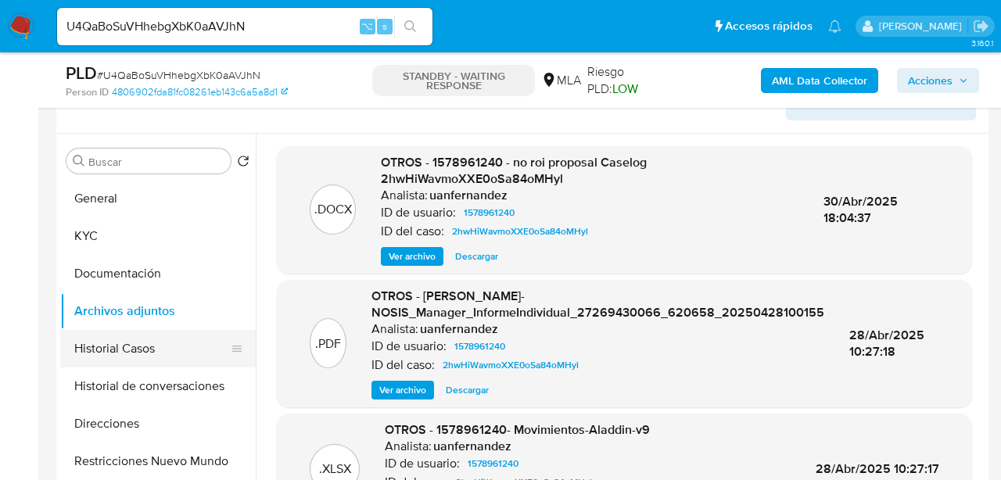
click at [124, 358] on button "Historial Casos" at bounding box center [151, 349] width 183 height 38
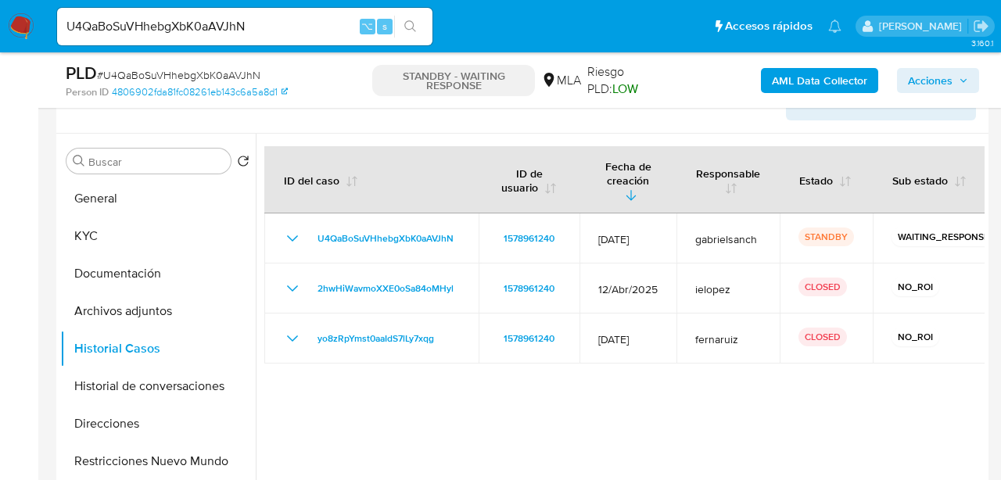
click at [192, 35] on input "U4QaBoSuVHhebgXbK0aAVJhN" at bounding box center [245, 26] width 376 height 20
paste input "8WksB6JWDSgyFOLfnUN3ueT8"
type input "8WksB6JWDSgyFOLfnUN3ueT8"
click at [414, 27] on icon "search-icon" at bounding box center [410, 26] width 13 height 13
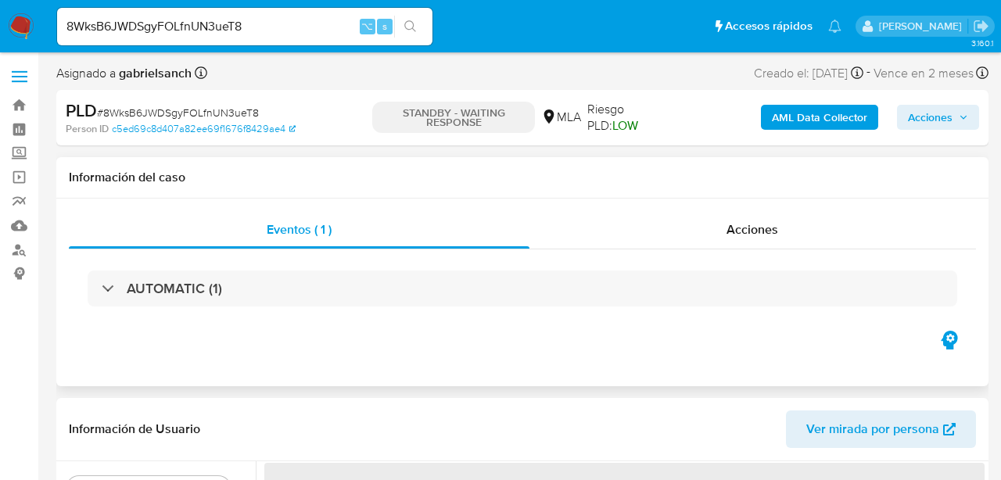
select select "10"
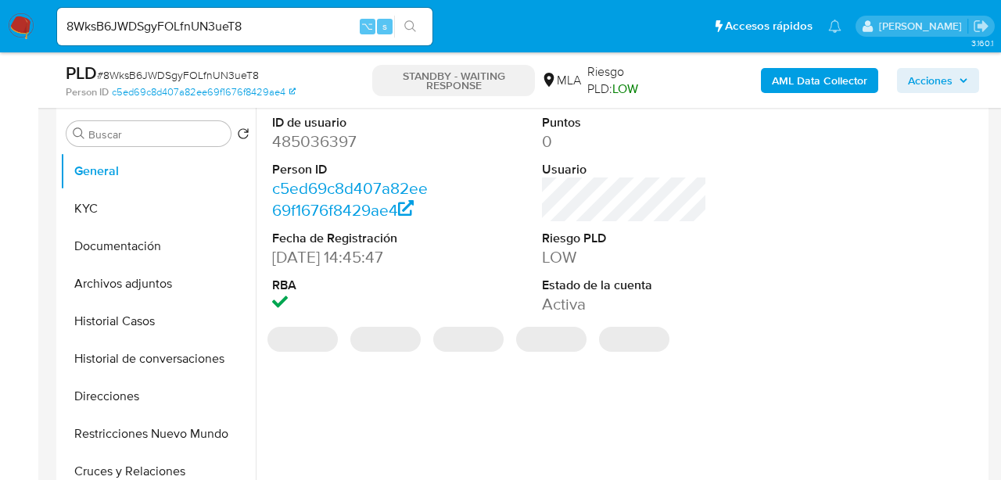
scroll to position [307, 0]
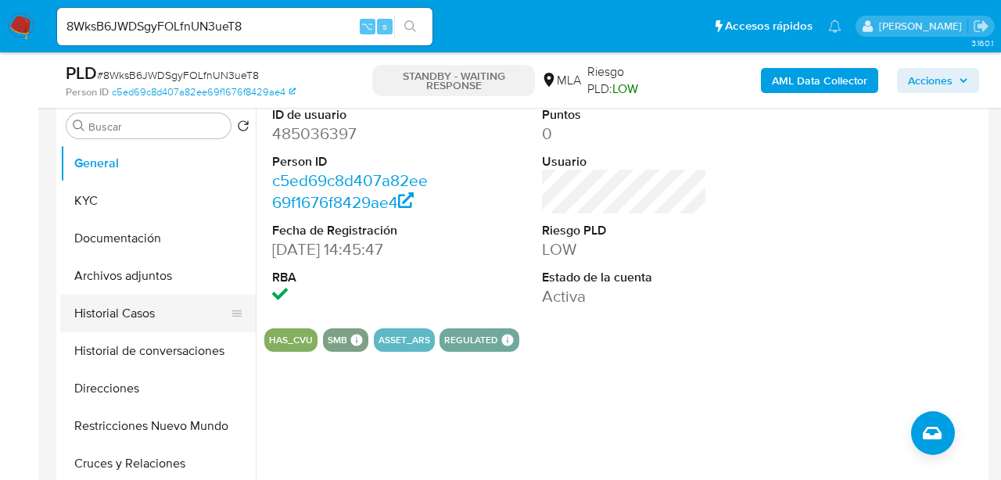
click at [92, 314] on button "Historial Casos" at bounding box center [151, 314] width 183 height 38
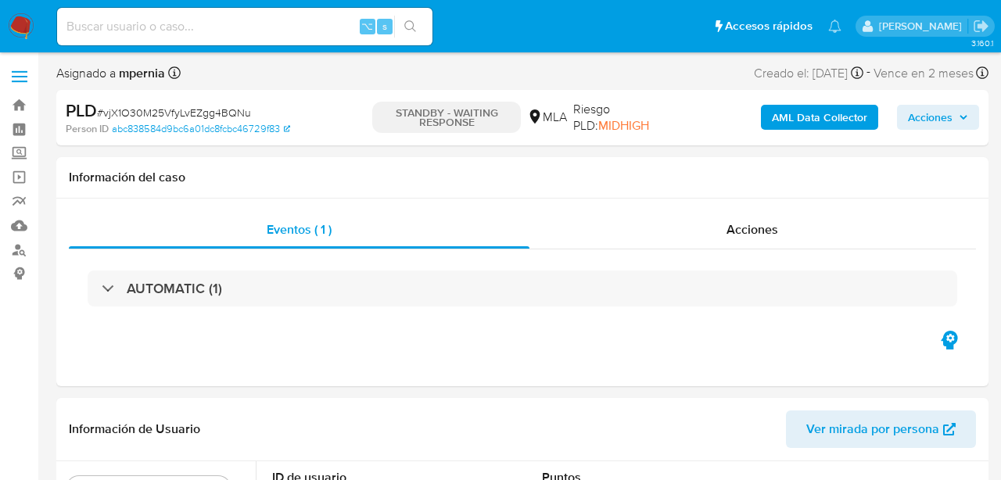
select select "10"
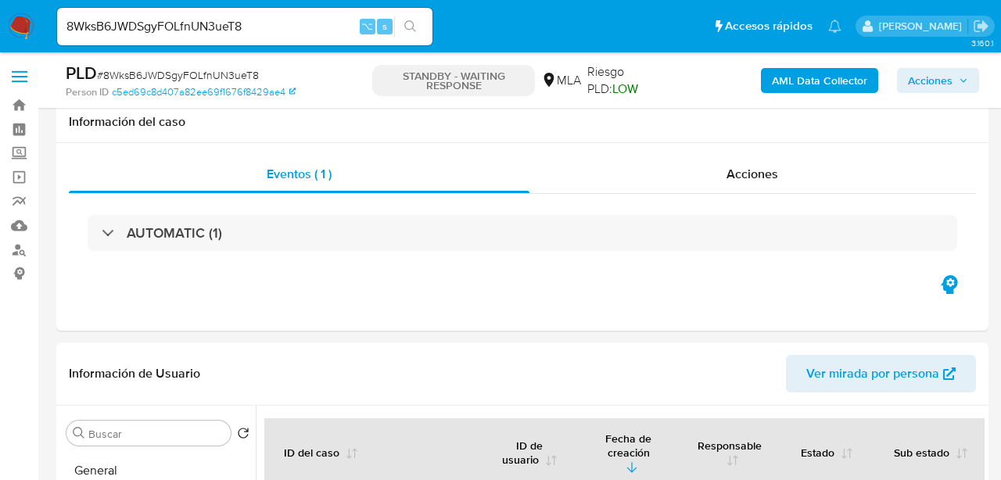
select select "10"
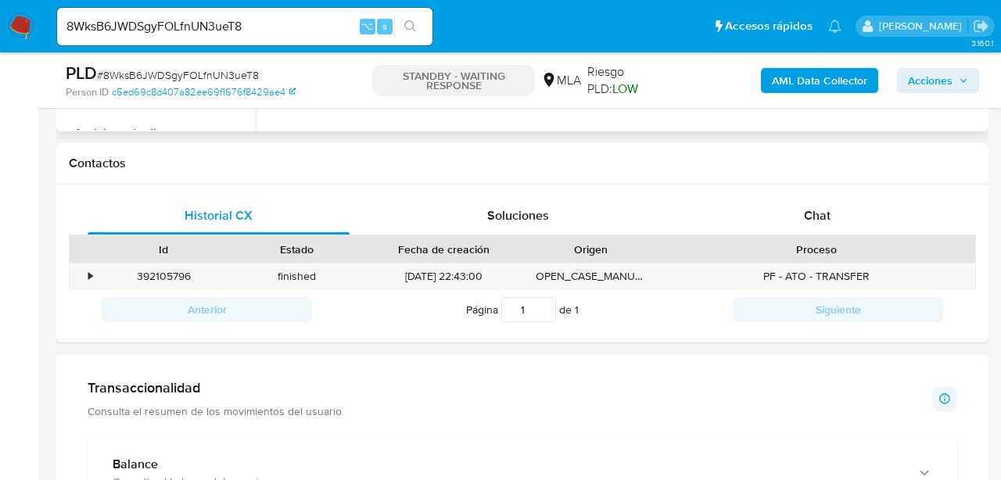
scroll to position [681, 0]
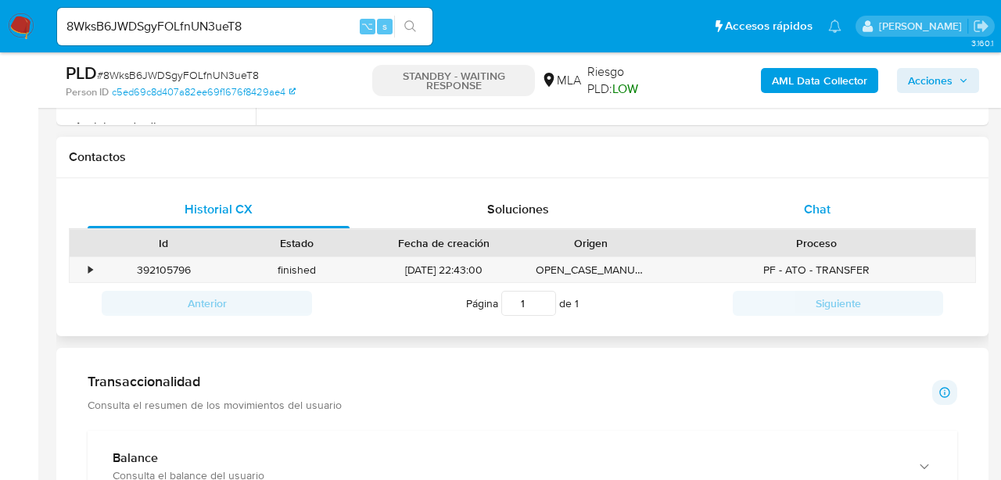
click at [820, 205] on span "Chat" at bounding box center [817, 209] width 27 height 18
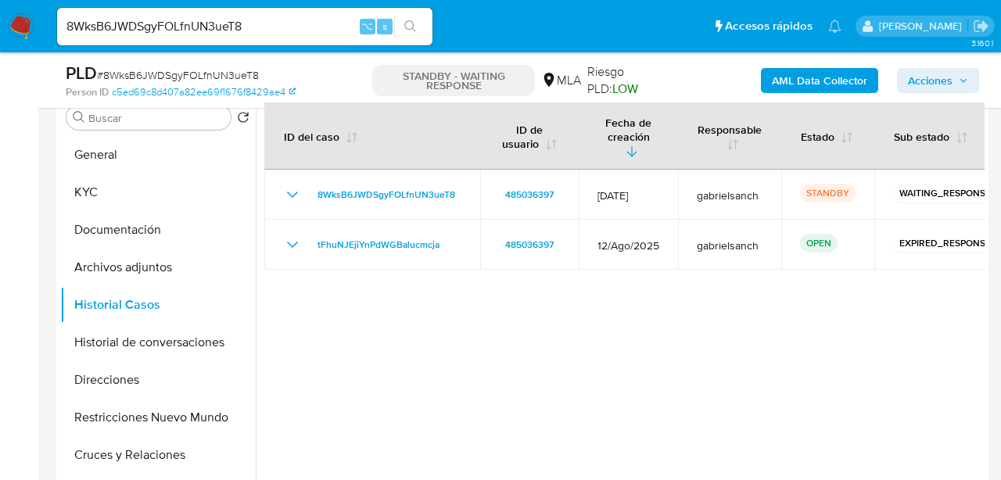
scroll to position [328, 0]
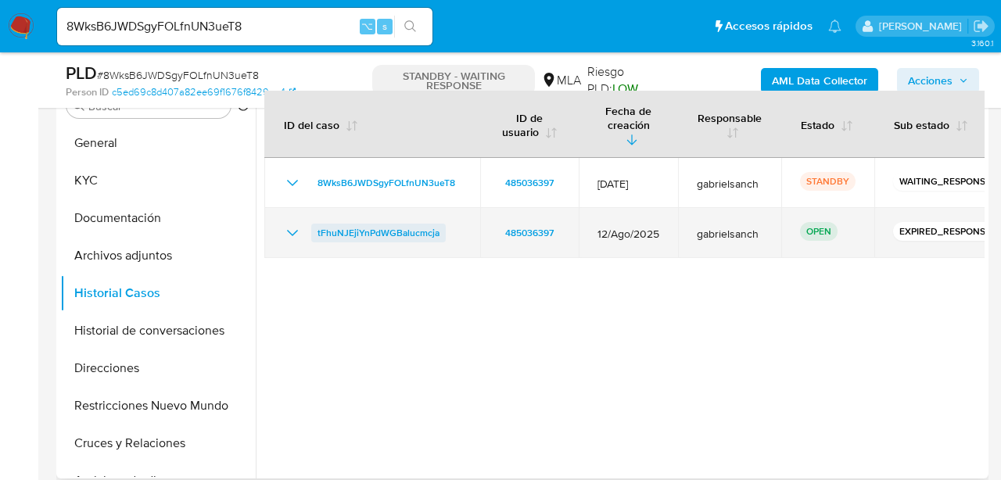
click at [354, 224] on span "tFhuNJEjiYnPdWGBalucmcja" at bounding box center [379, 233] width 122 height 19
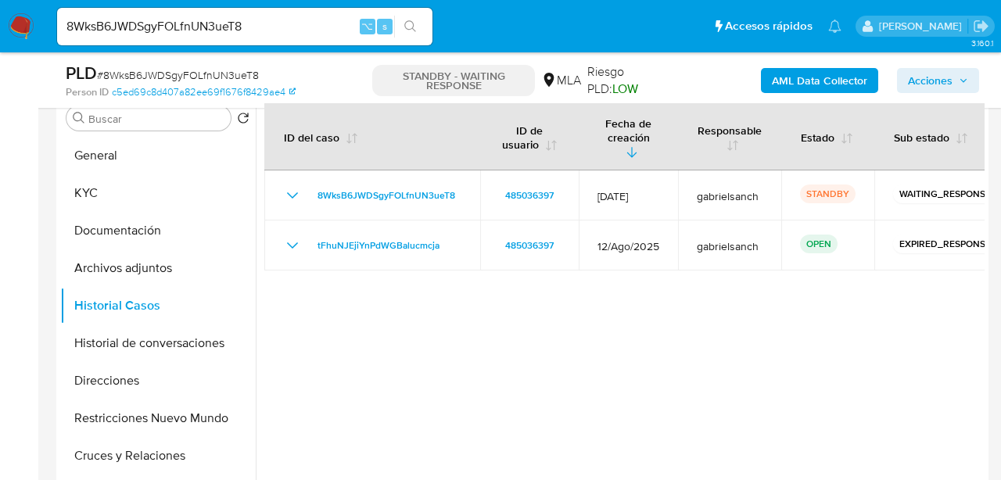
scroll to position [303, 0]
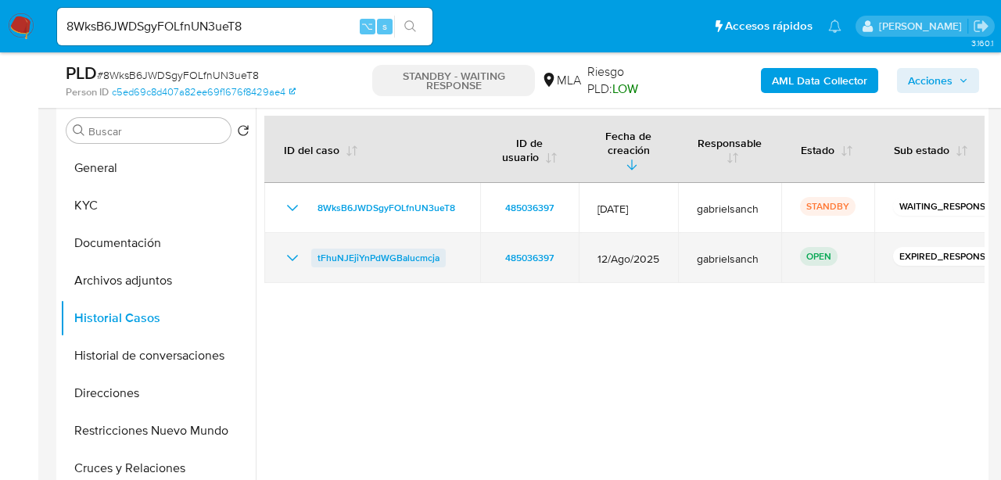
click at [380, 249] on span "tFhuNJEjiYnPdWGBalucmcja" at bounding box center [379, 258] width 122 height 19
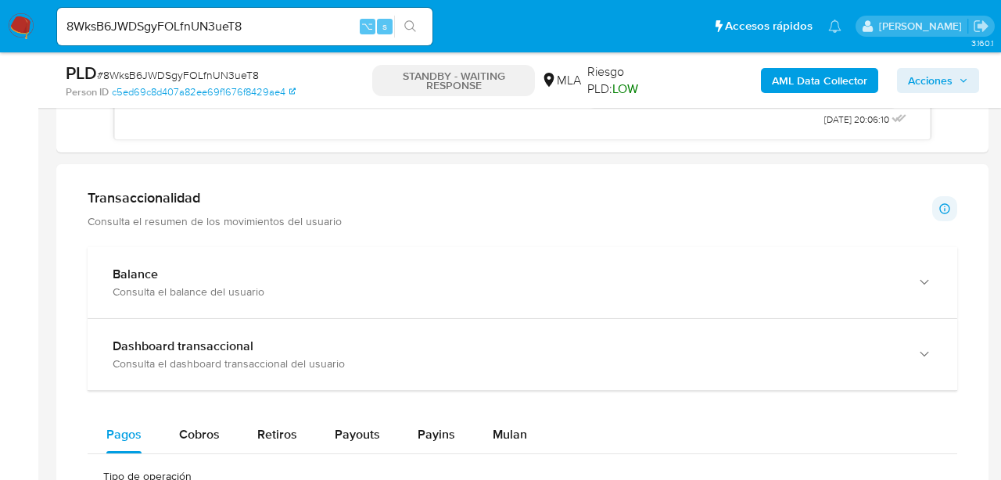
scroll to position [876, 0]
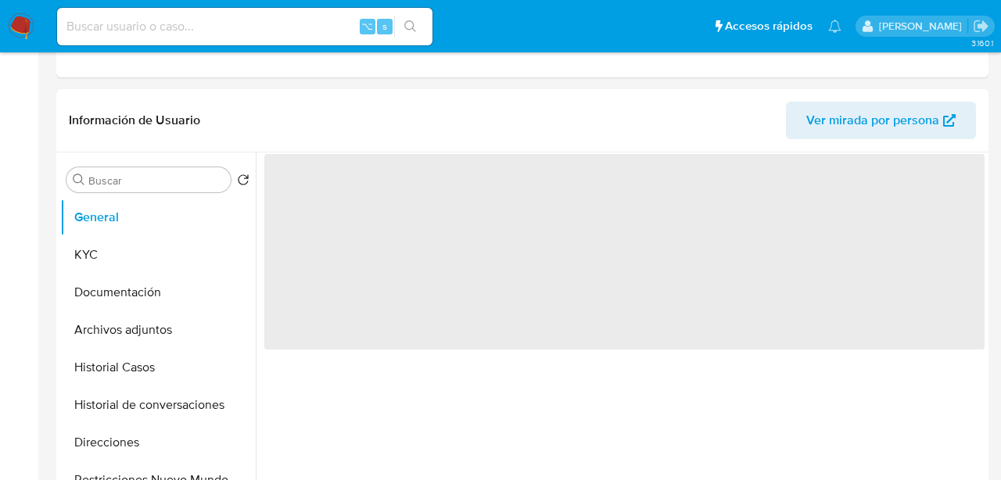
select select "10"
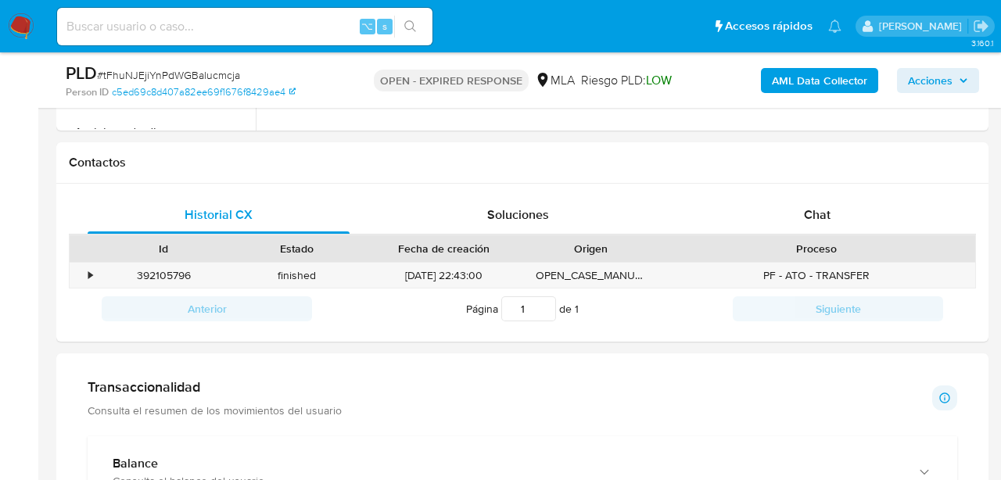
scroll to position [702, 0]
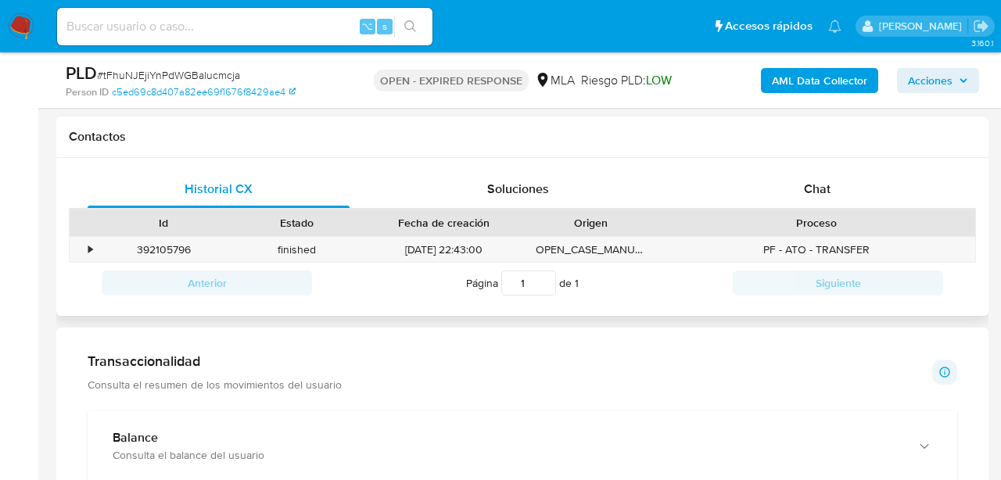
click at [860, 167] on div "Historial CX Soluciones Chat Id Estado Fecha de creación Origen Proceso • 39210…" at bounding box center [522, 237] width 933 height 159
click at [852, 174] on div "Chat" at bounding box center [818, 190] width 262 height 38
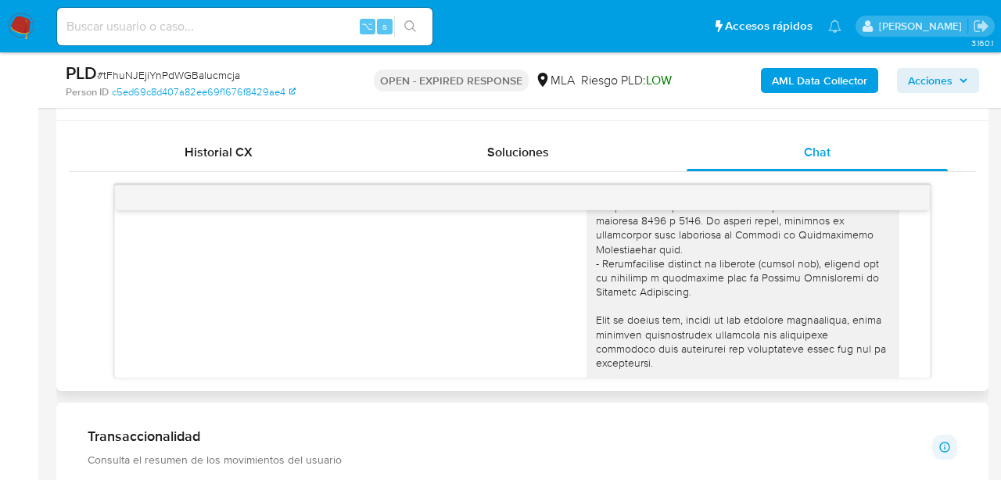
scroll to position [287, 0]
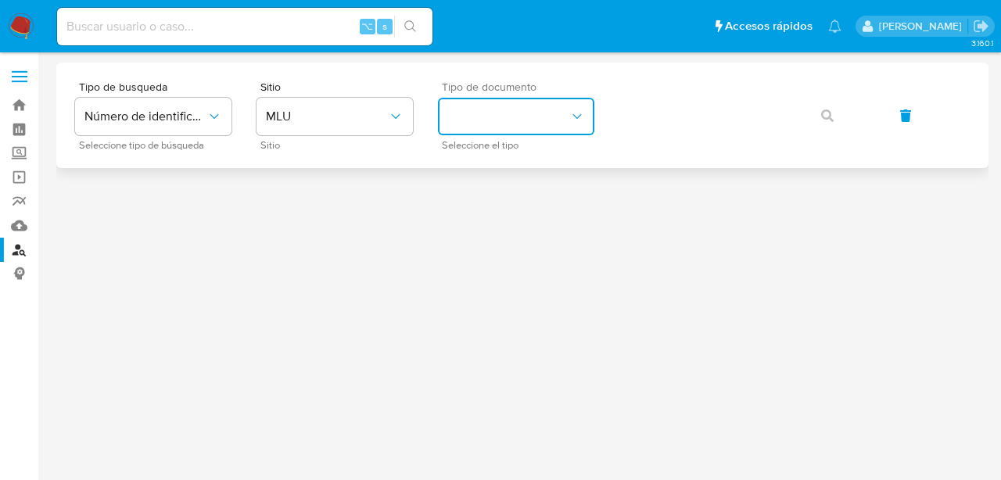
click at [563, 109] on button "identificationType" at bounding box center [516, 117] width 156 height 38
click at [374, 115] on span "MLU" at bounding box center [327, 117] width 122 height 16
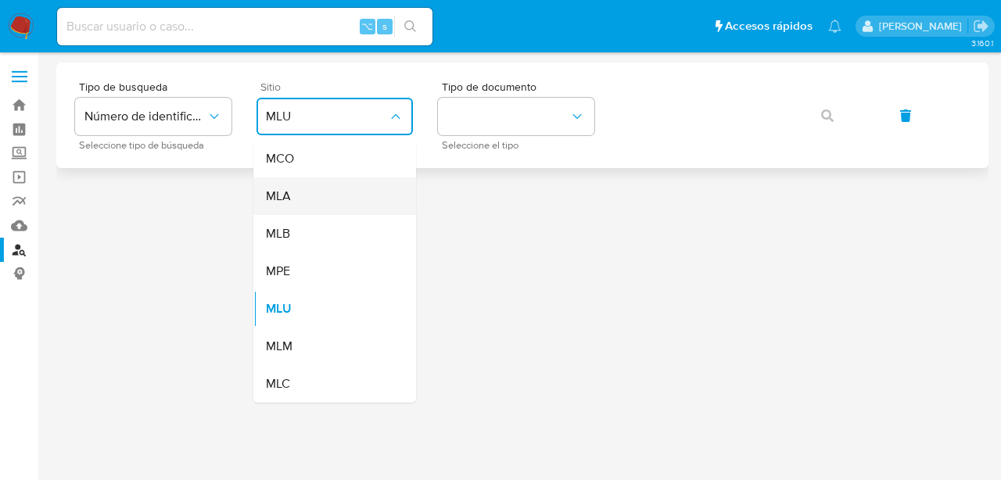
click at [370, 192] on div "MLA" at bounding box center [330, 197] width 128 height 38
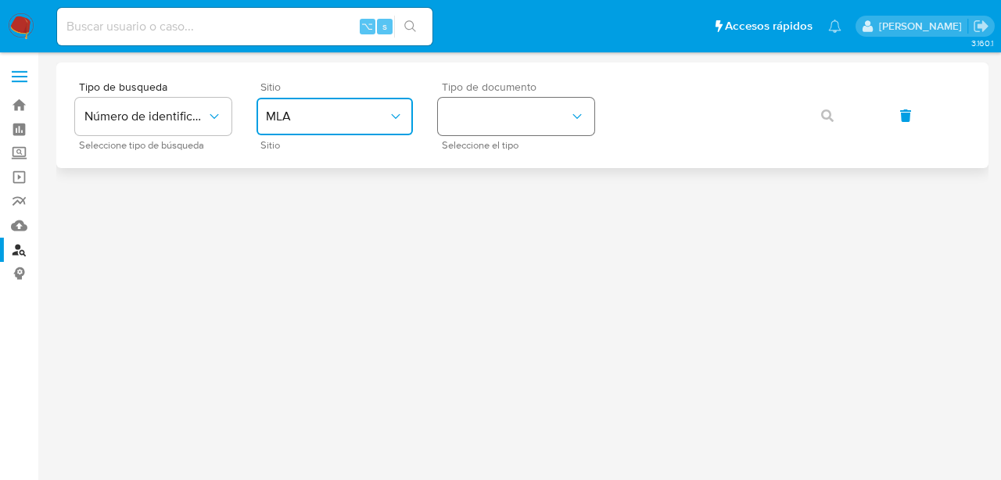
click at [516, 131] on button "identificationType" at bounding box center [516, 117] width 156 height 38
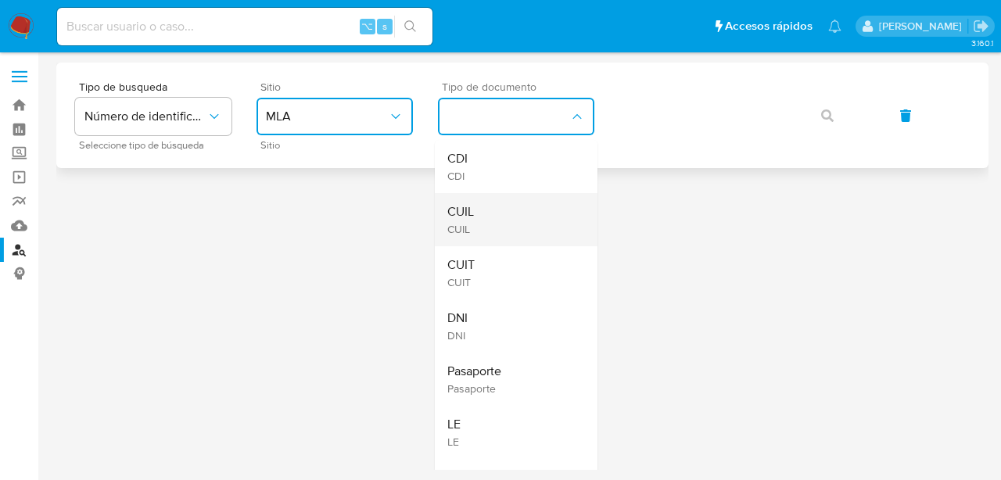
click at [516, 206] on div "CUIL CUIL" at bounding box center [512, 219] width 128 height 53
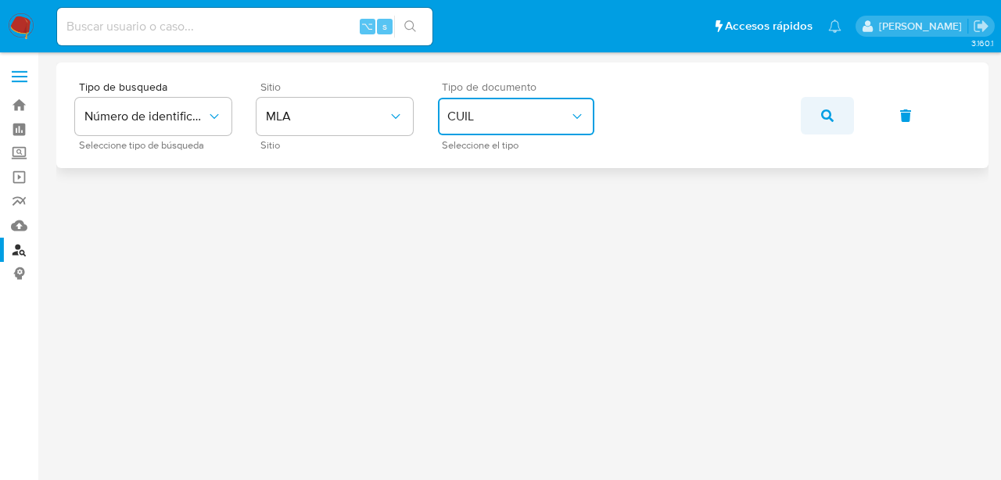
click at [841, 119] on button "button" at bounding box center [827, 116] width 53 height 38
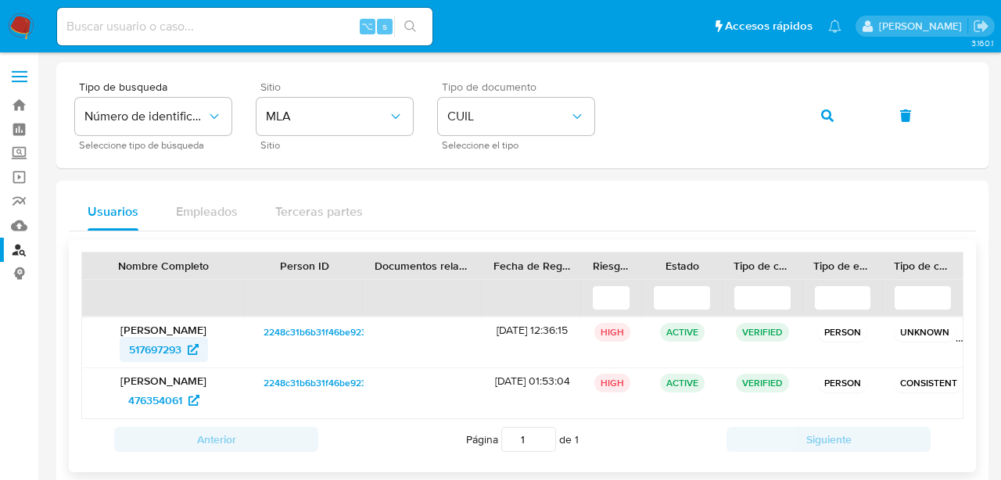
click at [180, 353] on span "517697293" at bounding box center [155, 349] width 52 height 25
click at [811, 127] on button "button" at bounding box center [827, 116] width 53 height 38
click at [148, 357] on span "224510404" at bounding box center [156, 349] width 56 height 25
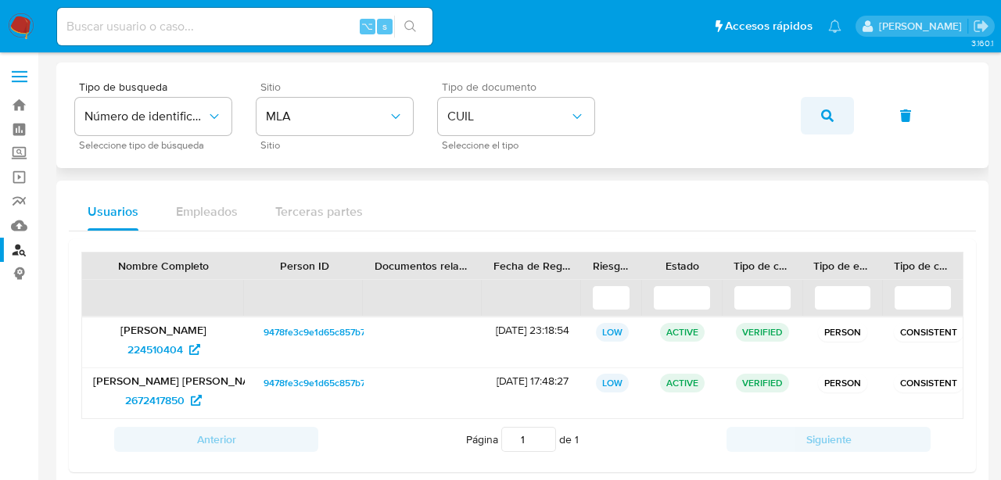
click at [829, 105] on span "button" at bounding box center [828, 116] width 13 height 34
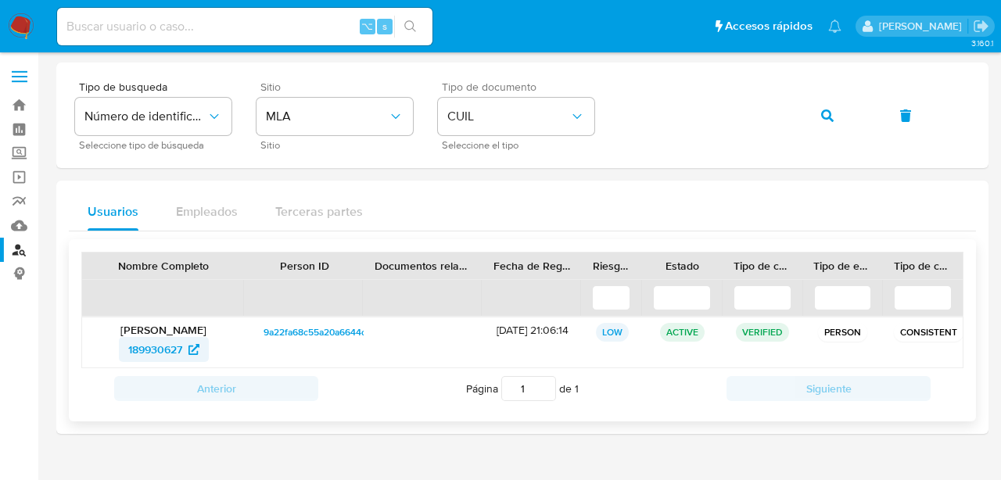
click at [164, 349] on span "189930627" at bounding box center [155, 349] width 54 height 25
click at [829, 116] on icon "button" at bounding box center [828, 116] width 13 height 13
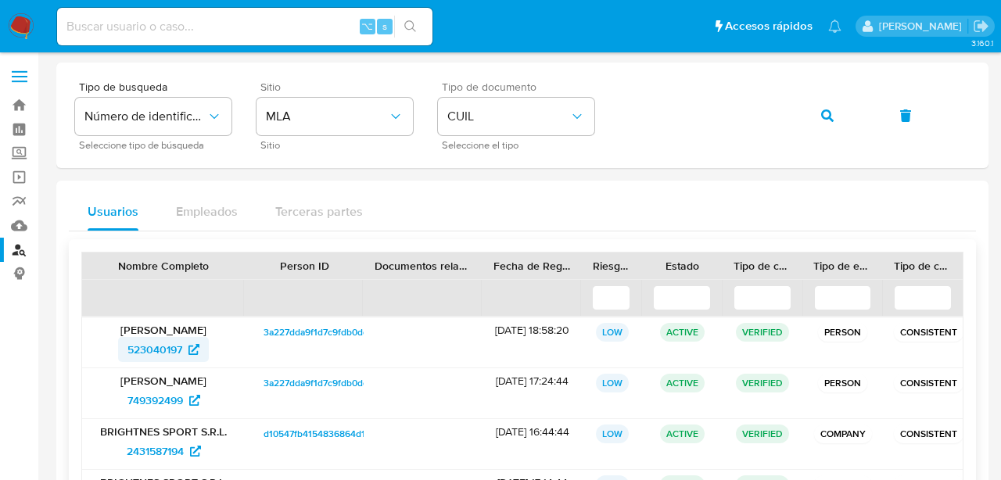
click at [156, 354] on span "523040197" at bounding box center [155, 349] width 55 height 25
click at [818, 120] on button "button" at bounding box center [827, 116] width 53 height 38
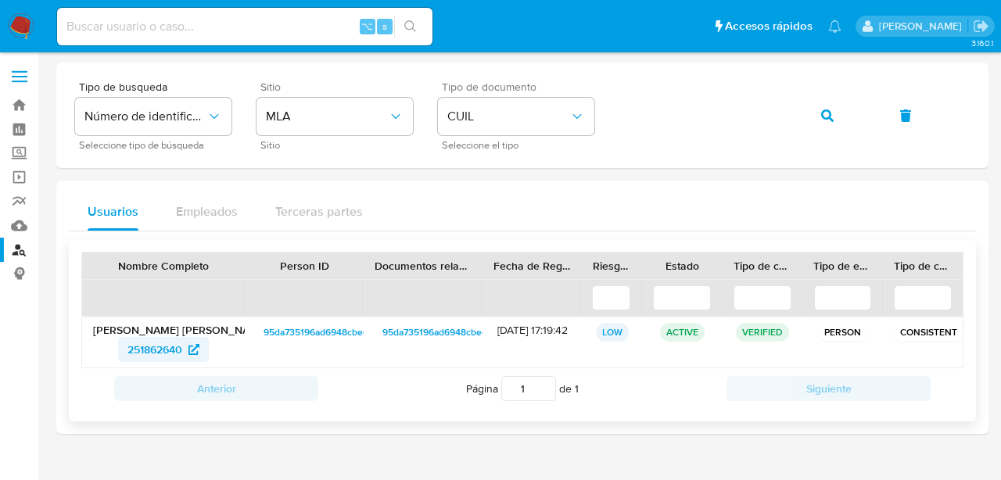
click at [175, 349] on span "251862640" at bounding box center [155, 349] width 55 height 25
click at [835, 119] on button "button" at bounding box center [827, 116] width 53 height 38
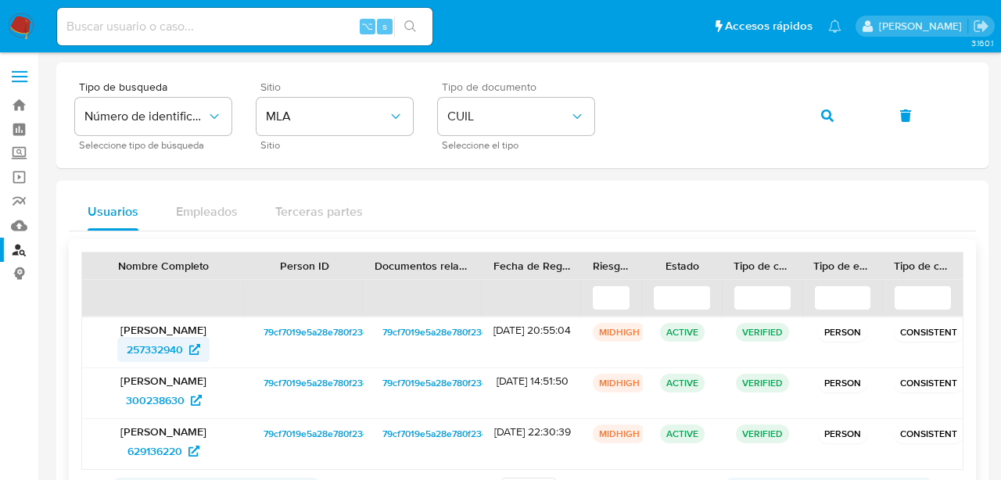
click at [168, 345] on span "257332940" at bounding box center [155, 349] width 56 height 25
click at [836, 122] on button "button" at bounding box center [827, 116] width 53 height 38
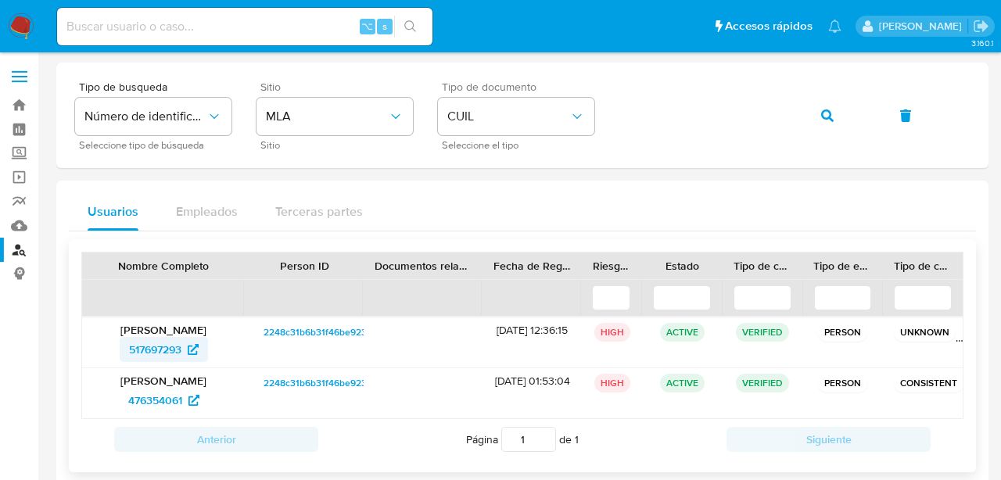
click at [171, 358] on span "517697293" at bounding box center [155, 349] width 52 height 25
click at [841, 115] on button "button" at bounding box center [827, 116] width 53 height 38
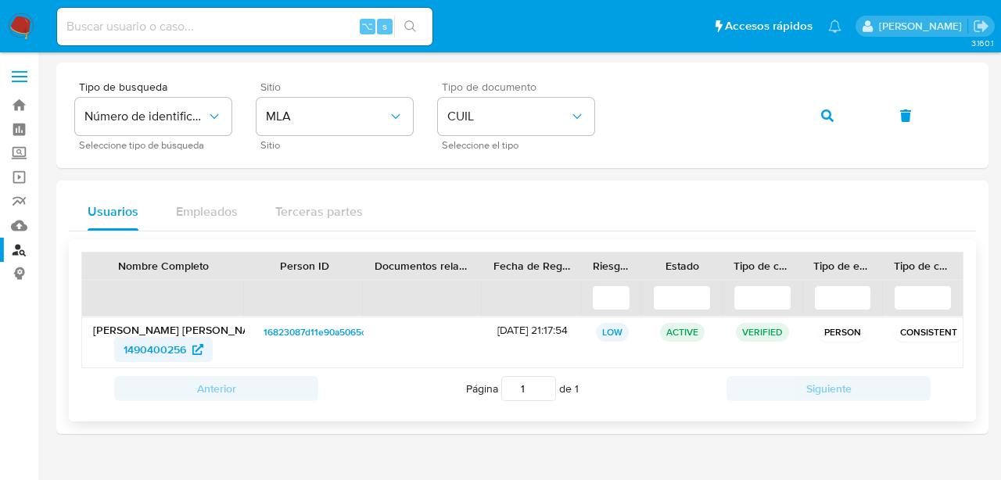
click at [156, 343] on span "1490400256" at bounding box center [155, 349] width 63 height 25
click at [191, 30] on input at bounding box center [245, 26] width 376 height 20
paste input "1347187240"
type input "1347187240"
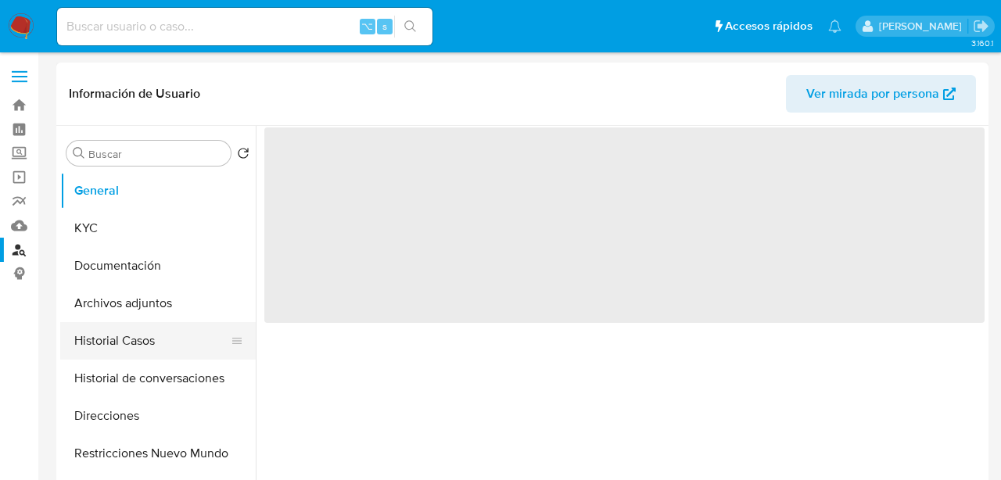
select select "10"
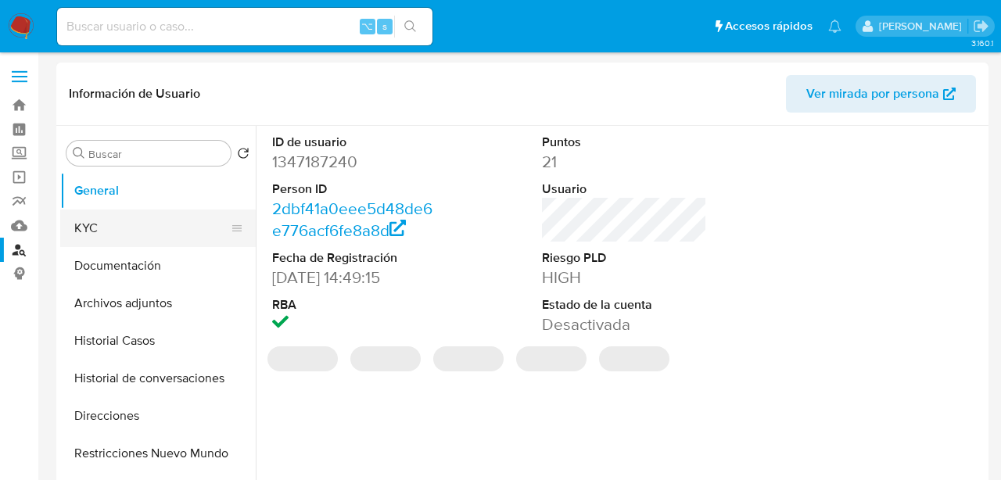
click at [133, 232] on button "KYC" at bounding box center [151, 229] width 183 height 38
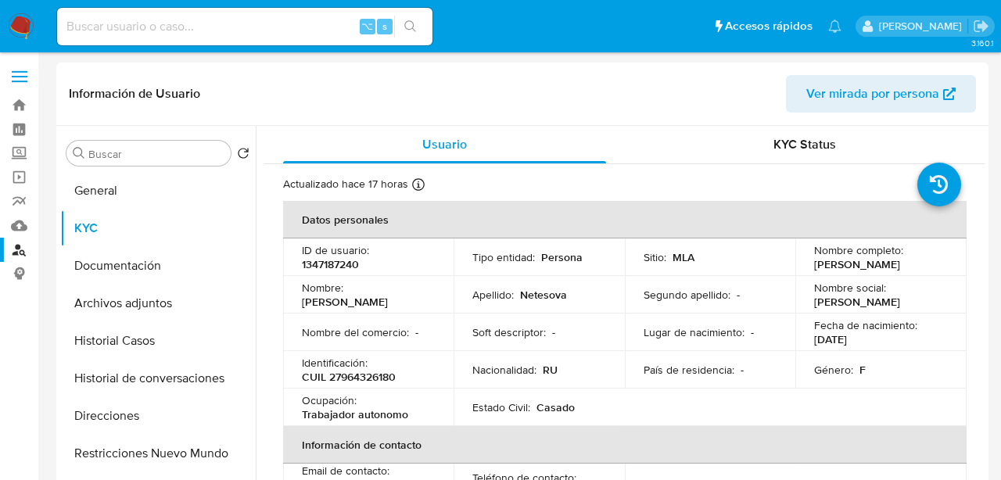
click at [366, 382] on p "CUIL 27964326180" at bounding box center [349, 377] width 94 height 14
click at [355, 389] on td "Ocupación : Trabajador autonomo" at bounding box center [368, 408] width 171 height 38
click at [357, 378] on p "CUIL 27964326180" at bounding box center [349, 377] width 94 height 14
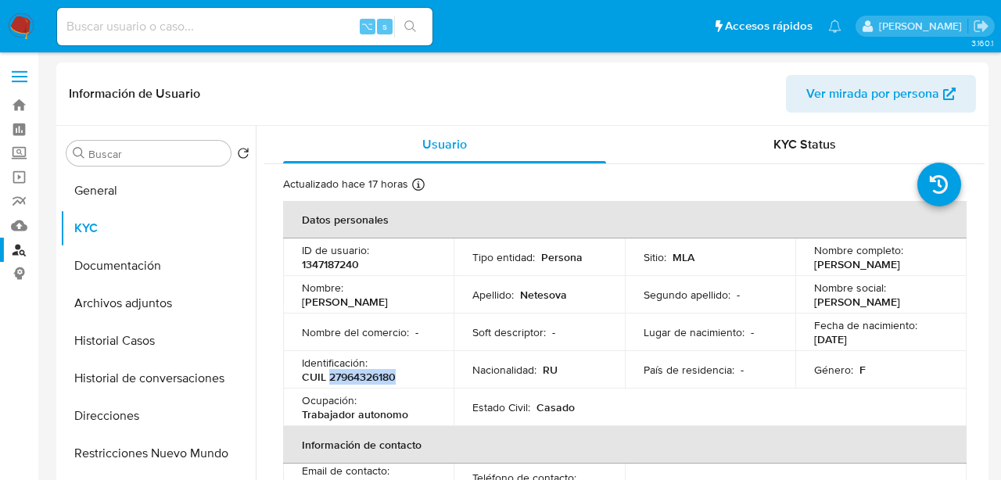
copy p "27964326180"
click at [199, 33] on input at bounding box center [245, 26] width 376 height 20
paste input "401372696"
type input "401372696"
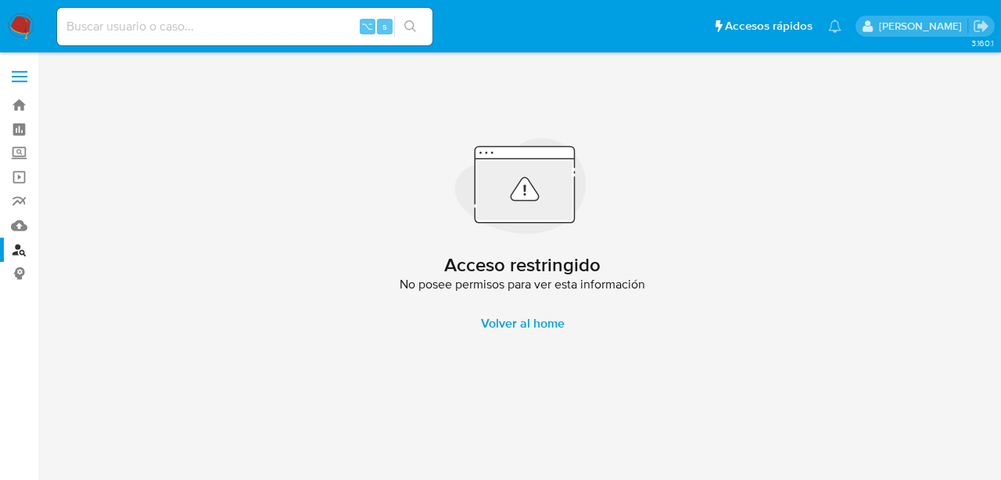
click at [158, 37] on div "⌥ s" at bounding box center [245, 27] width 376 height 38
click at [158, 29] on input at bounding box center [245, 26] width 376 height 20
paste input "492458647"
type input "492458647"
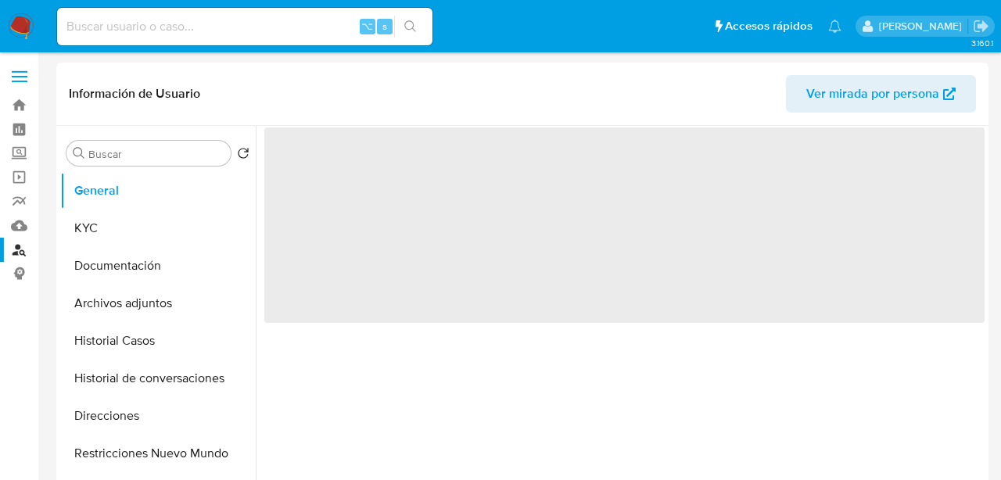
select select "10"
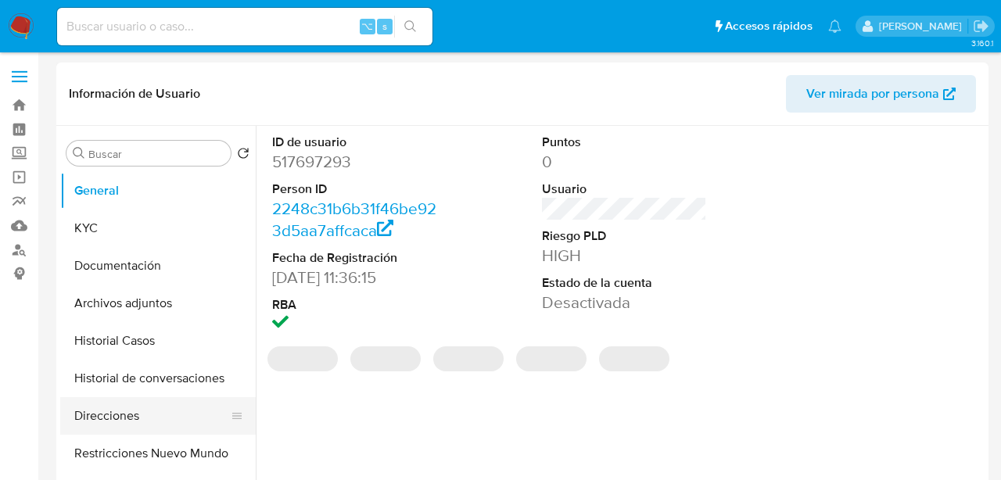
click at [158, 428] on button "Direcciones" at bounding box center [151, 416] width 183 height 38
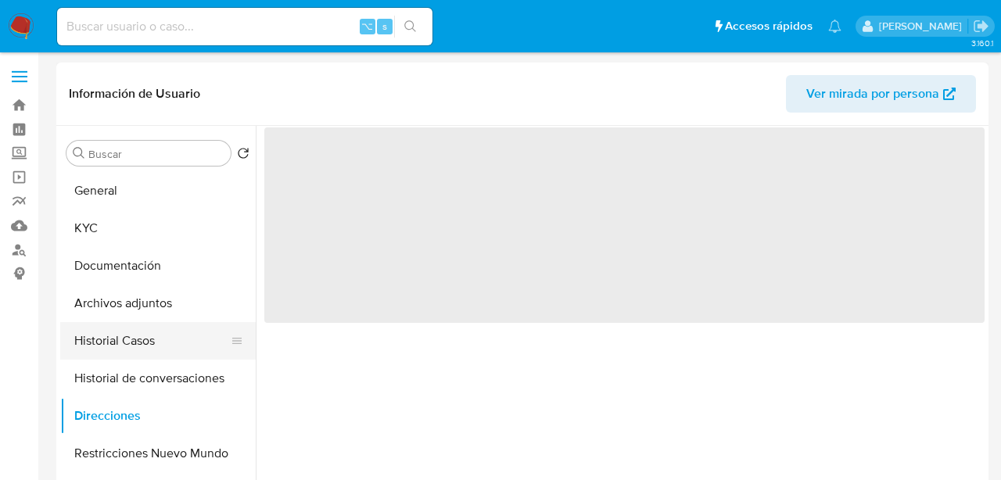
click at [138, 331] on button "Historial Casos" at bounding box center [151, 341] width 183 height 38
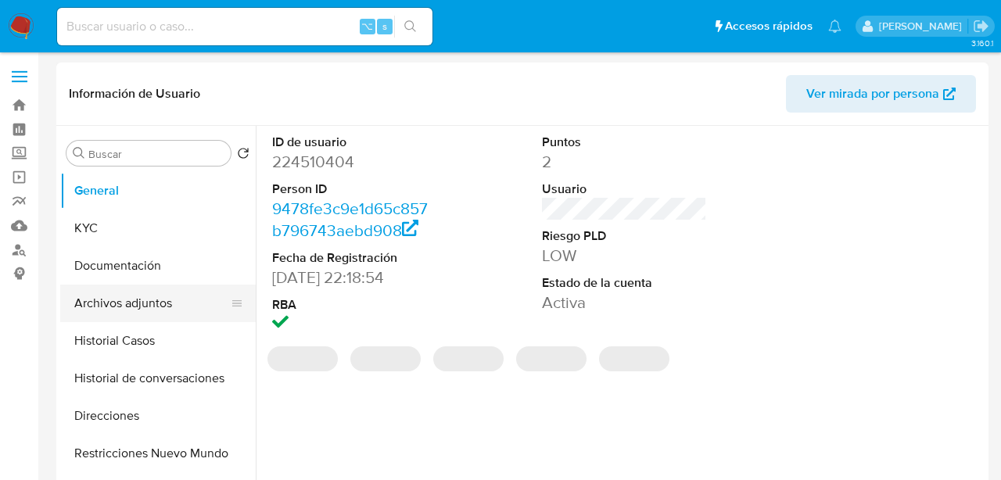
select select "10"
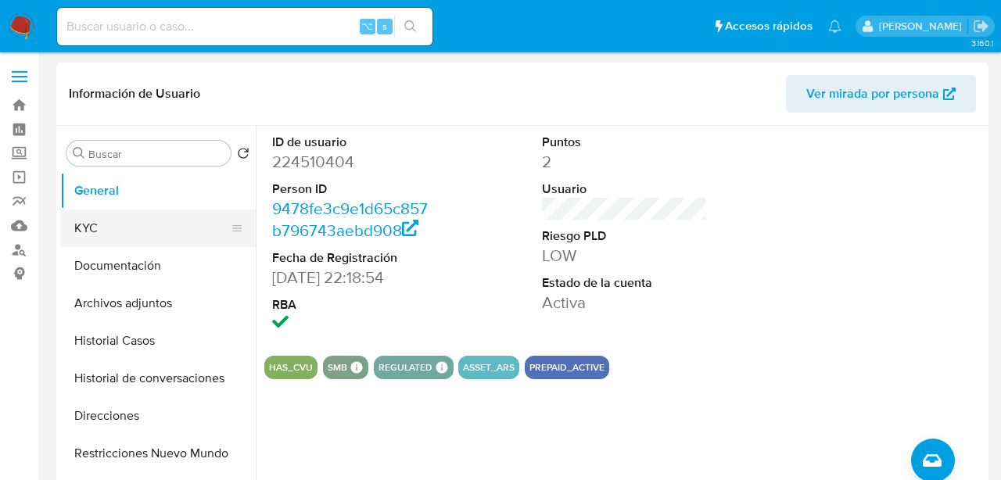
click at [120, 235] on button "KYC" at bounding box center [151, 229] width 183 height 38
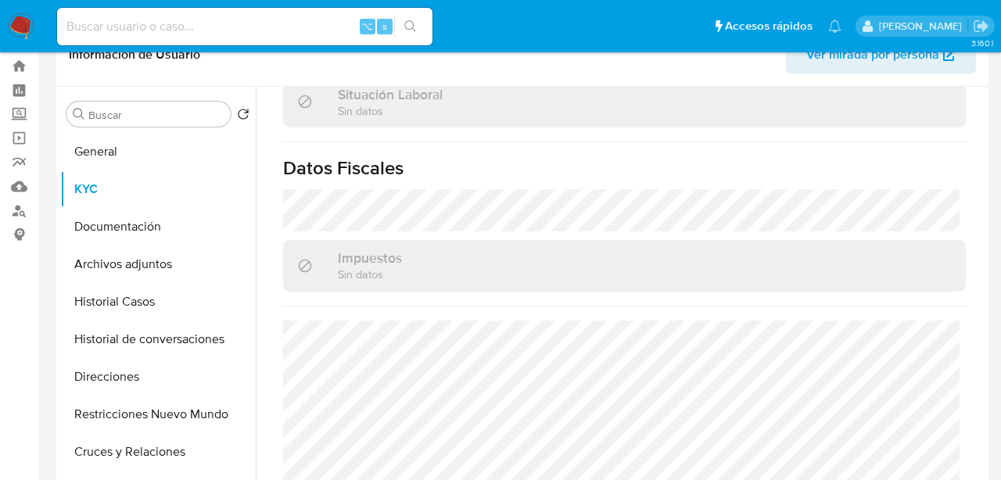
scroll to position [889, 0]
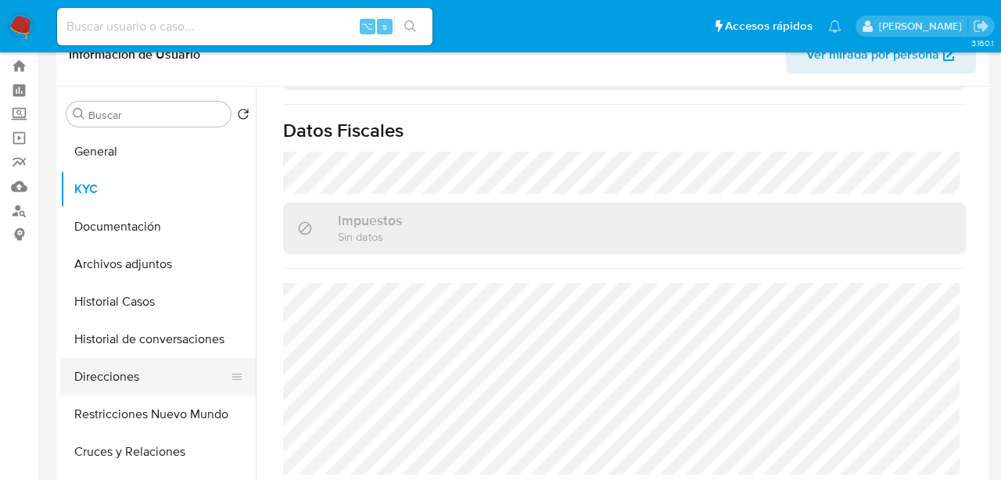
click at [134, 379] on button "Direcciones" at bounding box center [151, 377] width 183 height 38
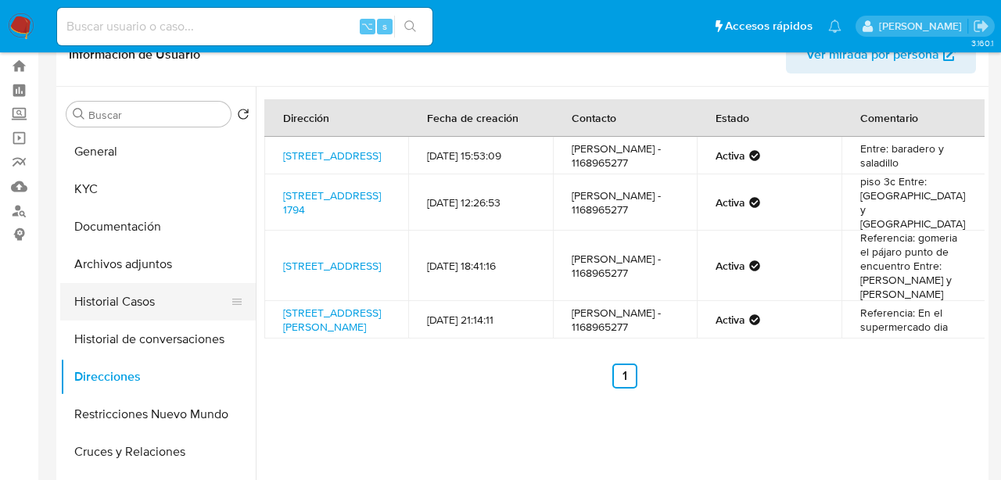
click at [151, 311] on button "Historial Casos" at bounding box center [151, 302] width 183 height 38
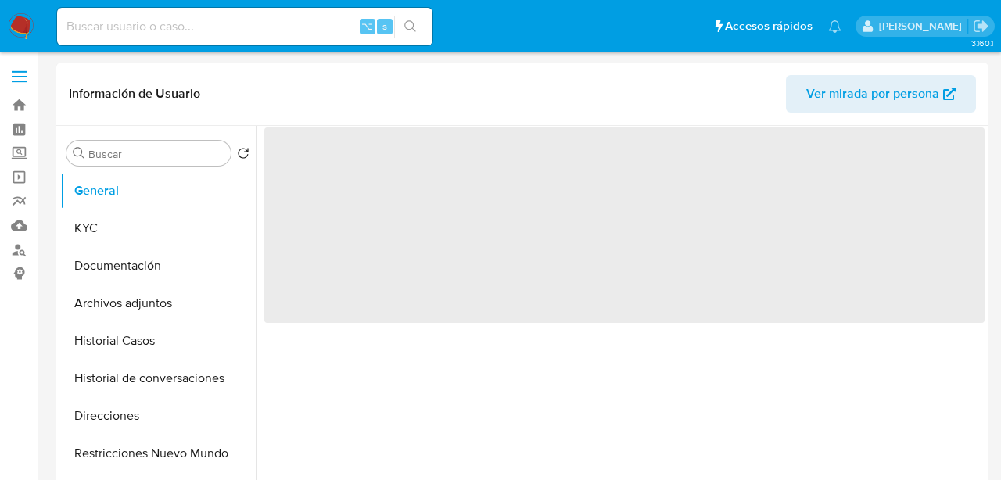
select select "10"
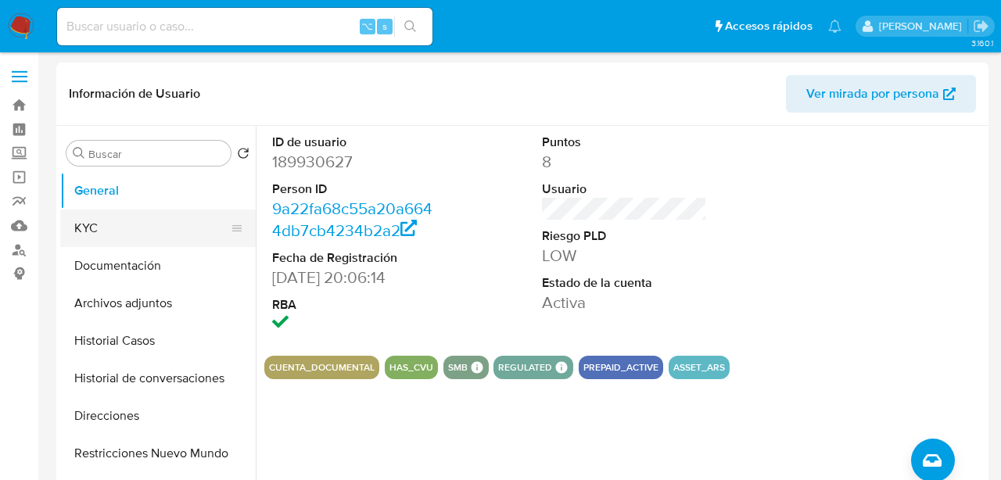
click at [143, 229] on button "KYC" at bounding box center [151, 229] width 183 height 38
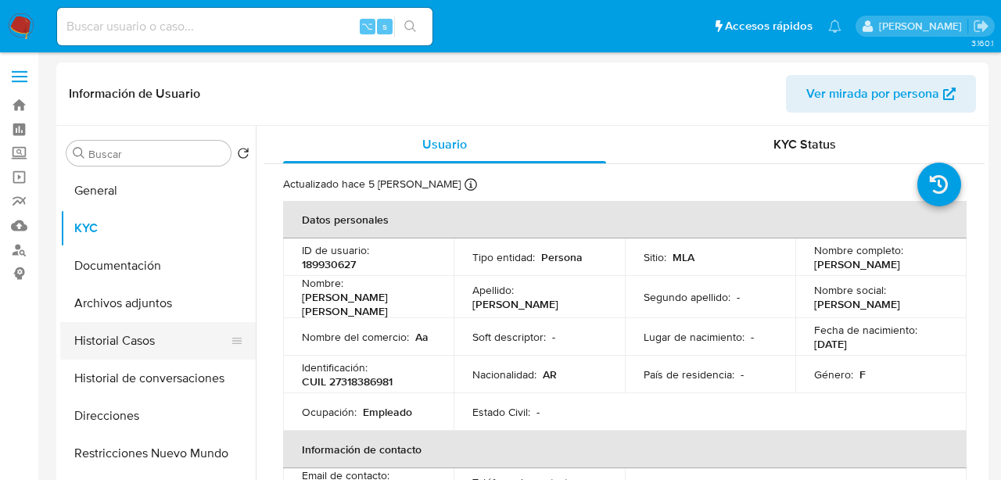
click at [146, 329] on button "Historial Casos" at bounding box center [151, 341] width 183 height 38
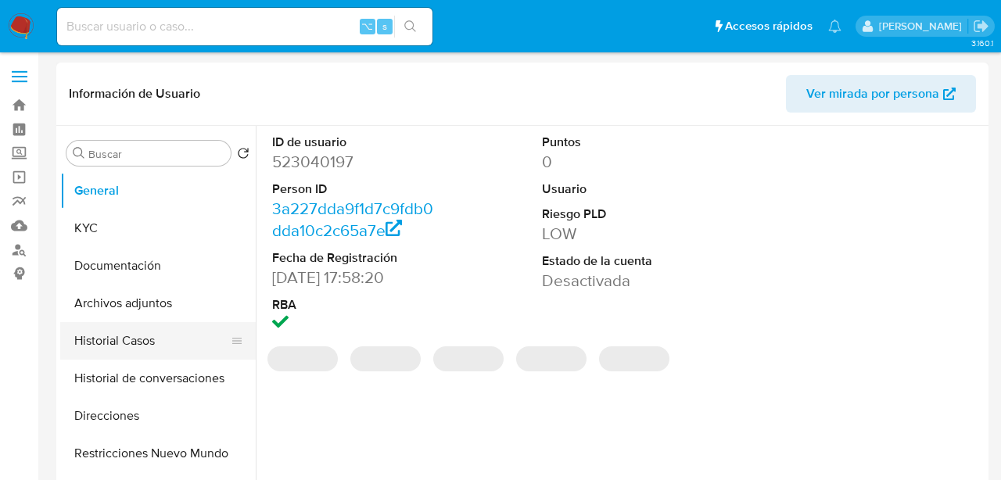
click at [125, 346] on button "Historial Casos" at bounding box center [151, 341] width 183 height 38
select select "10"
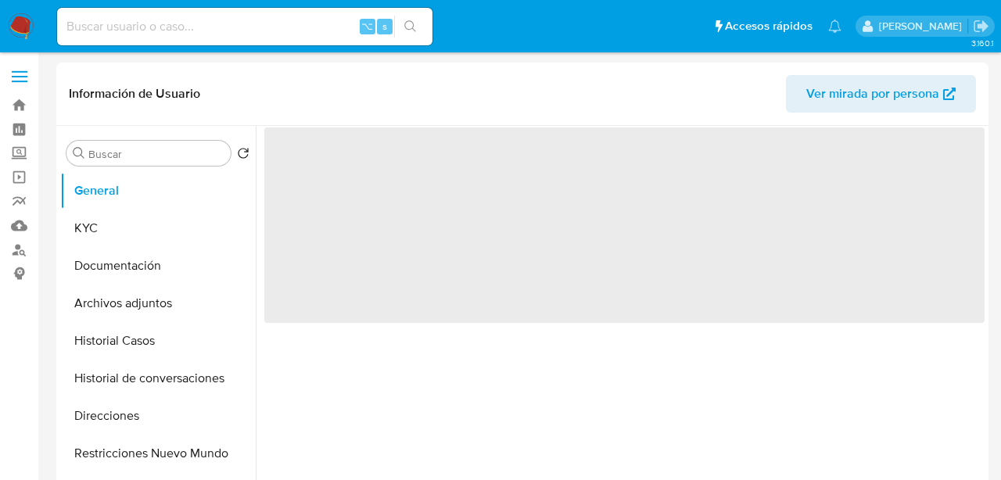
select select "10"
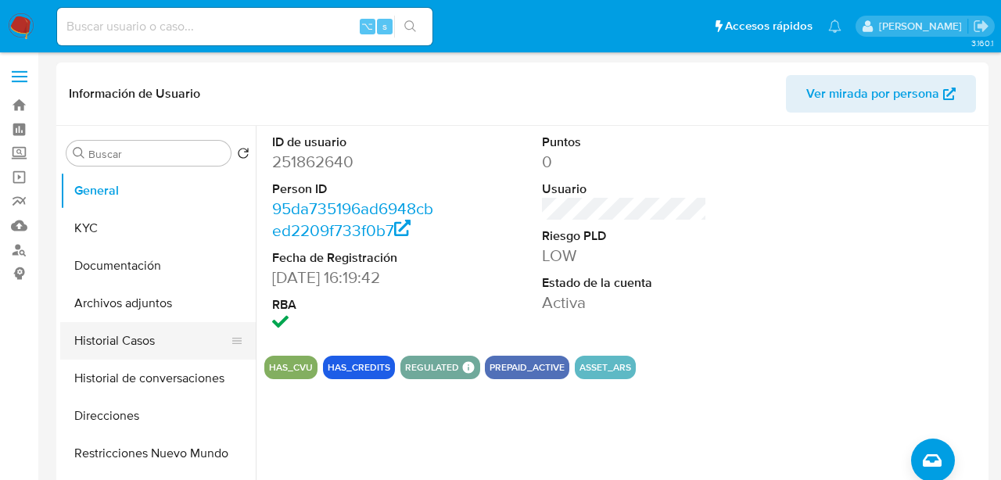
click at [137, 340] on button "Historial Casos" at bounding box center [151, 341] width 183 height 38
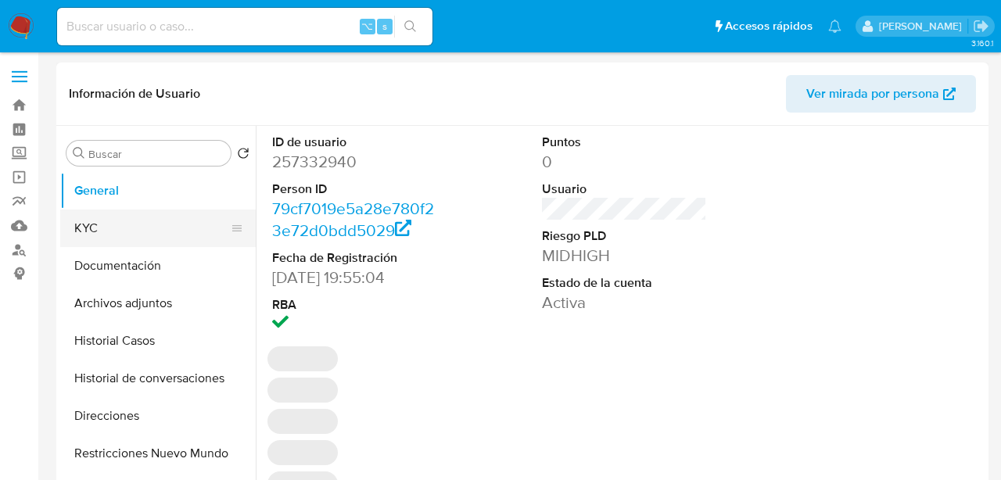
select select "10"
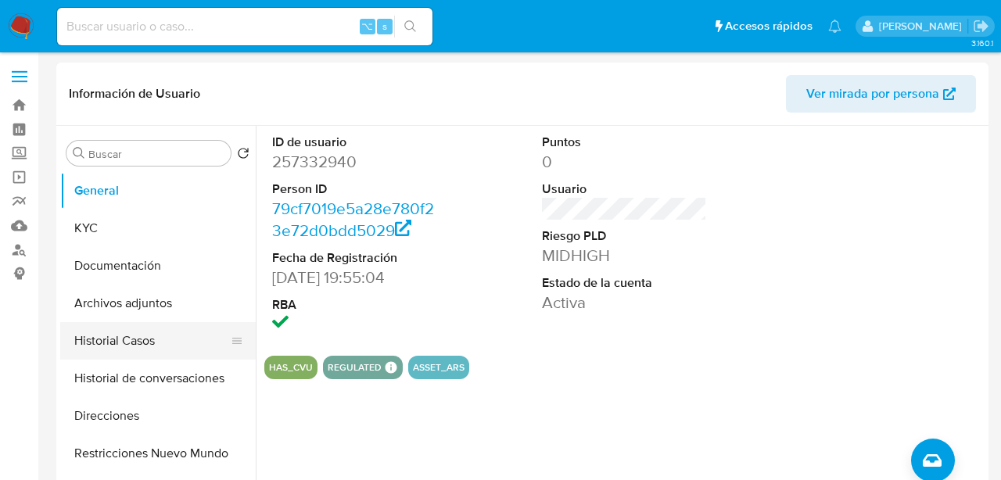
click at [143, 350] on button "Historial Casos" at bounding box center [151, 341] width 183 height 38
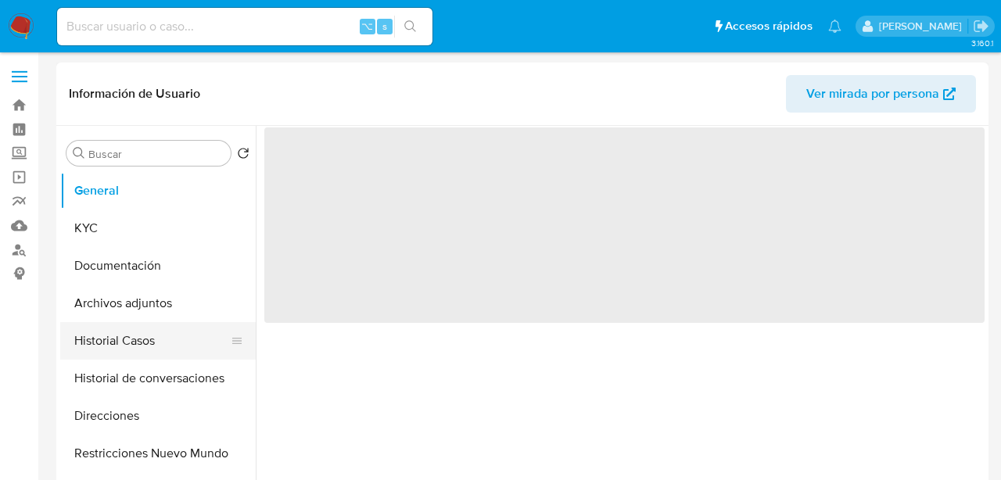
click at [103, 340] on button "Historial Casos" at bounding box center [151, 341] width 183 height 38
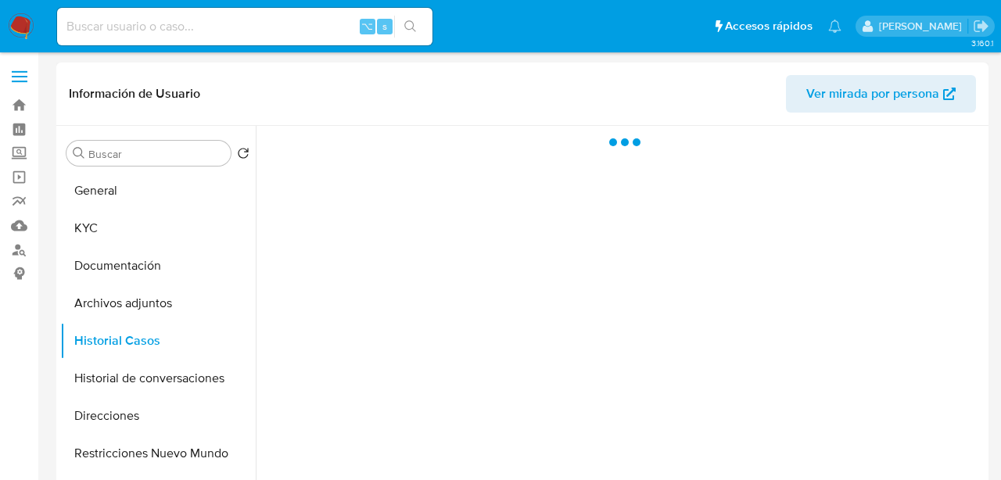
select select "10"
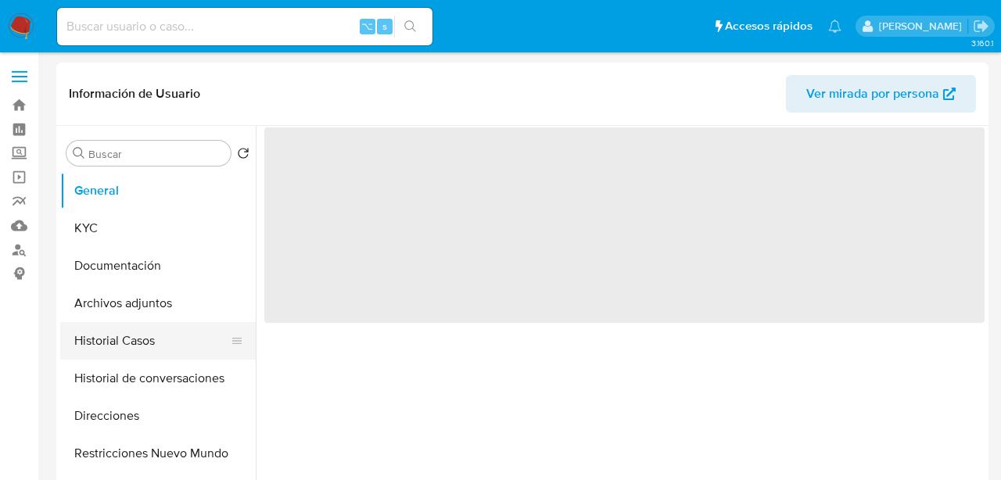
click at [123, 331] on button "Historial Casos" at bounding box center [151, 341] width 183 height 38
select select "10"
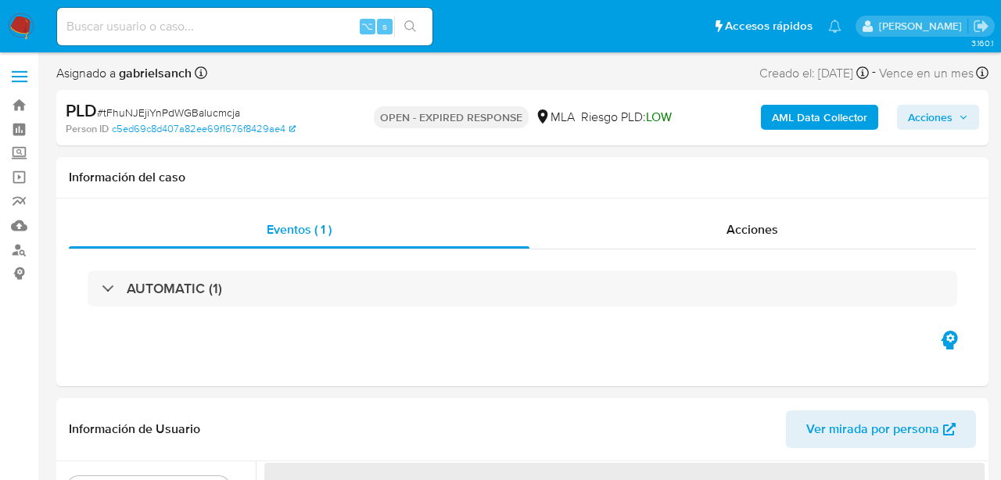
select select "10"
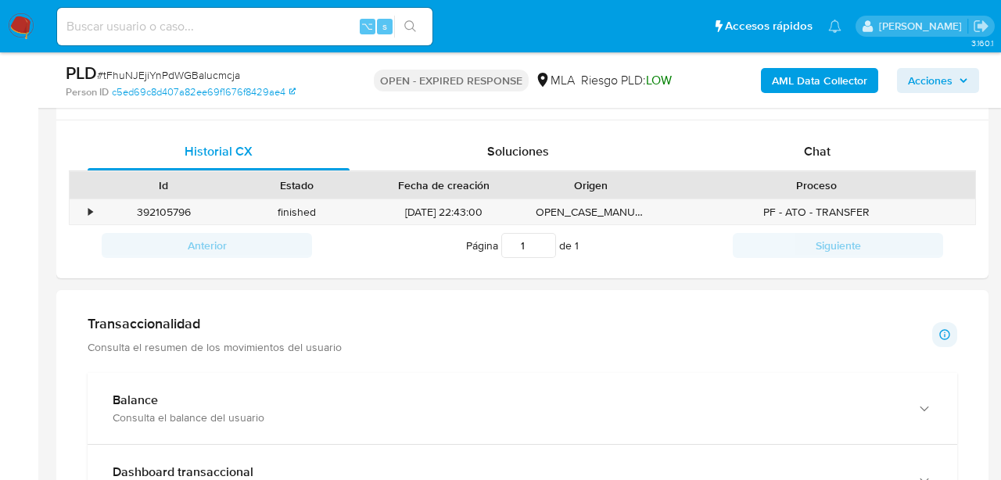
scroll to position [734, 0]
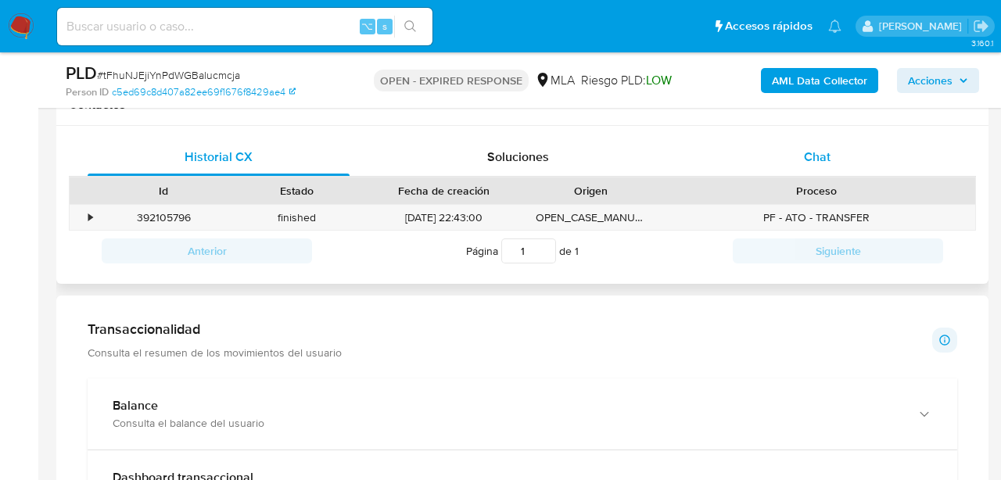
click at [780, 162] on div "Chat" at bounding box center [818, 157] width 262 height 38
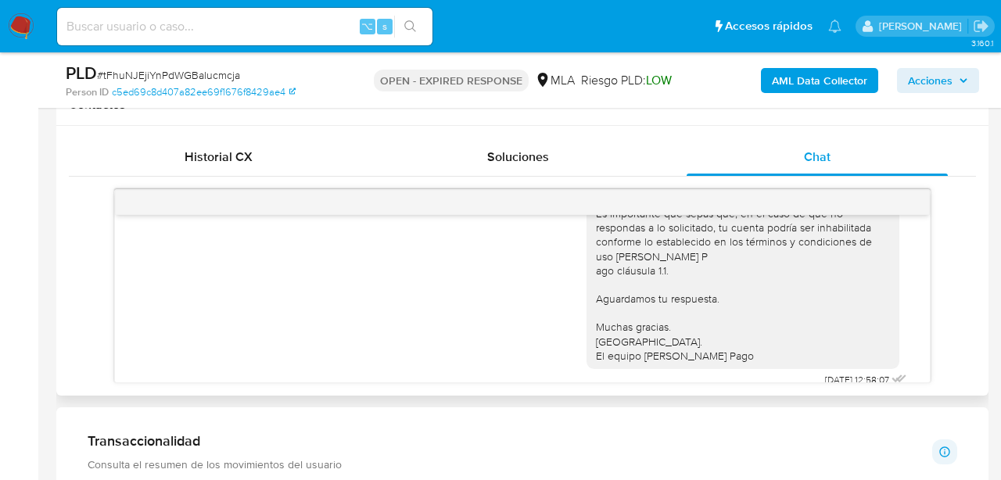
scroll to position [1063, 0]
